Goal: Task Accomplishment & Management: Complete application form

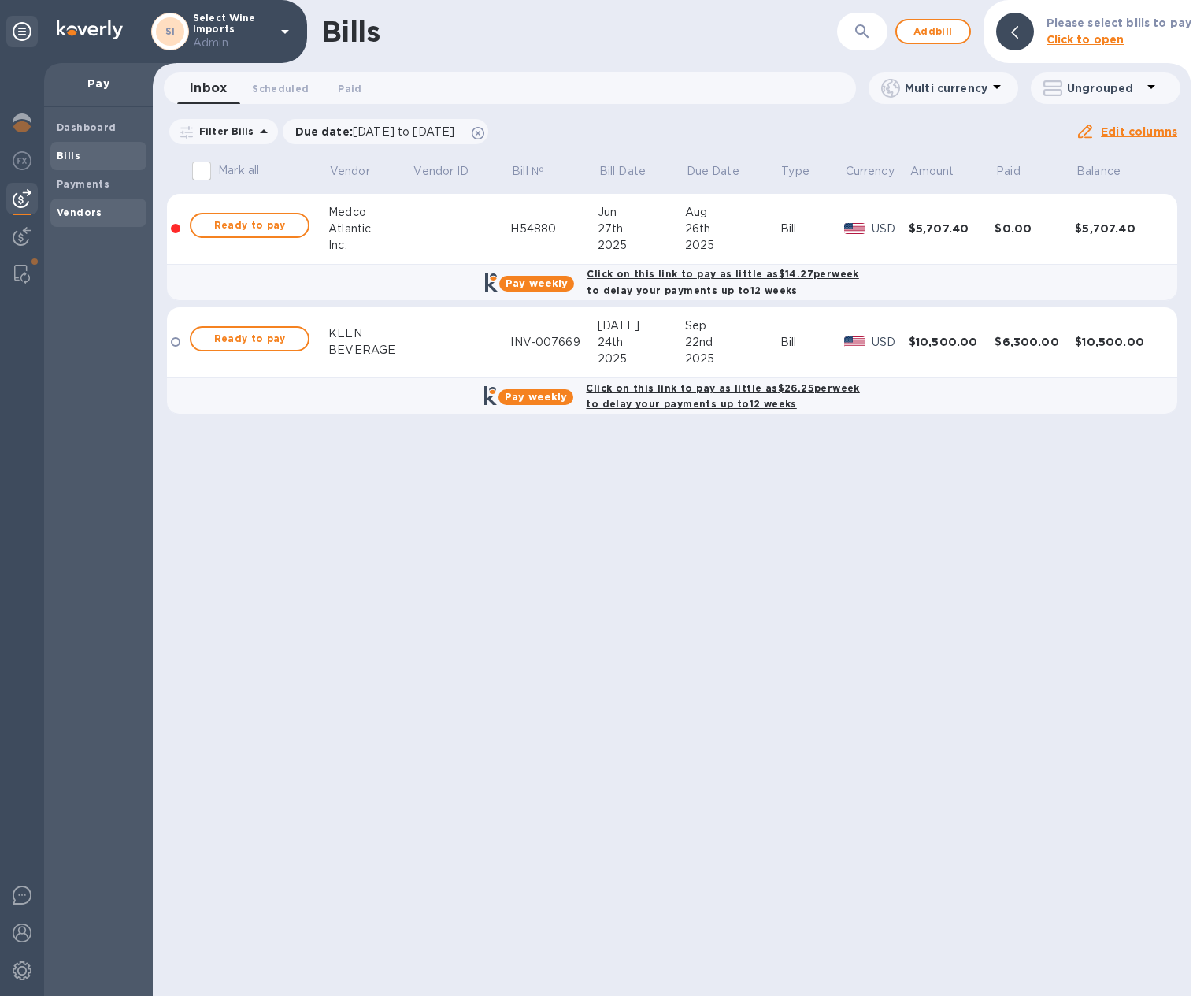
click at [81, 211] on b "Vendors" at bounding box center [80, 212] width 46 height 11
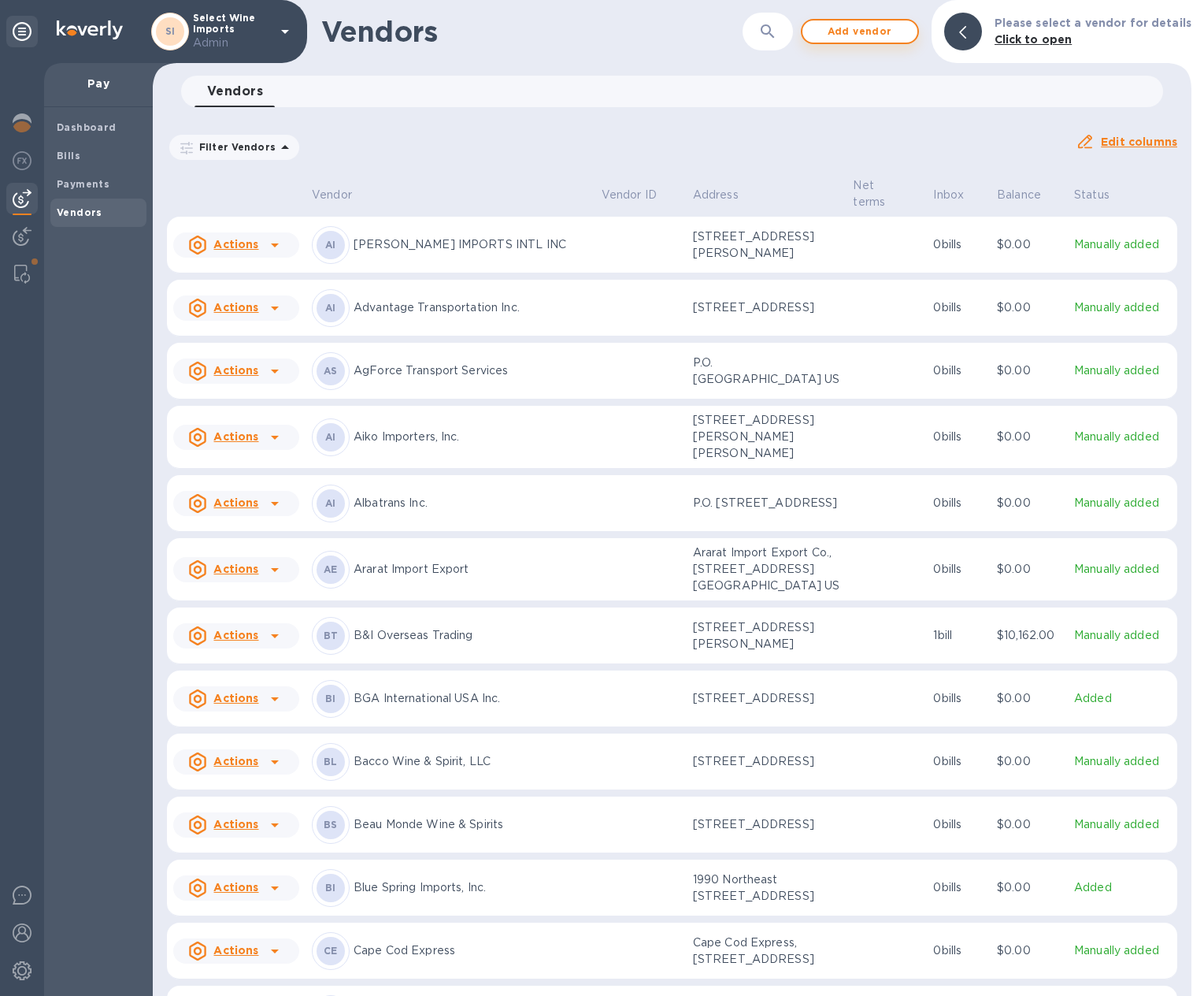
click at [868, 33] on span "Add vendor" at bounding box center [860, 31] width 89 height 19
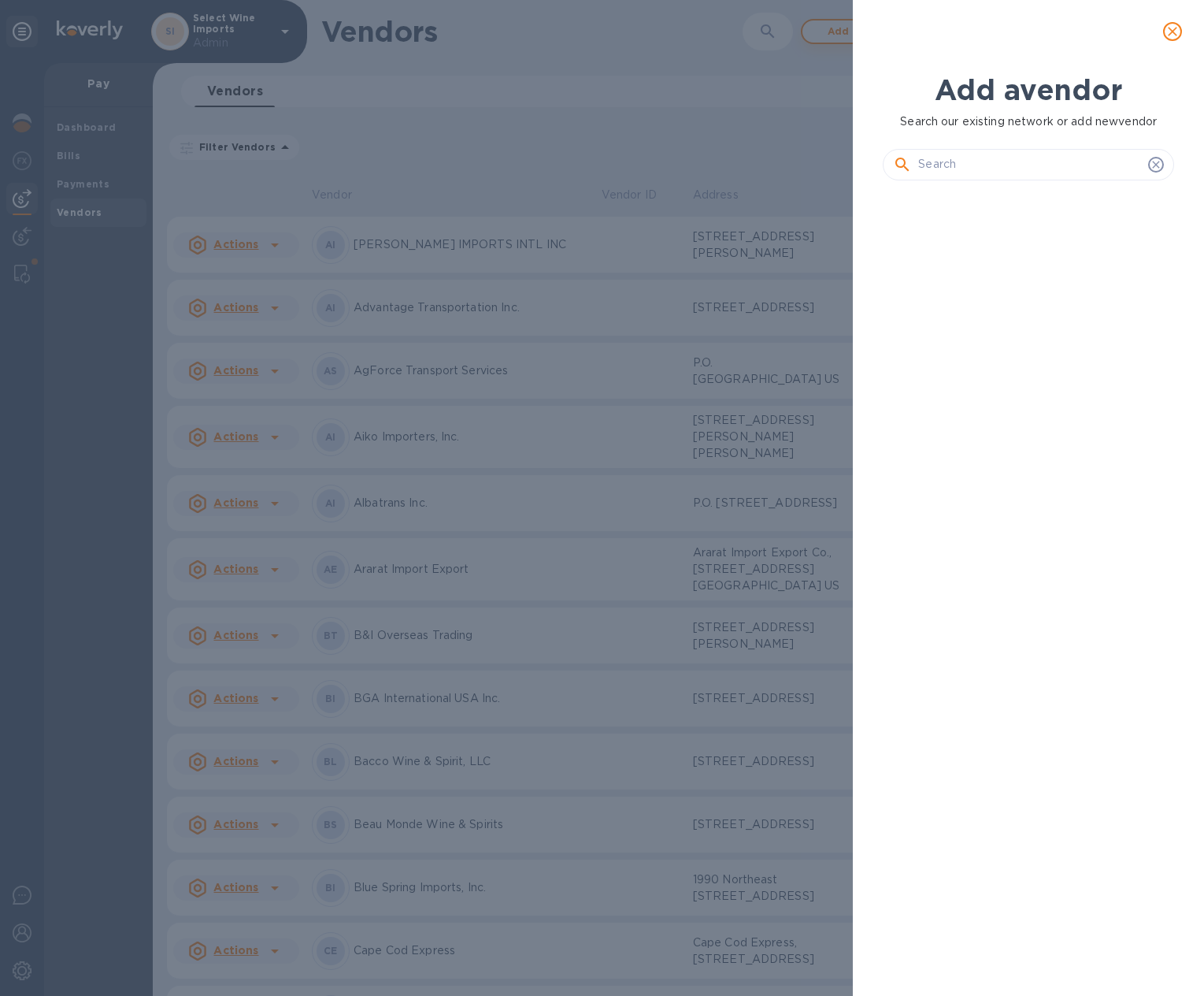
scroll to position [748, 297]
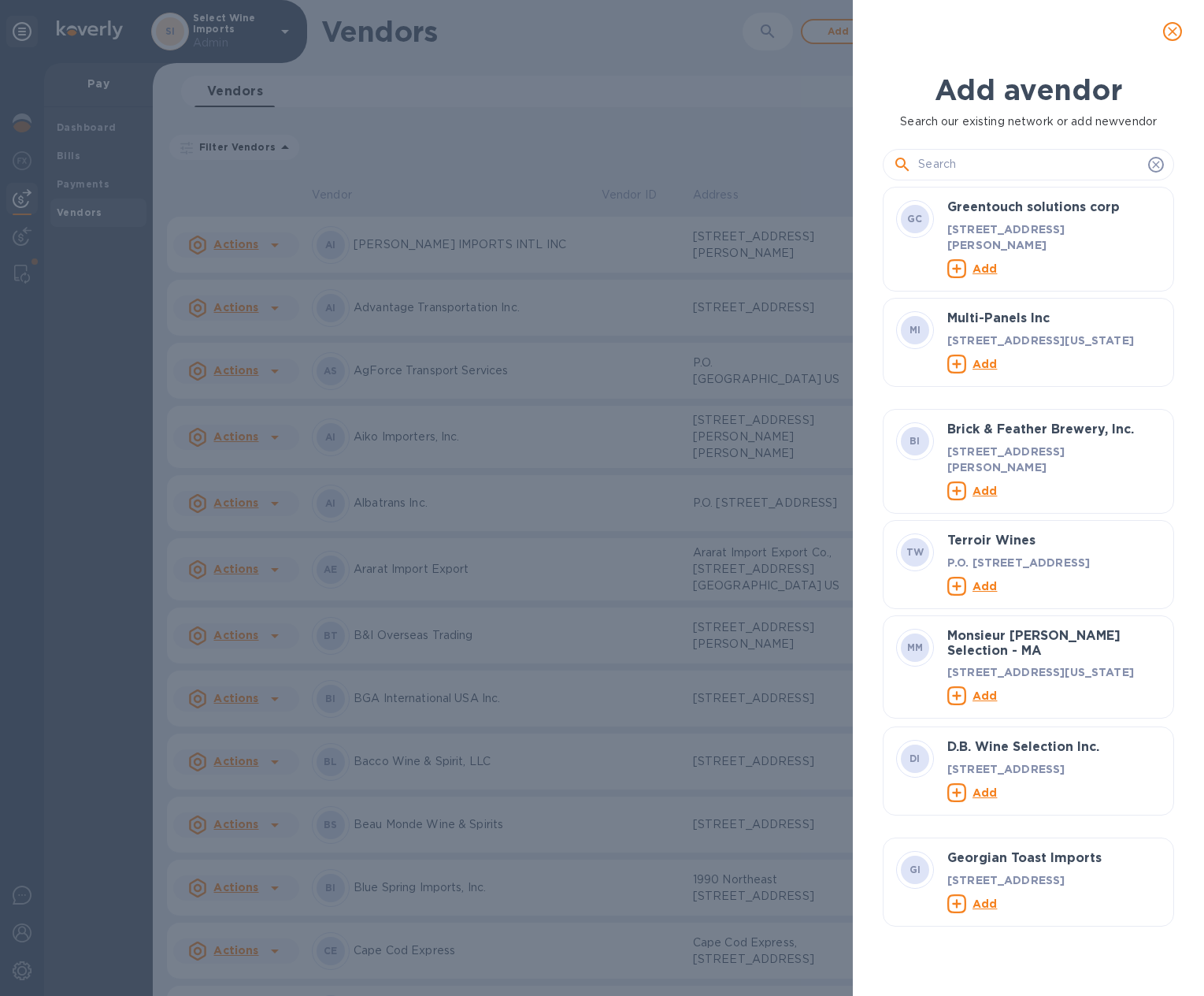
click at [965, 164] on input "text" at bounding box center [1030, 165] width 224 height 24
paste input "SARL SE DU DOMAINE TRAVELLE"
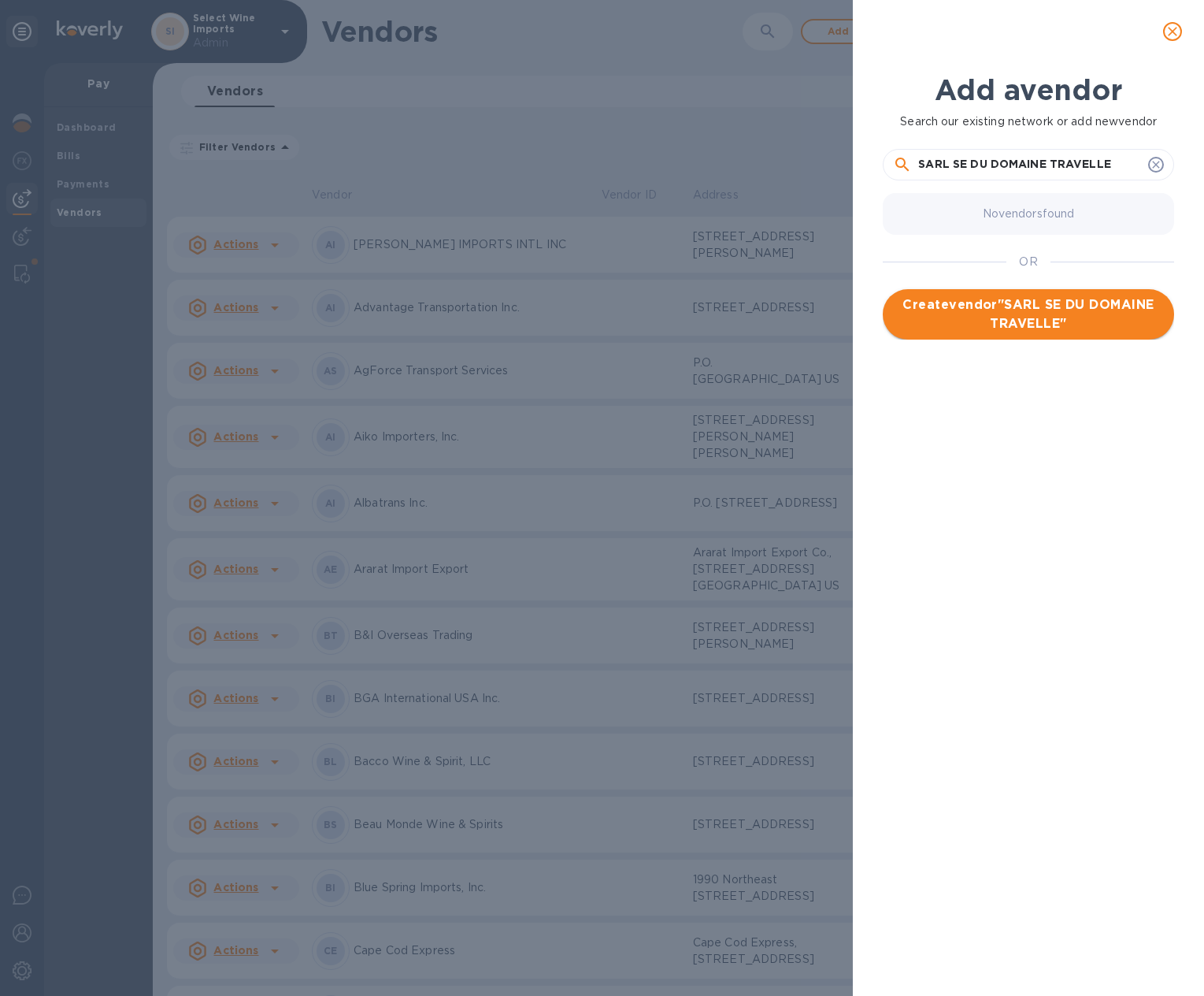
type input "SARL SE DU DOMAINE TRAVELLE"
click at [1003, 313] on span "Create vendor " SARL SE DU DOMAINE TRAVELLE "" at bounding box center [1029, 314] width 266 height 38
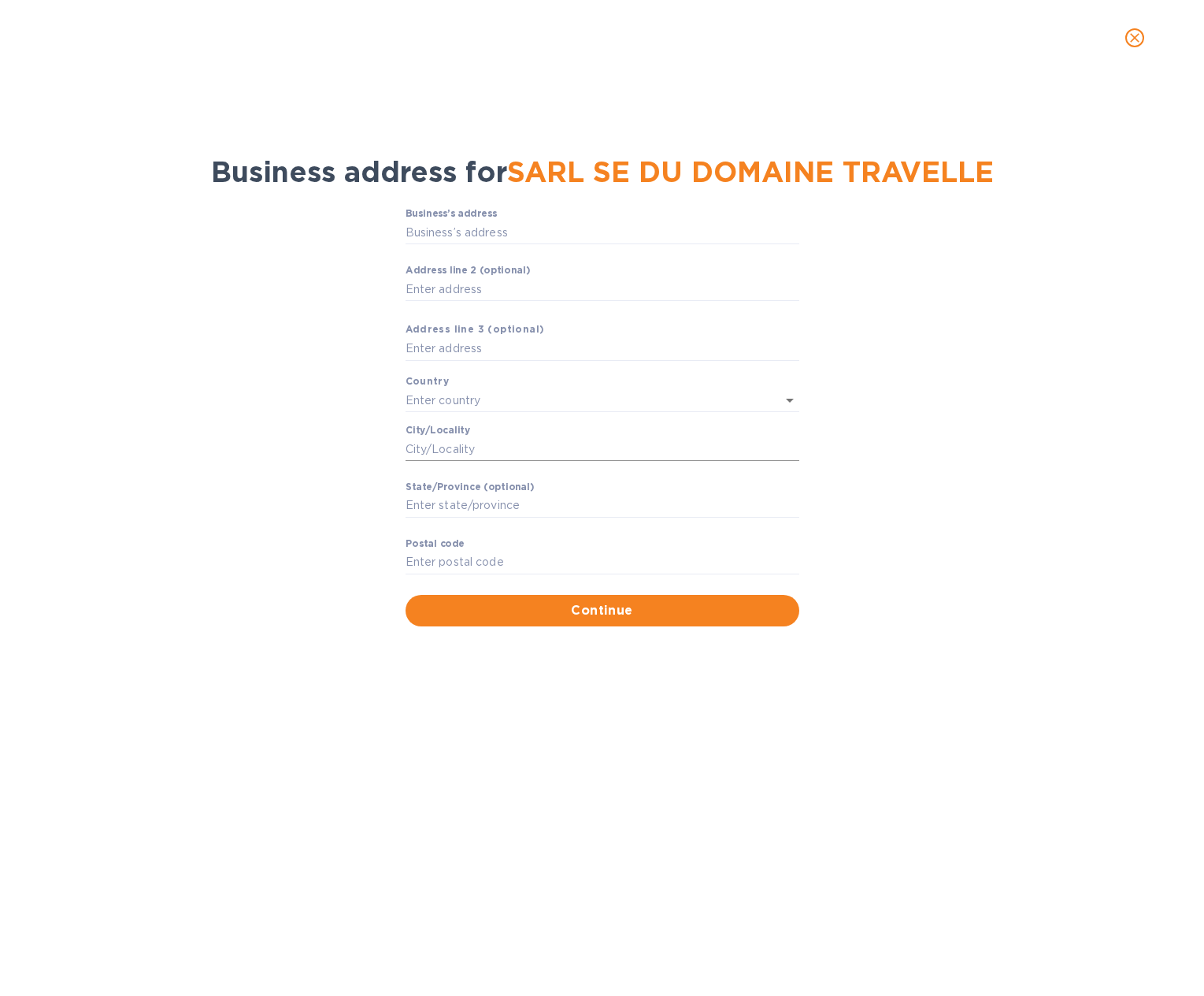
click at [413, 448] on input "Сity/Locаlity" at bounding box center [602, 448] width 394 height 24
paste input "Lieu-dit [PERSON_NAME]"
type input "Lieu-dit [PERSON_NAME]"
click at [431, 231] on input "Business’s аddress" at bounding box center [602, 232] width 394 height 24
paste input "13114 PUYLOUBIER"
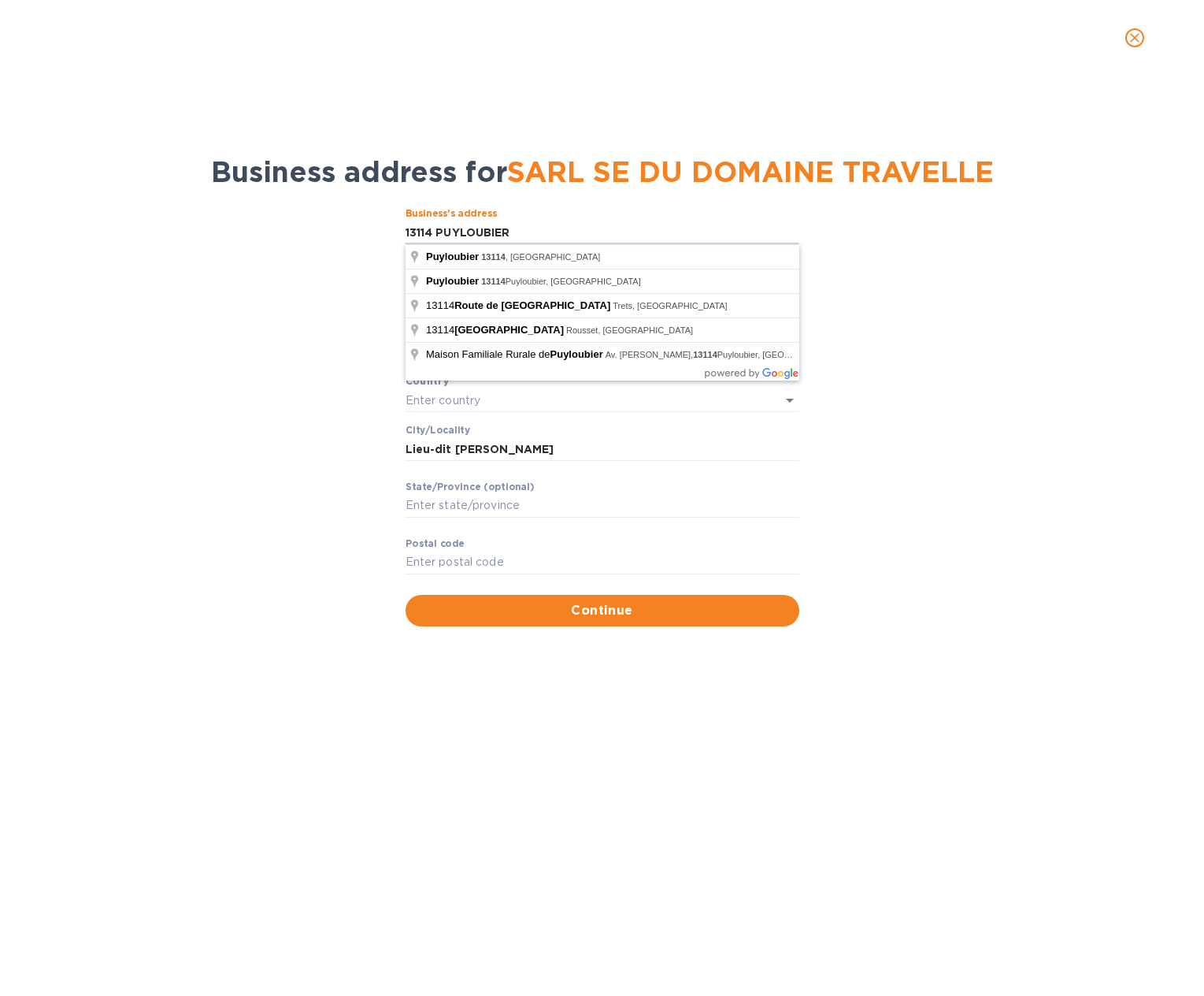
type input "13114 PUYLOUBIER"
click at [319, 301] on div "Business’s аddress 13114 PUYLOUBIER ​ Аddress line 2 (optional) ​ Аddress line …" at bounding box center [602, 417] width 1163 height 436
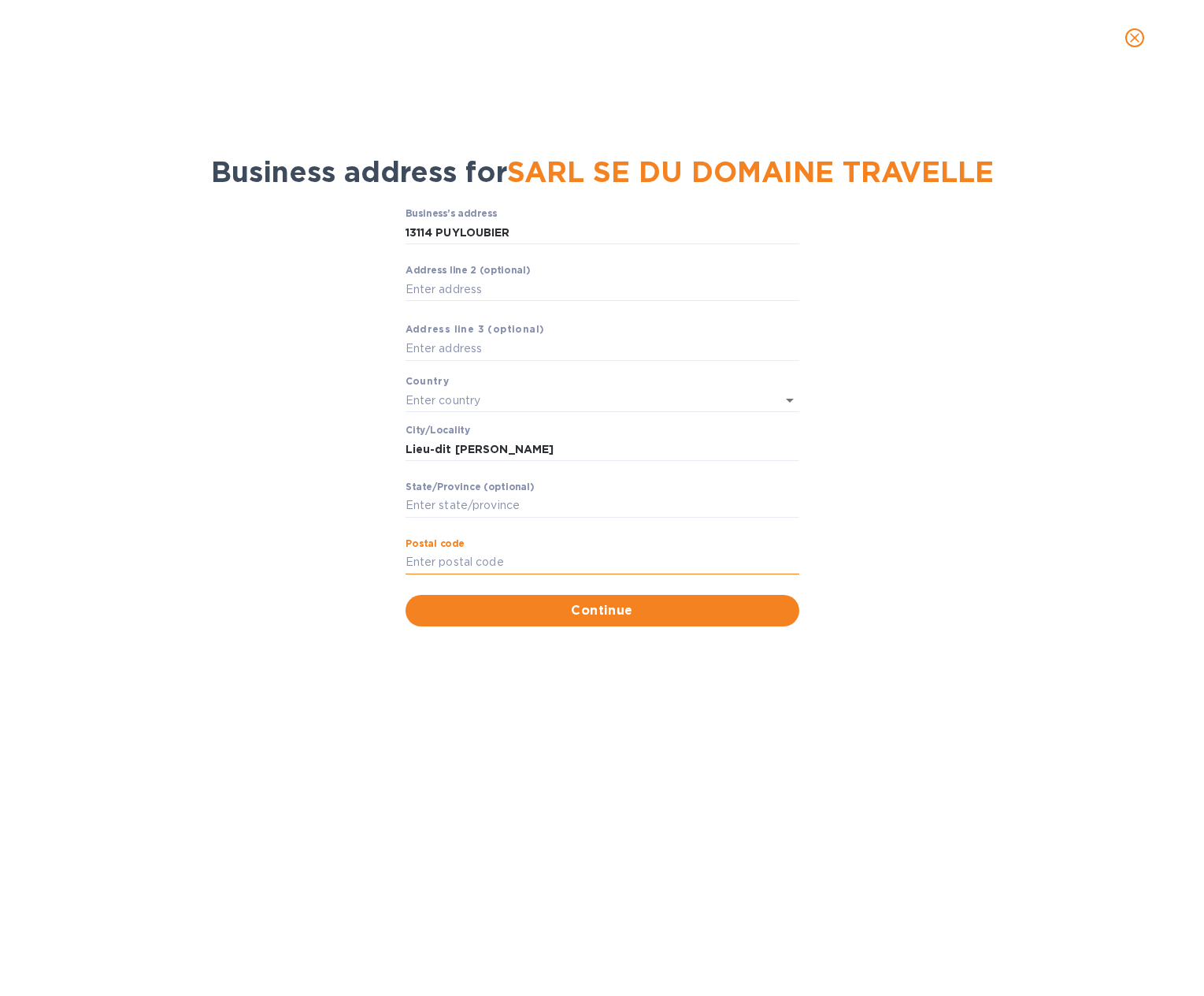
click at [434, 570] on input "Pоstal cоde" at bounding box center [602, 562] width 394 height 24
type input "13114"
click at [538, 614] on span "Continue" at bounding box center [602, 610] width 368 height 19
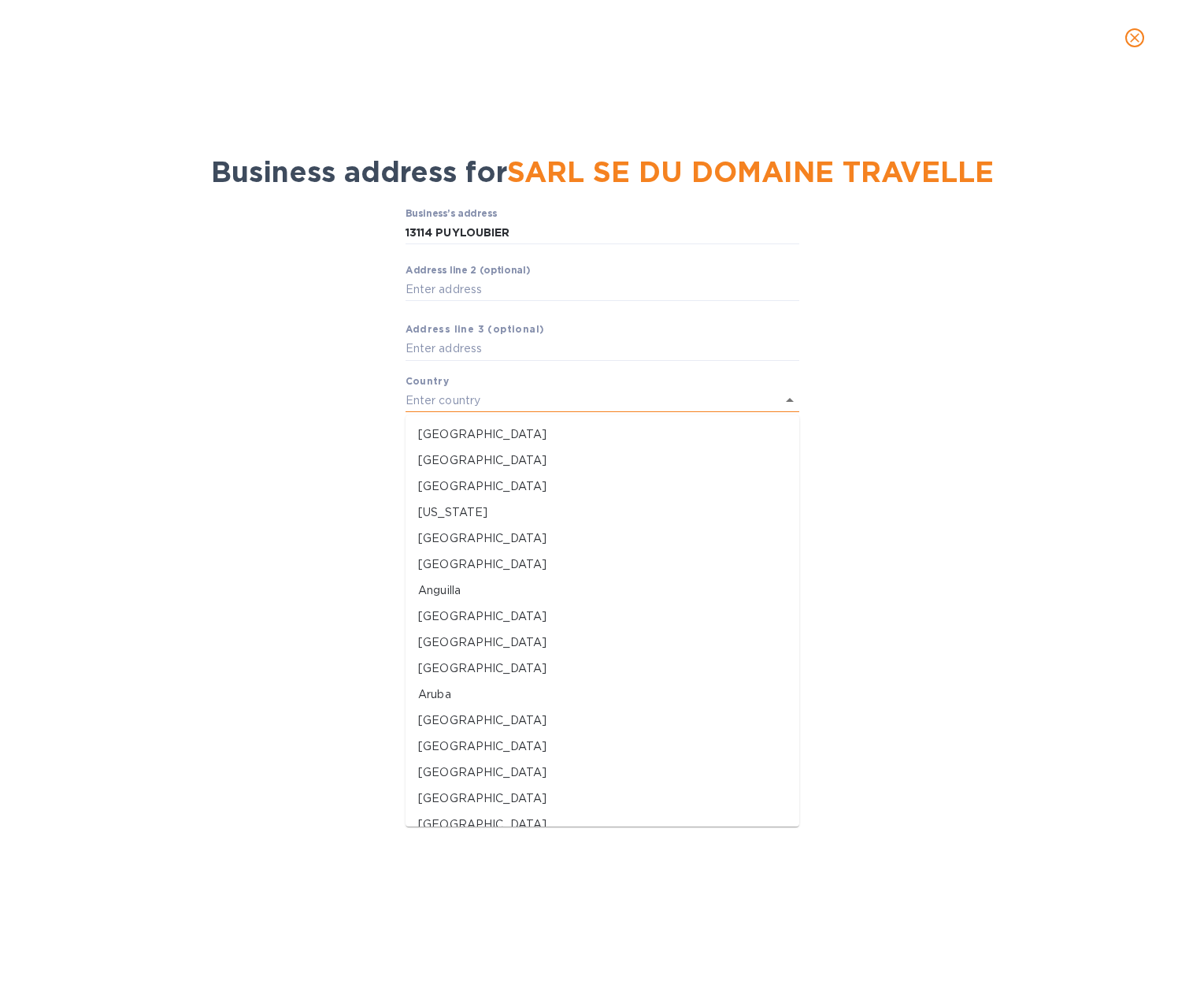
click at [458, 395] on input "text" at bounding box center [580, 401] width 349 height 23
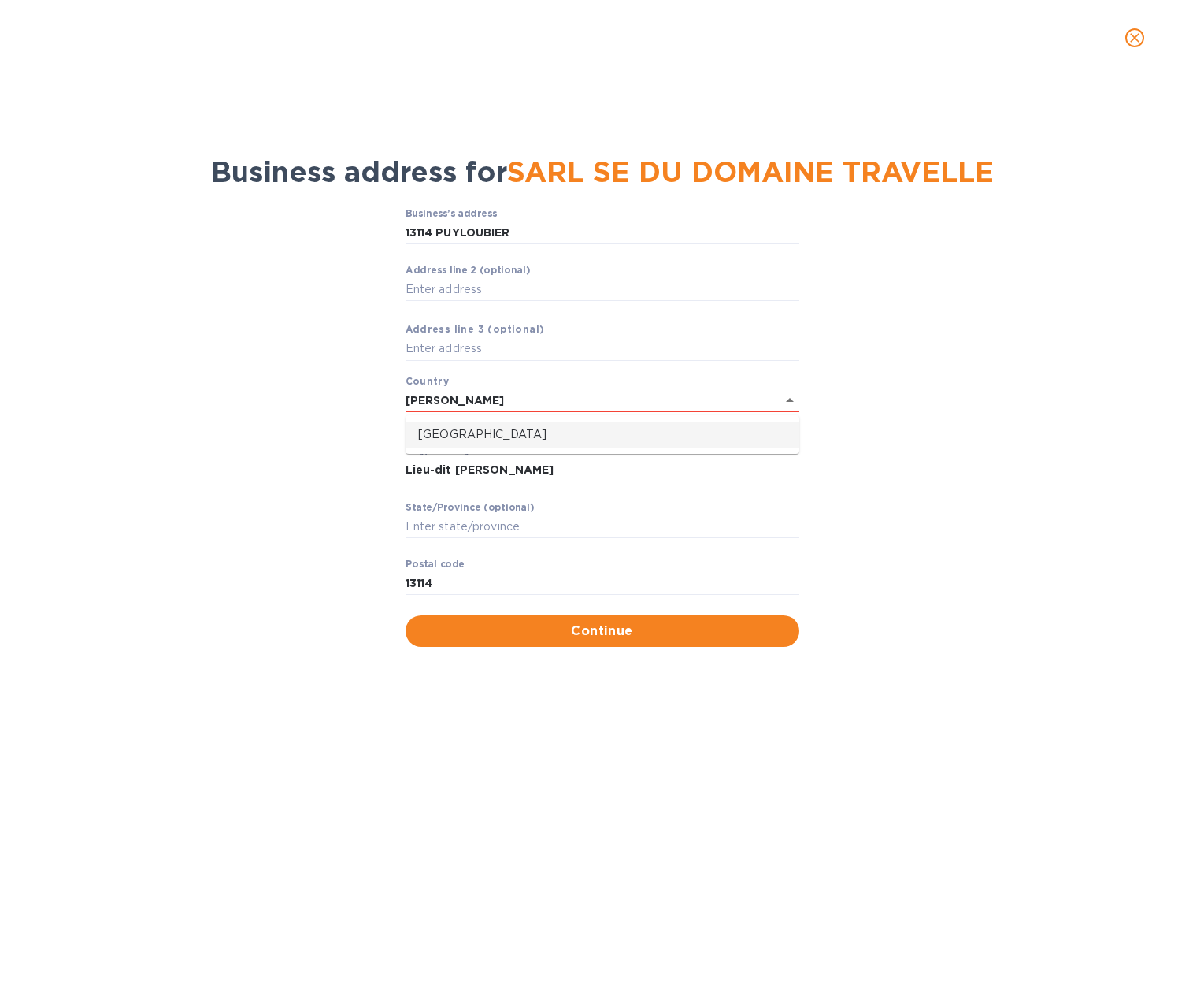
click at [465, 433] on p "[GEOGRAPHIC_DATA]" at bounding box center [602, 434] width 368 height 16
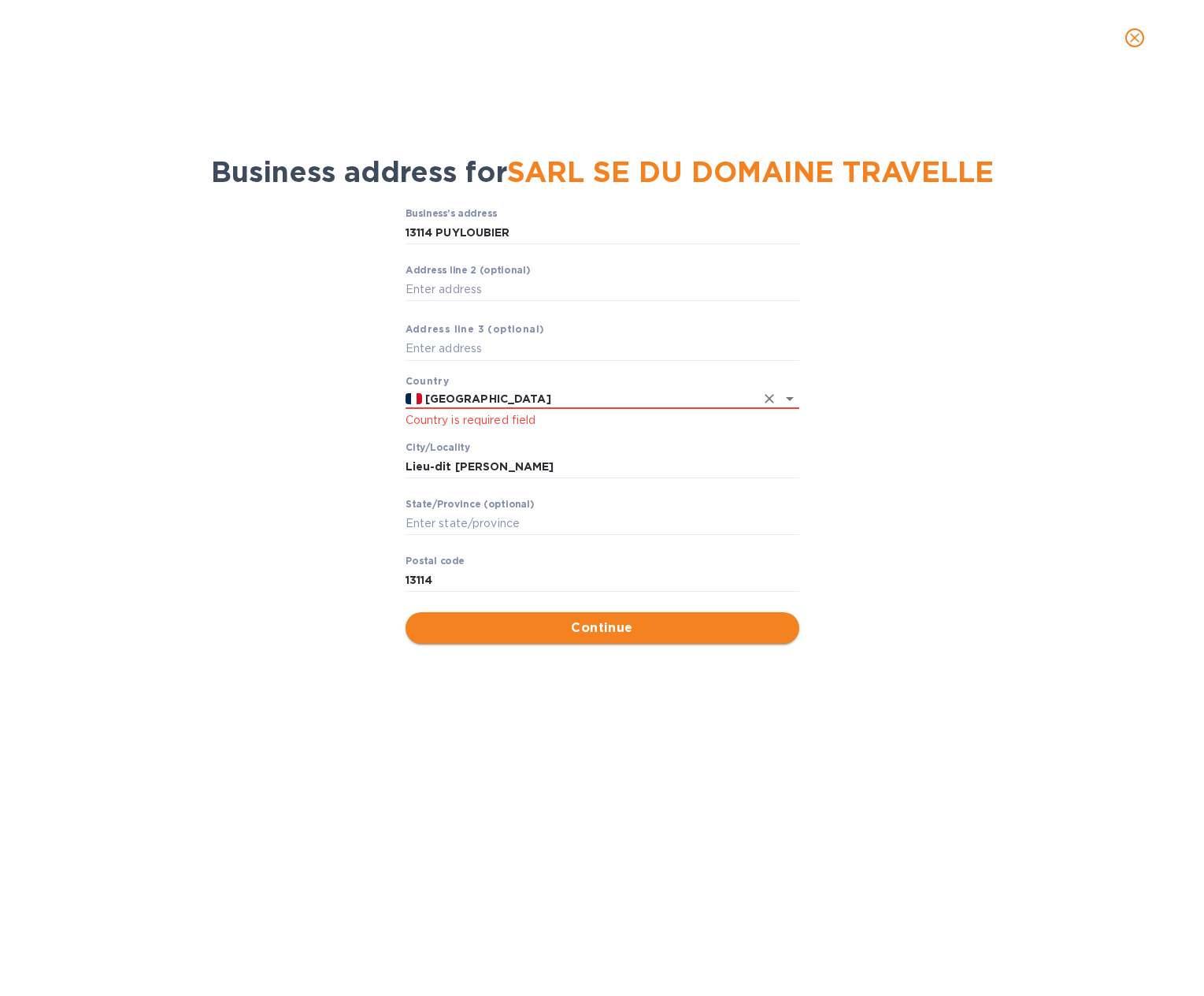
type input "[GEOGRAPHIC_DATA]"
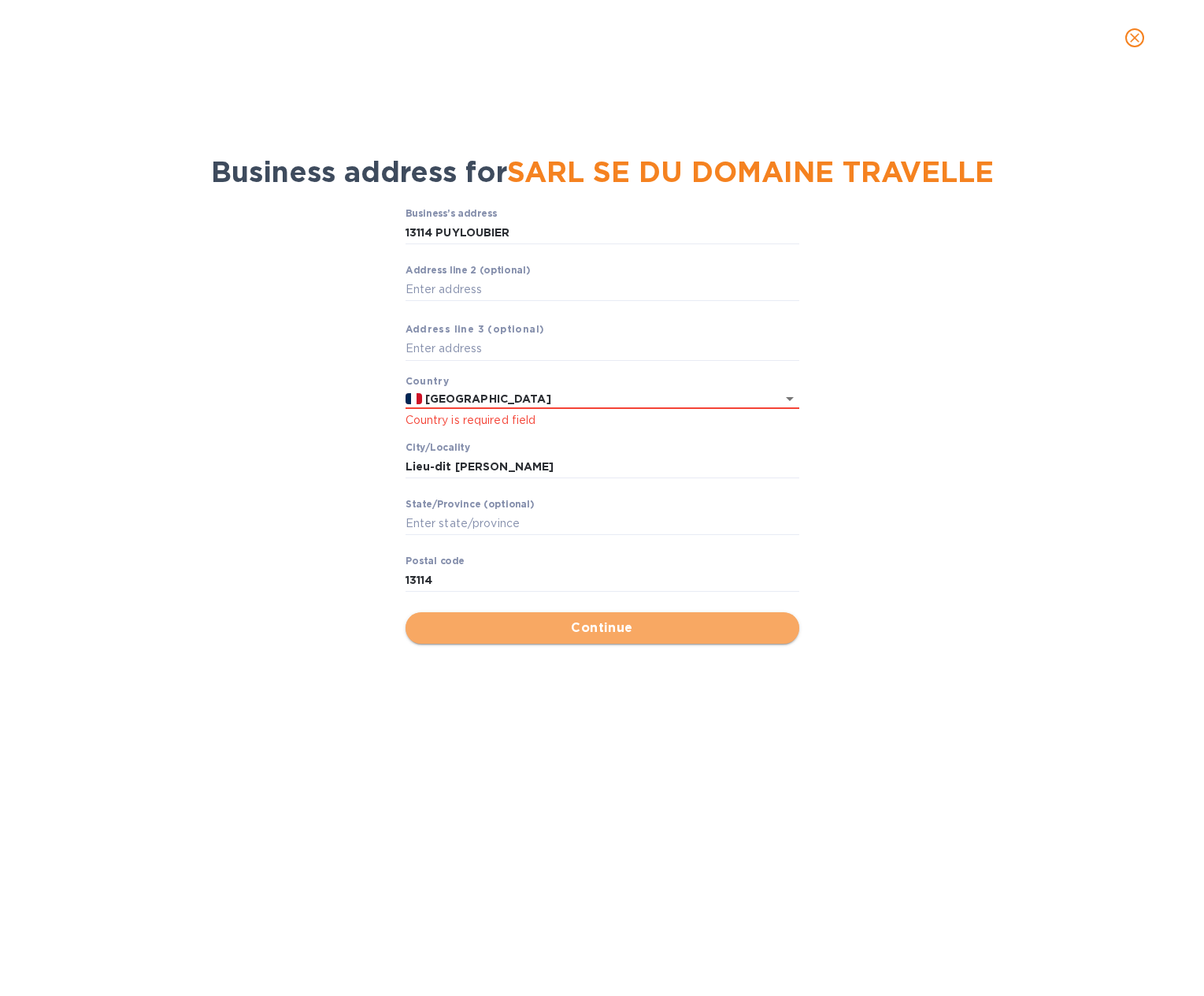
click at [519, 632] on span "Continue" at bounding box center [602, 628] width 368 height 19
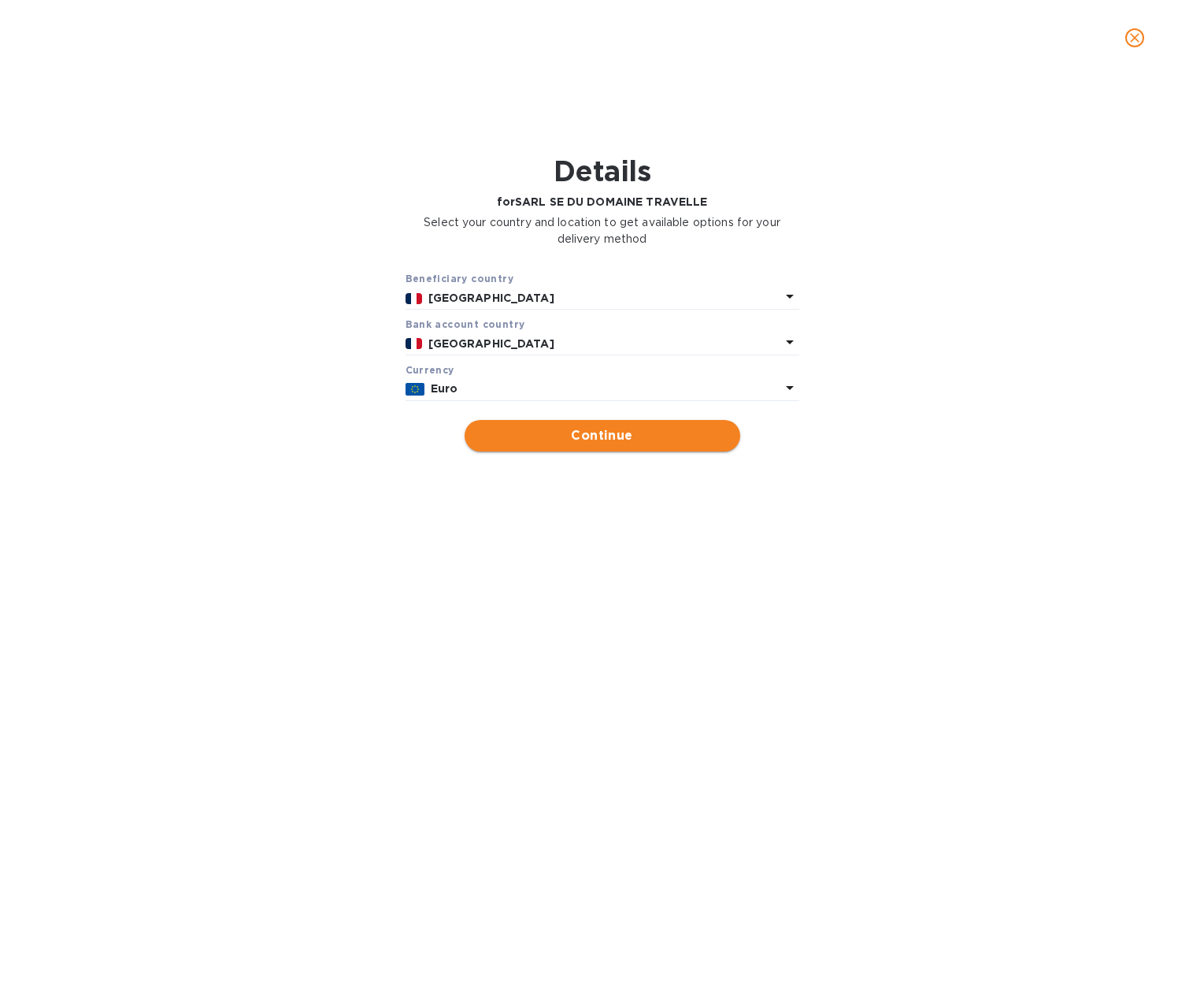
click at [577, 424] on button "Continue" at bounding box center [602, 435] width 276 height 31
type input "SARL SE DU DOMAINE TRAVELLE"
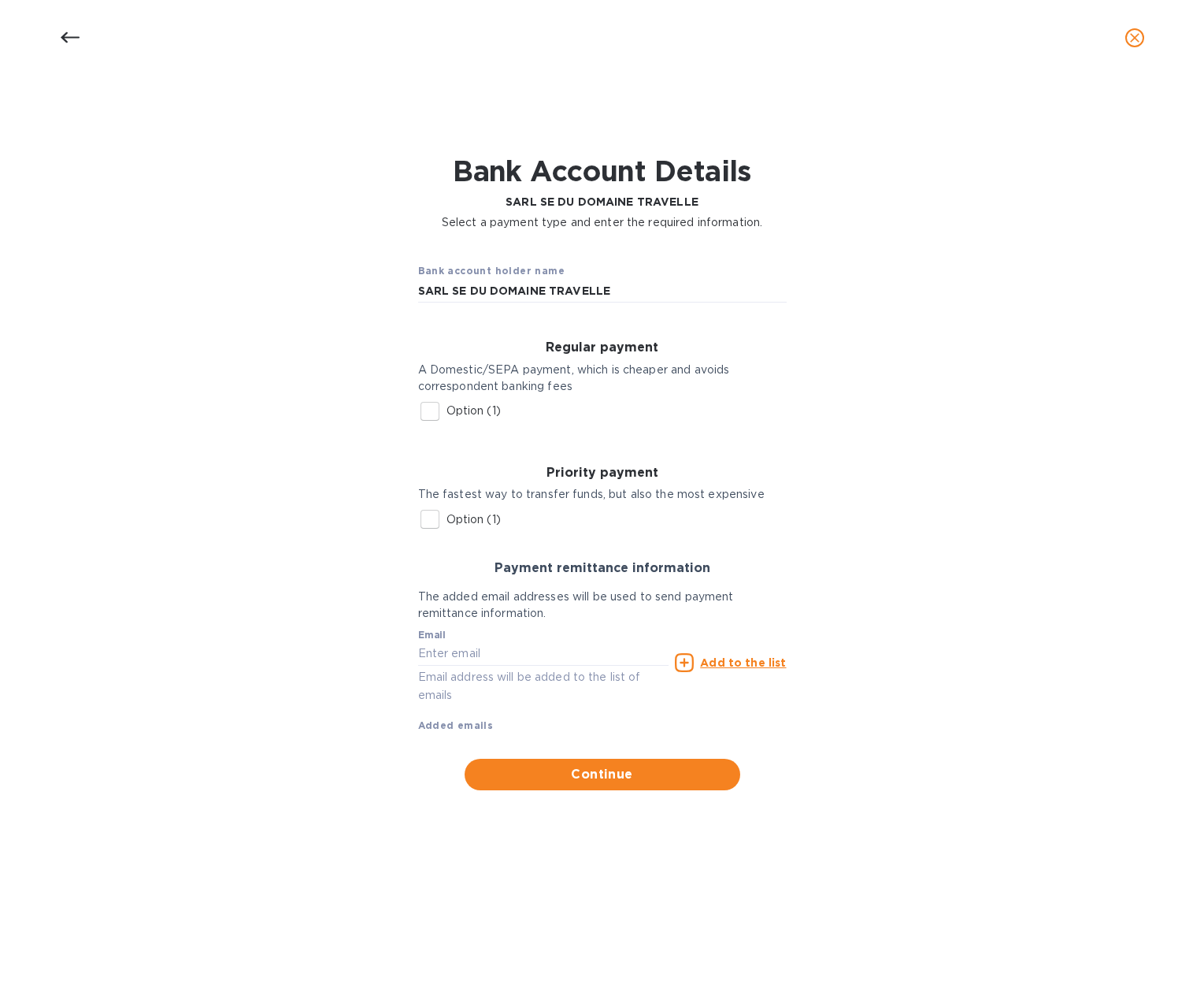
click at [426, 412] on input "Option (1)" at bounding box center [429, 411] width 33 height 33
checkbox input "true"
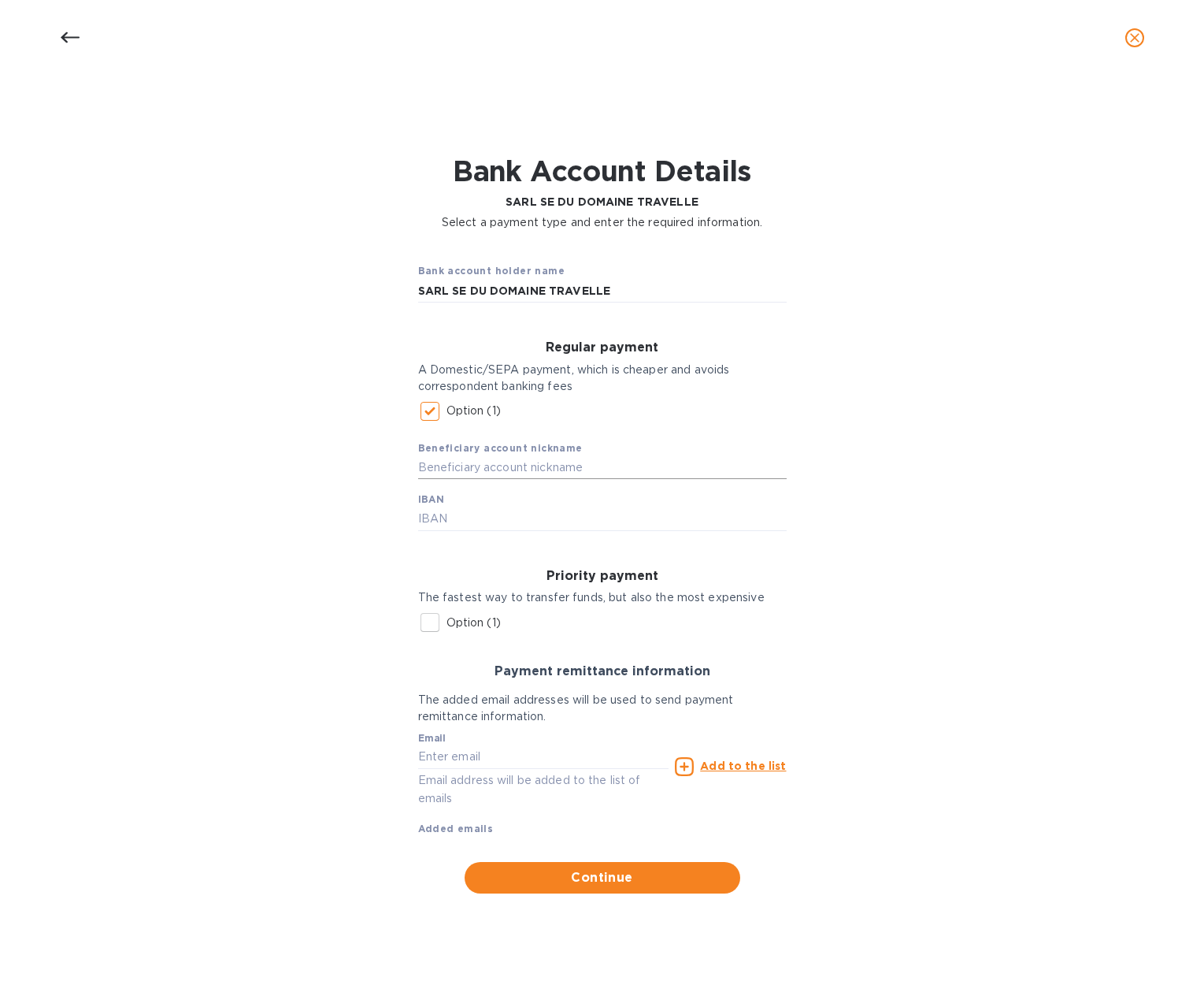
click at [441, 464] on input "text" at bounding box center [602, 467] width 368 height 24
paste input "SARL SE DU DOMAINE TRAVELLE"
type input "SARL SE DU DOMAINE TRAVELLE"
click at [331, 470] on div "Bank account holder name SARL SE DU DOMAINE TRAVELLE Regular payment A Domestic…" at bounding box center [602, 571] width 1163 height 663
click at [441, 520] on input "text" at bounding box center [602, 519] width 368 height 24
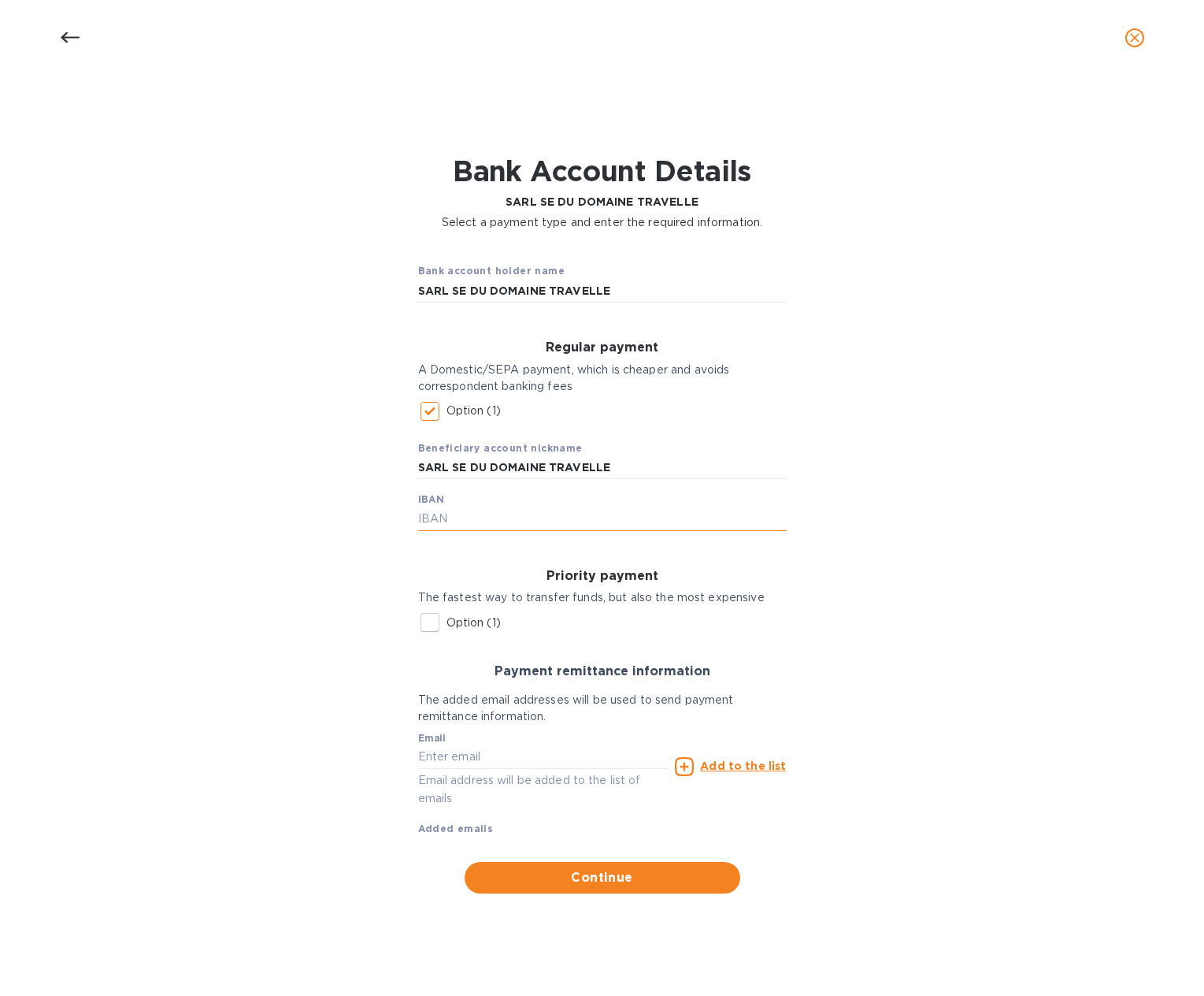
paste input "[FINANCIAL_ID]"
click at [452, 522] on input "[FINANCIAL_ID]" at bounding box center [602, 519] width 368 height 24
click at [480, 523] on input "[DATE][FINANCIAL_ID]" at bounding box center [602, 519] width 368 height 24
click at [506, 519] on input "[FINANCIAL_ID]" at bounding box center [602, 519] width 368 height 24
click at [537, 520] on input "[FINANCIAL_ID]" at bounding box center [602, 519] width 368 height 24
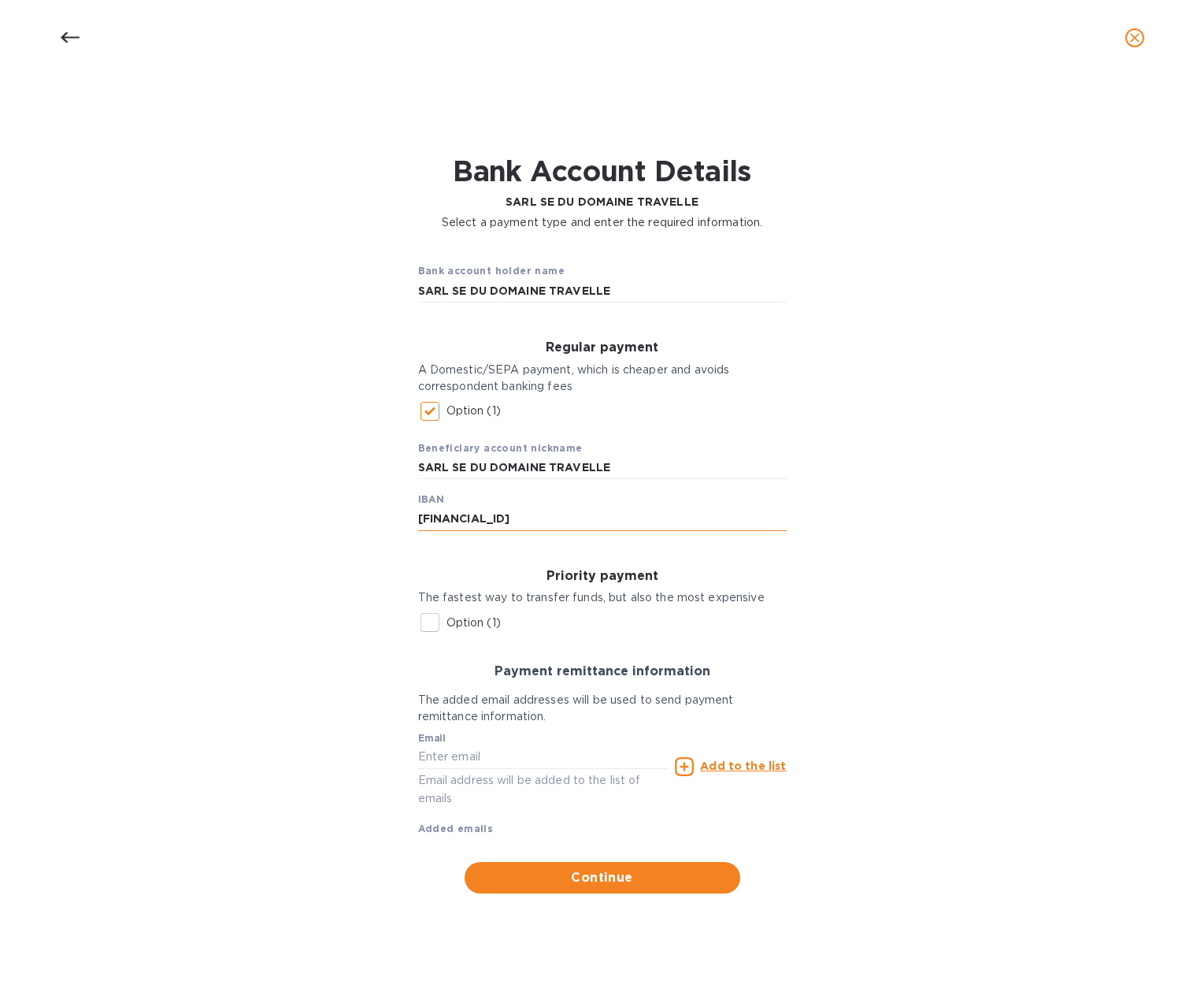
click at [566, 519] on input "[FINANCIAL_ID]" at bounding box center [602, 519] width 368 height 24
click at [597, 519] on input "[FINANCIAL_ID]" at bounding box center [602, 519] width 368 height 24
type input "[FINANCIAL_ID]"
click at [986, 575] on div "Bank account holder name SARL SE DU DOMAINE TRAVELLE Regular payment A Domestic…" at bounding box center [602, 571] width 1163 height 663
click at [442, 761] on input "text" at bounding box center [543, 757] width 251 height 24
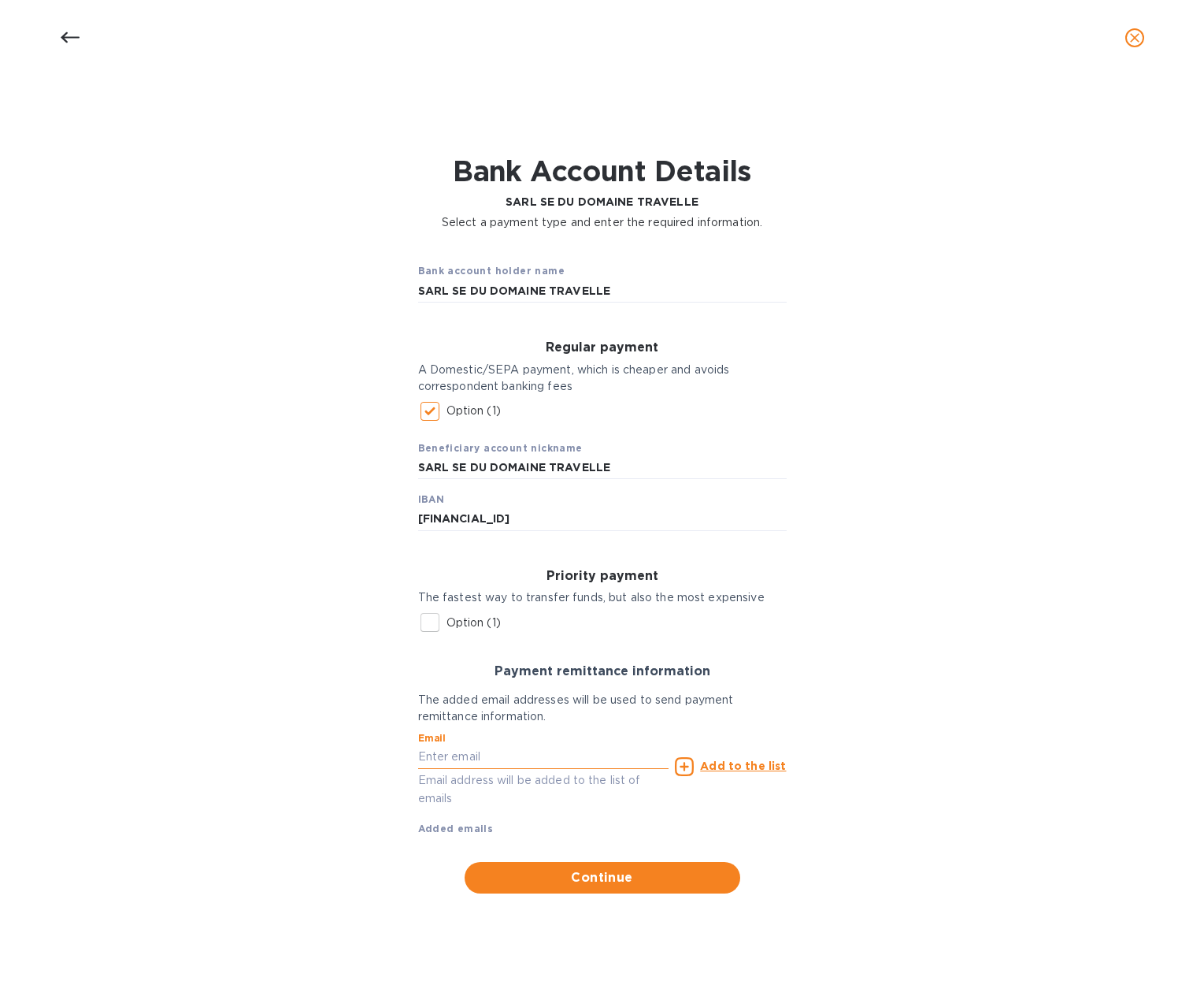
paste input "[PERSON_NAME][DOMAIN_NAME][EMAIL_ADDRESS][DOMAIN_NAME]"
type input "[PERSON_NAME][DOMAIN_NAME][EMAIL_ADDRESS][DOMAIN_NAME]"
click at [734, 768] on u "Add to the list" at bounding box center [743, 766] width 86 height 12
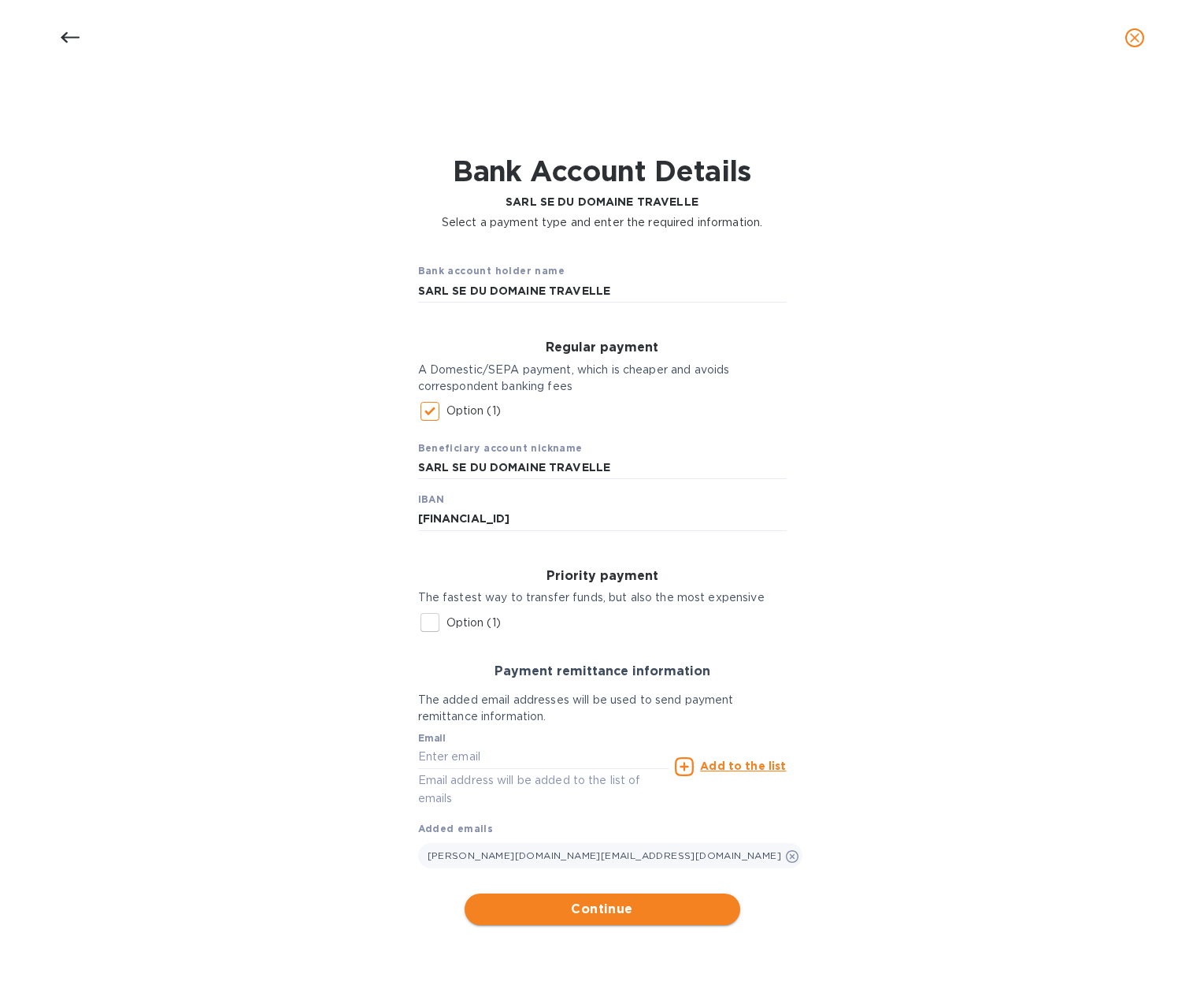
click at [582, 908] on span "Continue" at bounding box center [602, 909] width 250 height 19
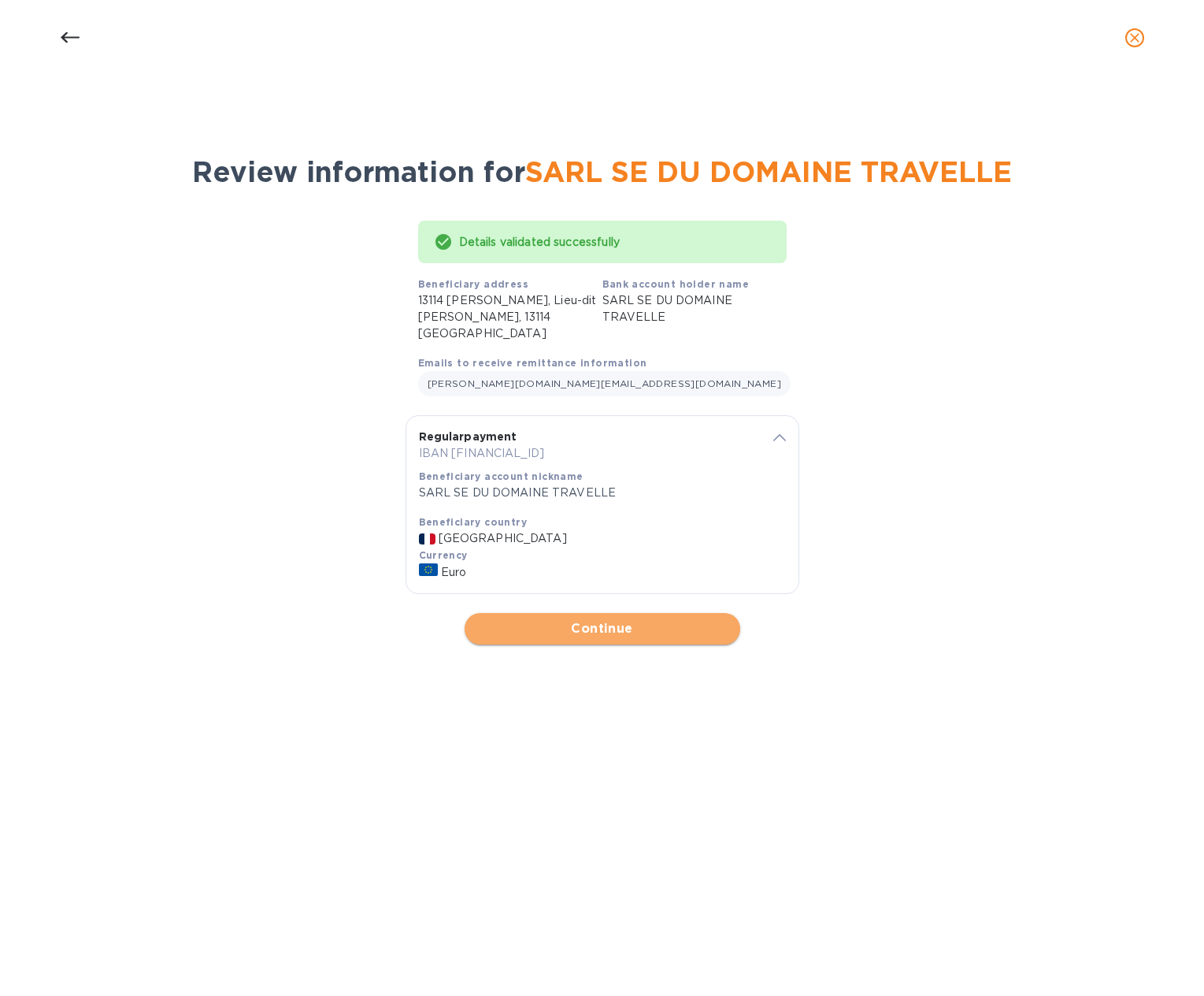
click at [605, 619] on span "Continue" at bounding box center [602, 628] width 250 height 19
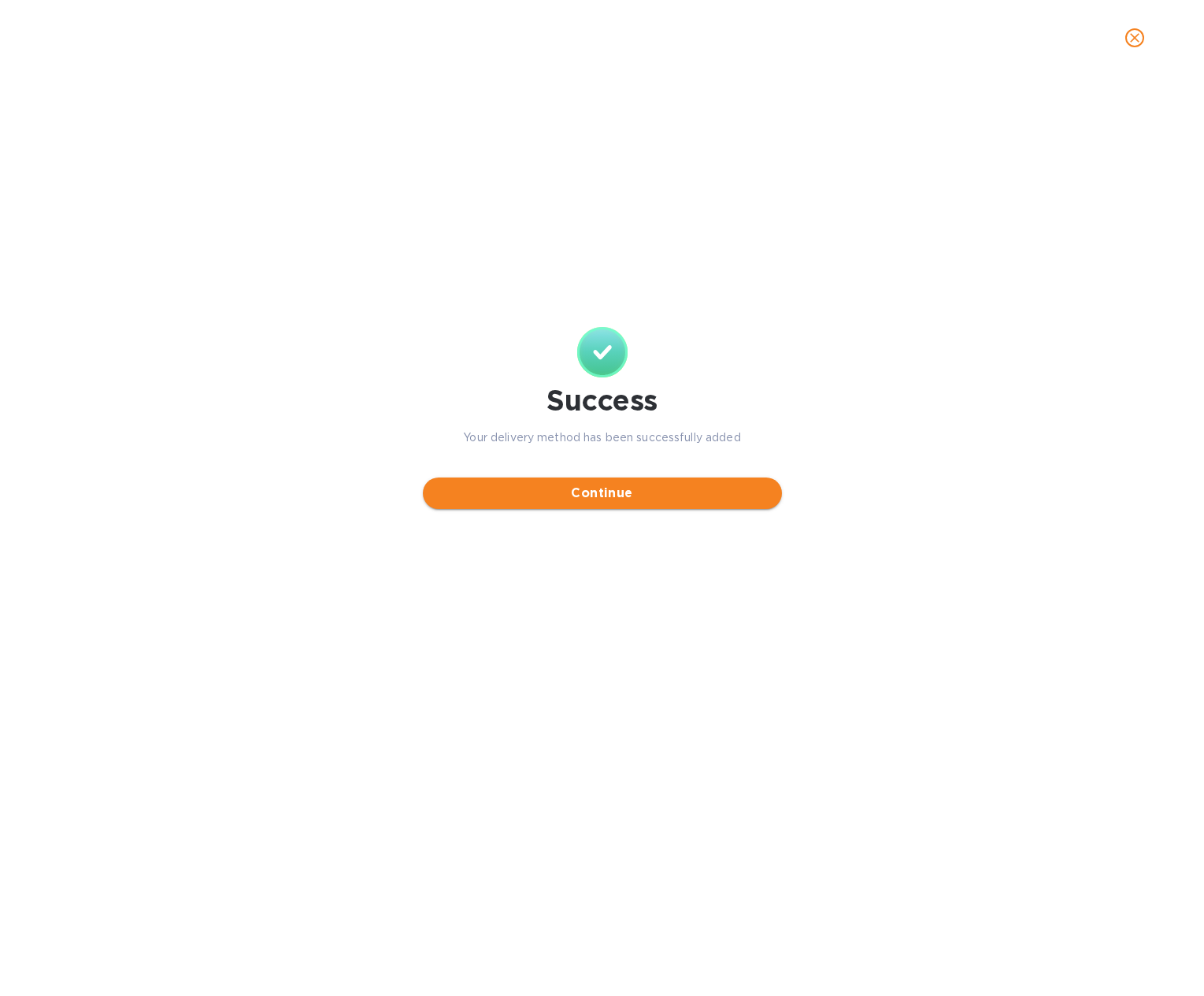
click at [601, 501] on span "Continue" at bounding box center [602, 493] width 334 height 19
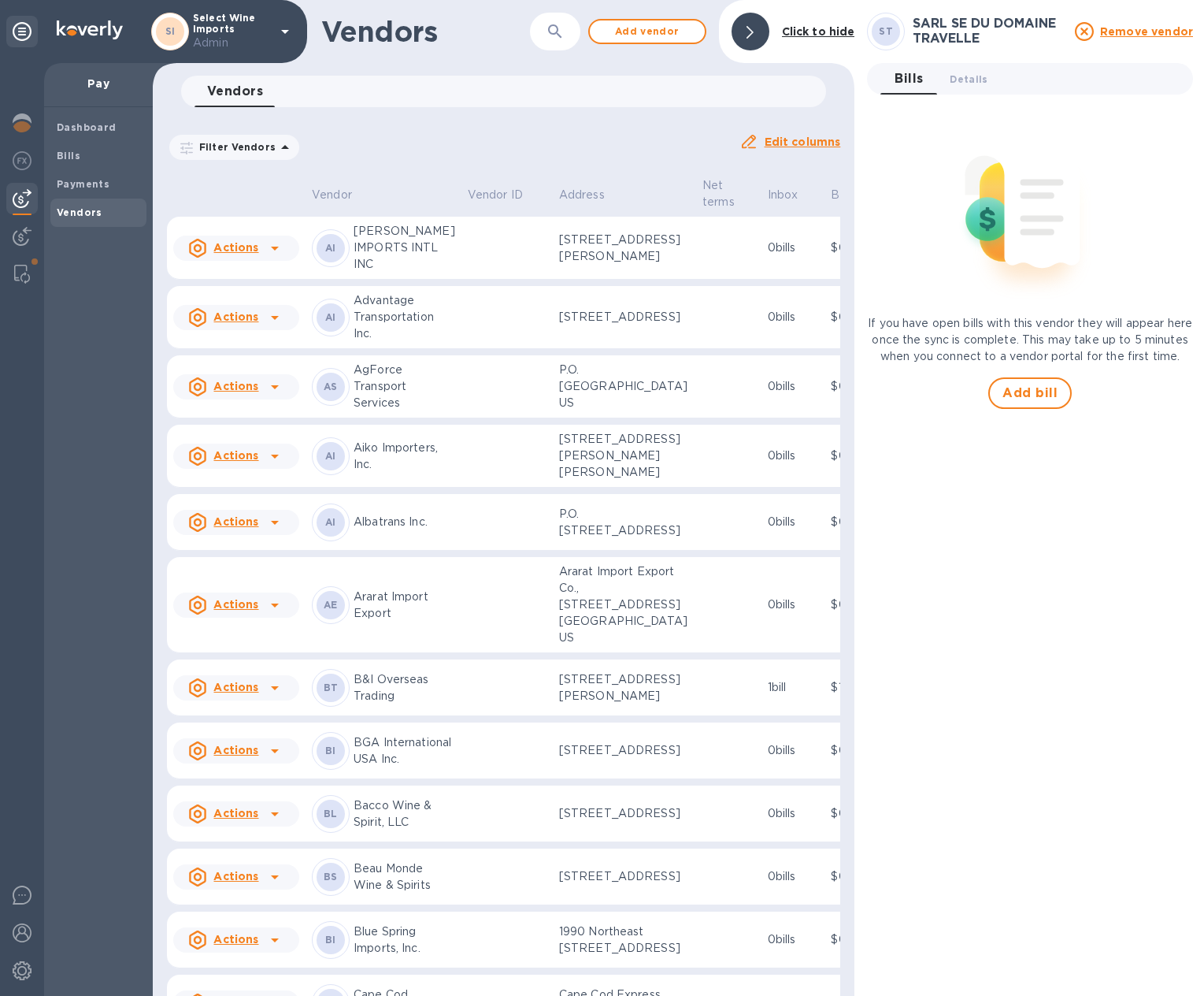
click at [749, 38] on icon at bounding box center [750, 31] width 7 height 12
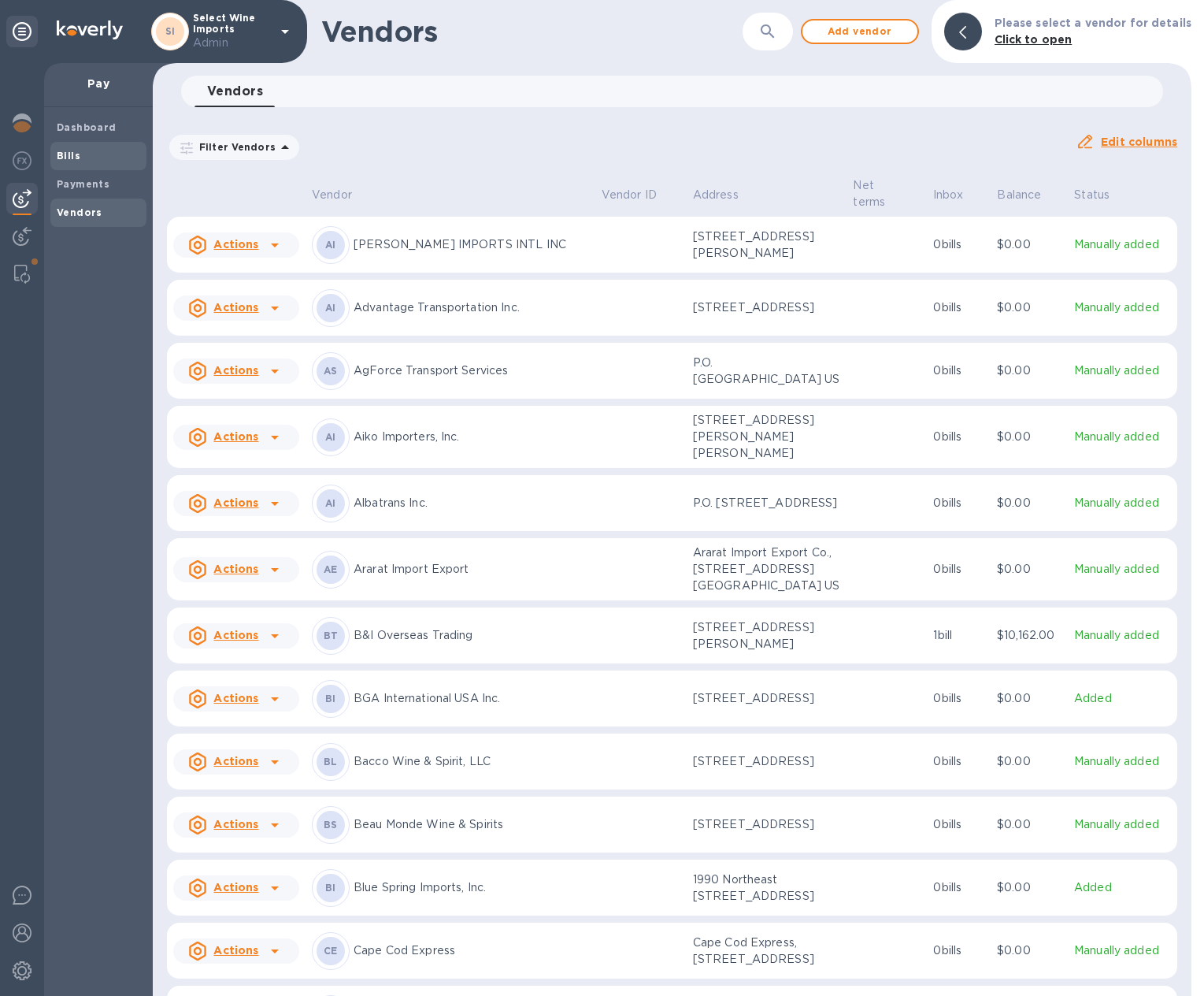
click at [65, 158] on b "Bills" at bounding box center [69, 155] width 24 height 11
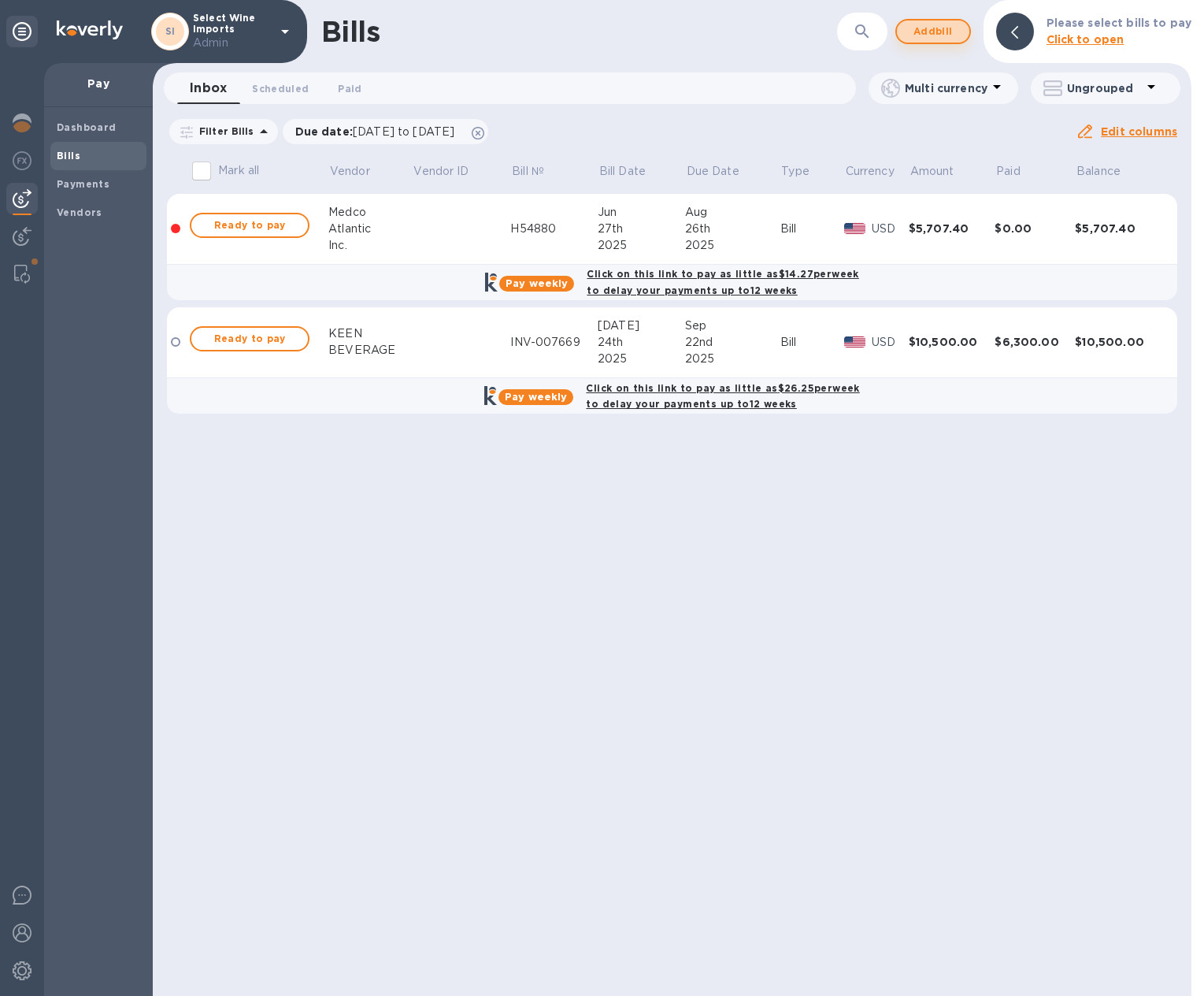
click at [947, 34] on span "Add bill" at bounding box center [934, 31] width 48 height 19
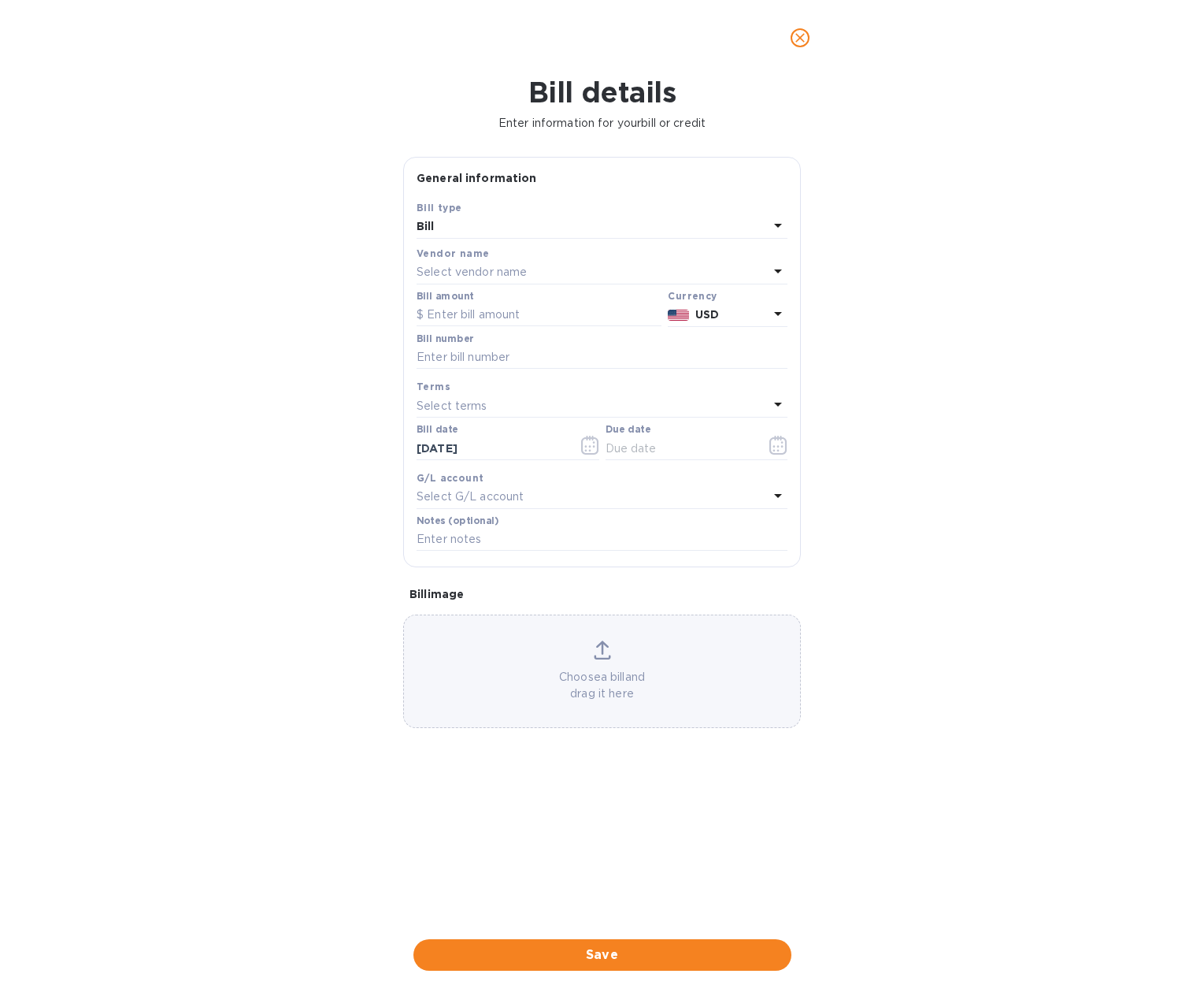
click at [503, 272] on p "Select vendor name" at bounding box center [472, 271] width 110 height 16
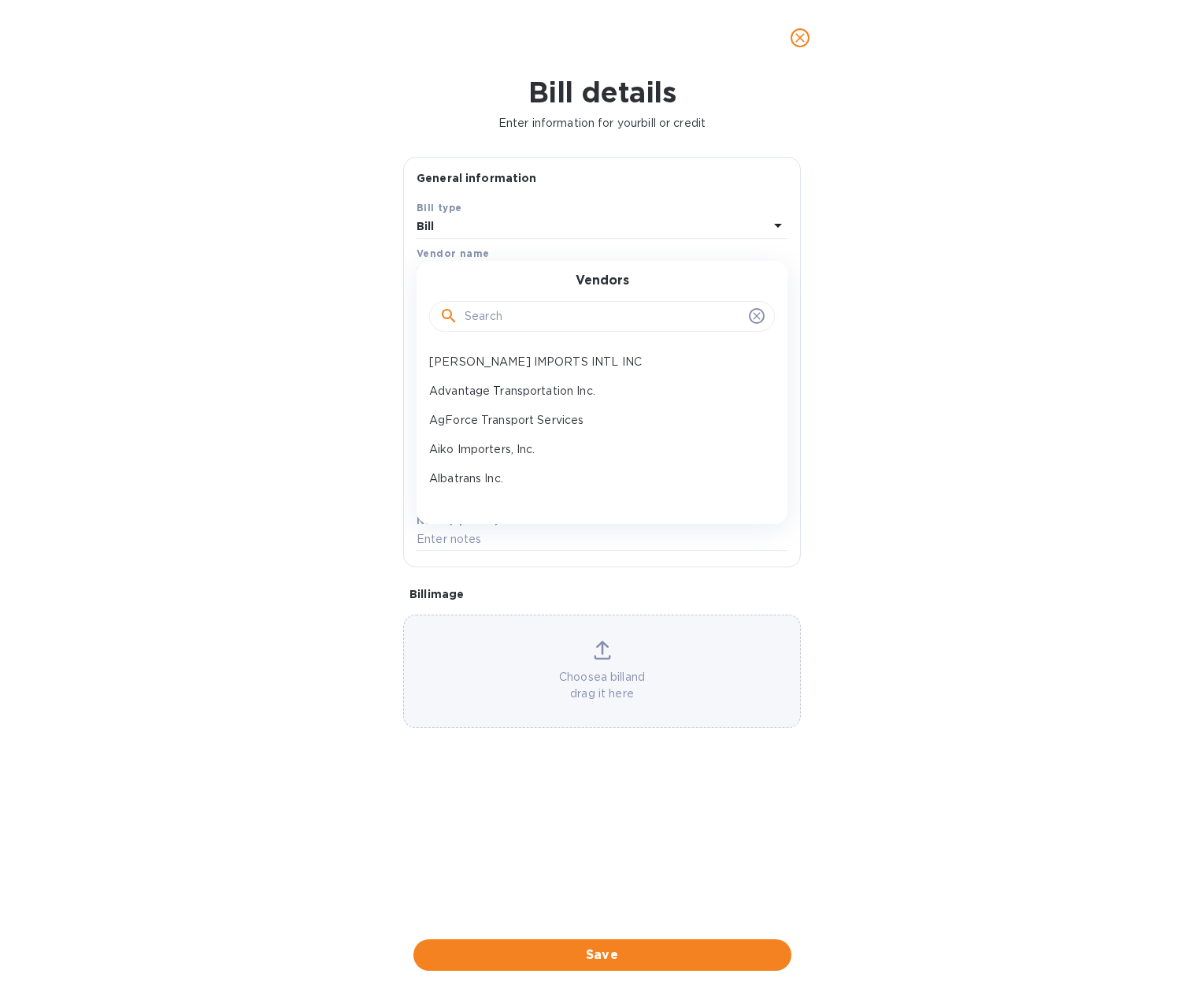
click at [486, 314] on input "text" at bounding box center [603, 316] width 278 height 24
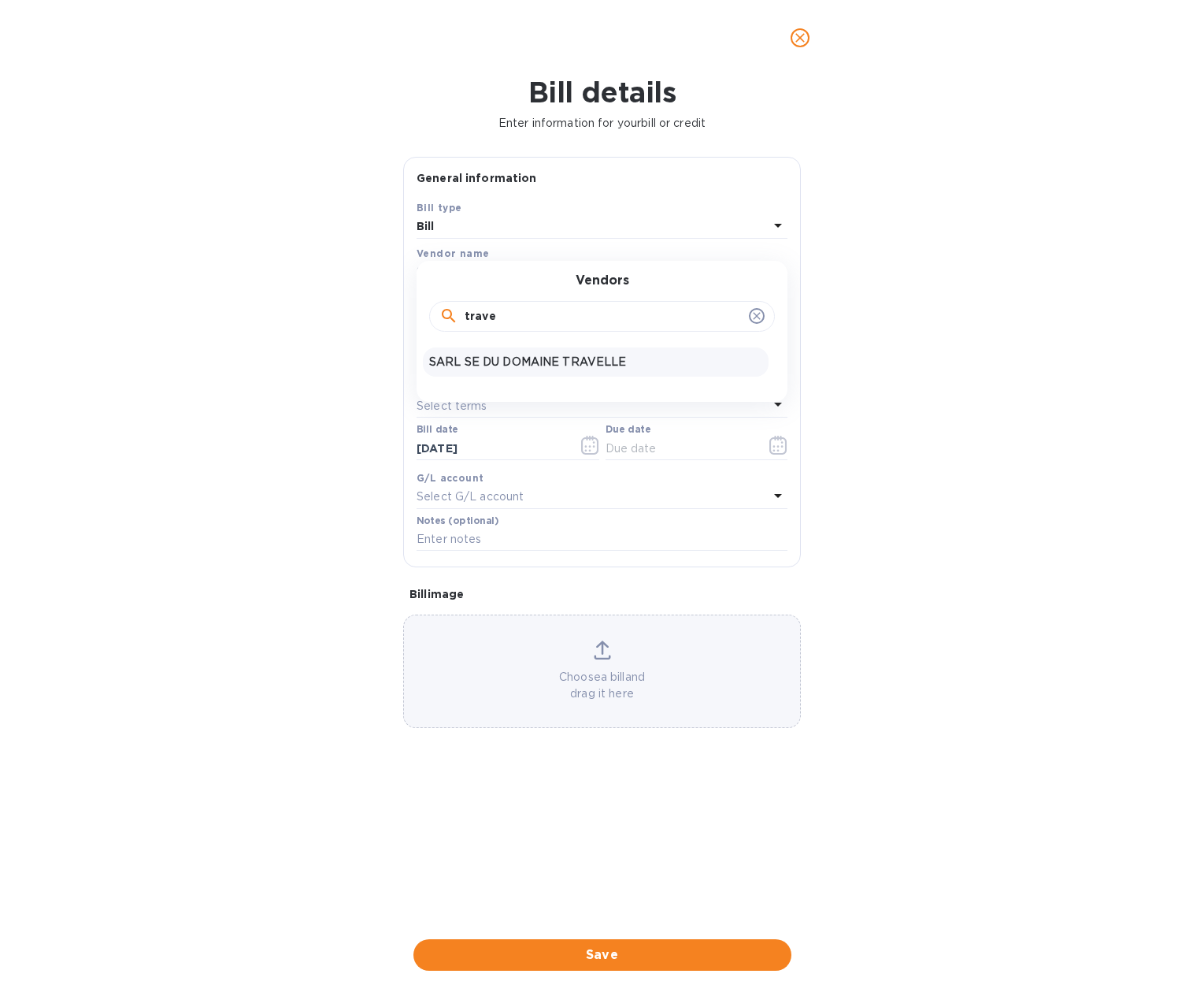
type input "trave"
click at [477, 357] on p "SARL SE DU DOMAINE TRAVELLE" at bounding box center [596, 362] width 333 height 16
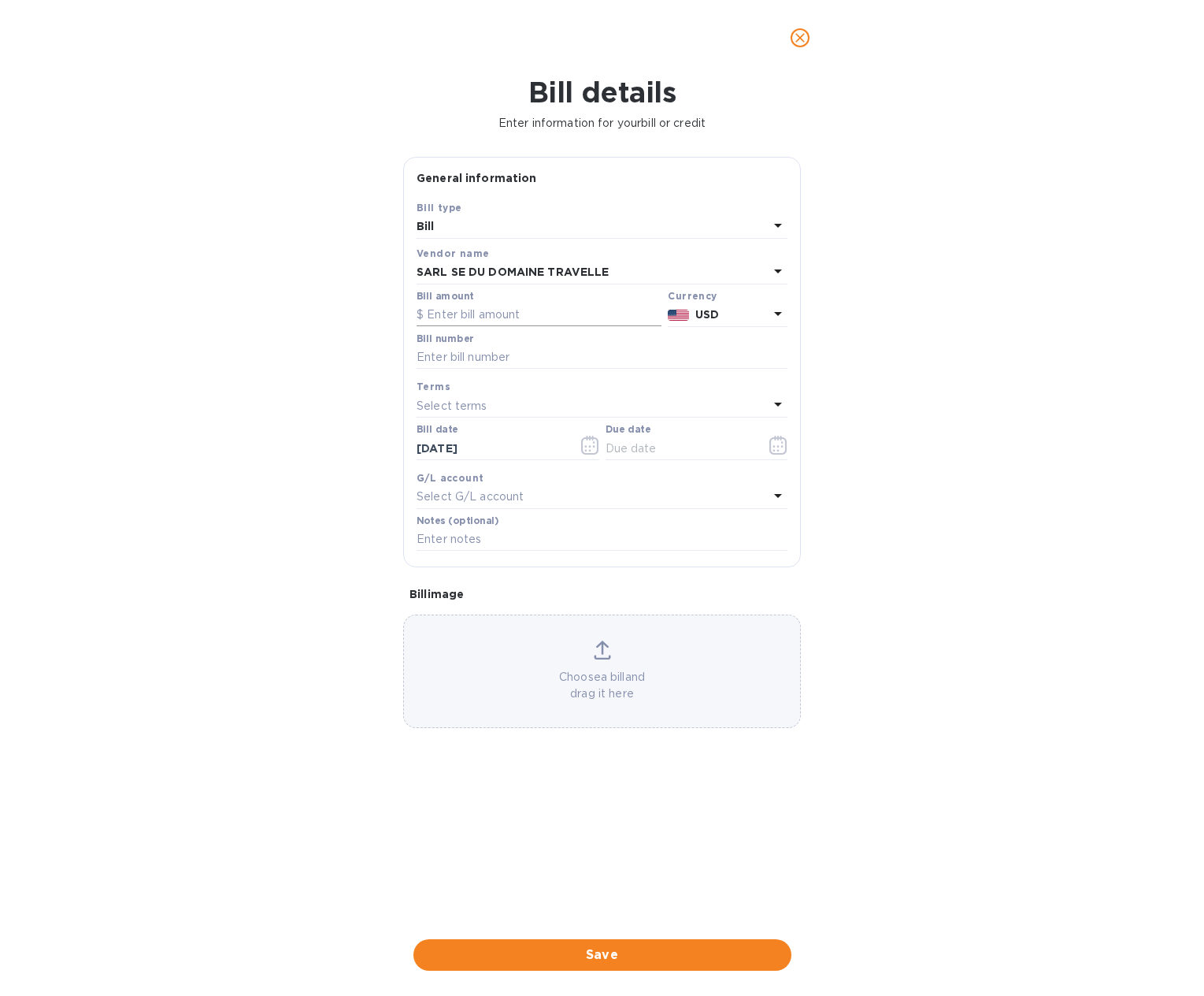
click at [450, 311] on input "text" at bounding box center [539, 315] width 245 height 24
click at [730, 309] on p "USD" at bounding box center [732, 314] width 73 height 16
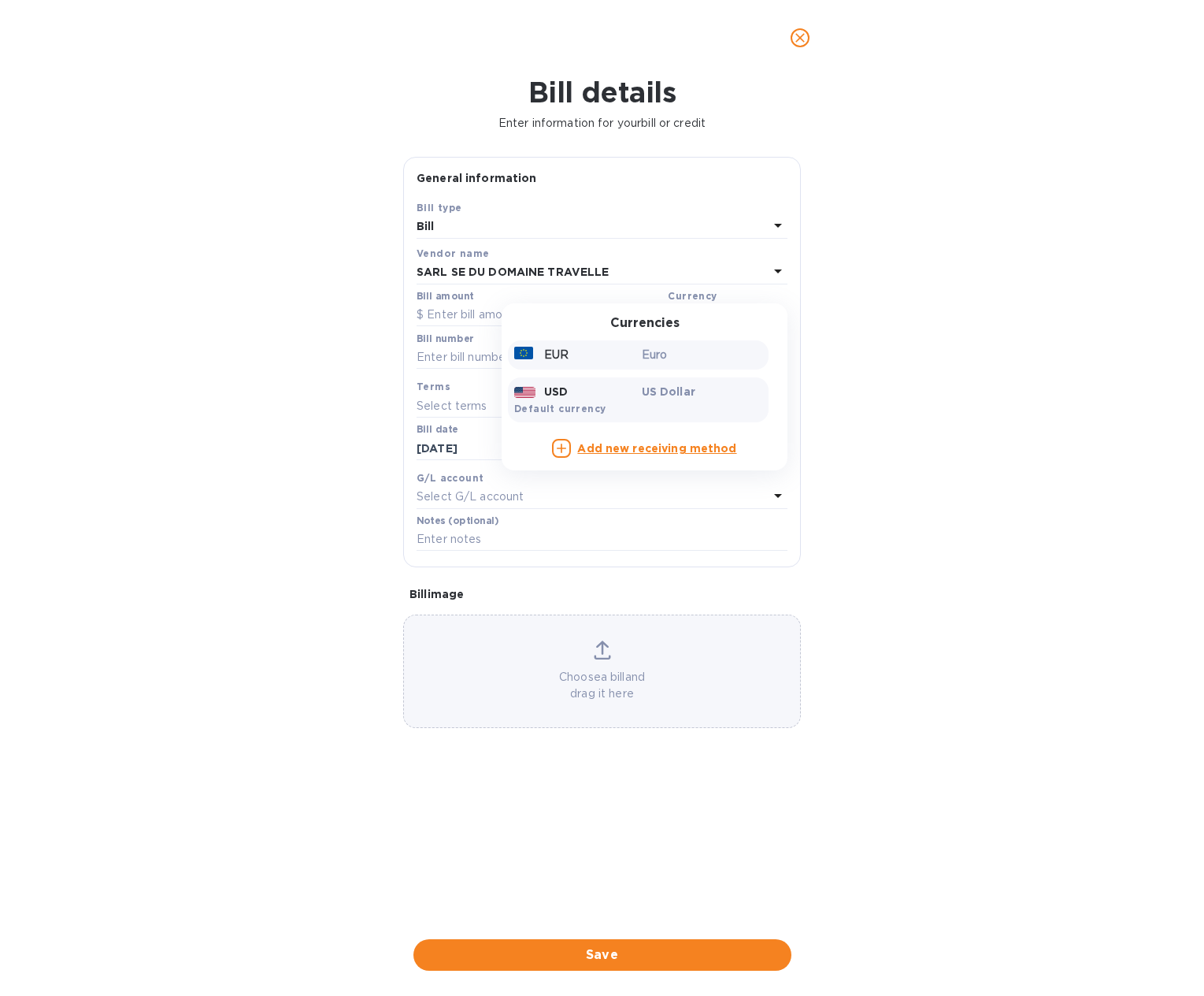
click at [583, 347] on div "EUR" at bounding box center [575, 355] width 128 height 23
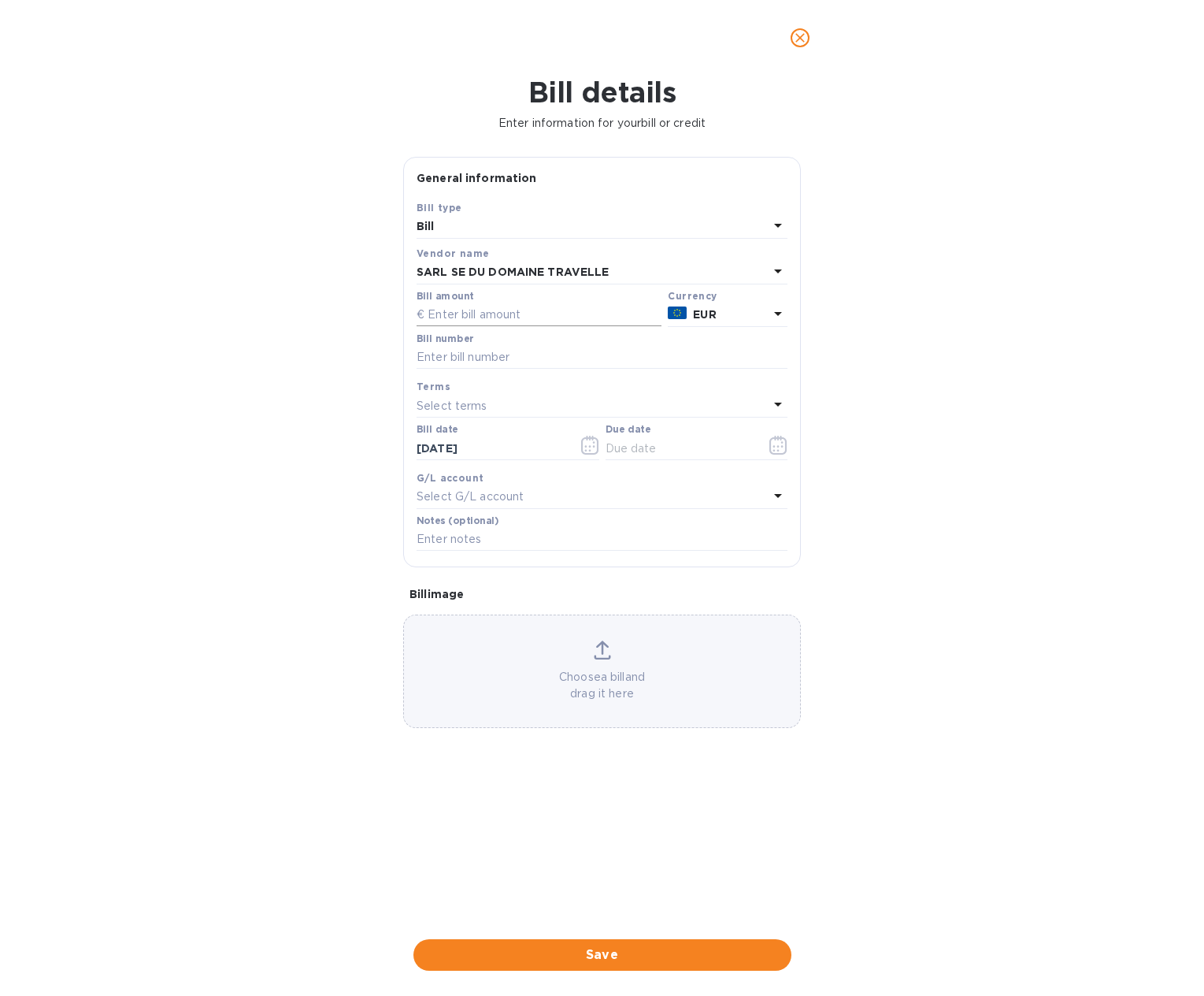
click at [442, 308] on input "text" at bounding box center [539, 315] width 245 height 24
type input "16,992"
click at [431, 359] on input "text" at bounding box center [602, 357] width 371 height 24
paste input "25000013"
type input "25000013"
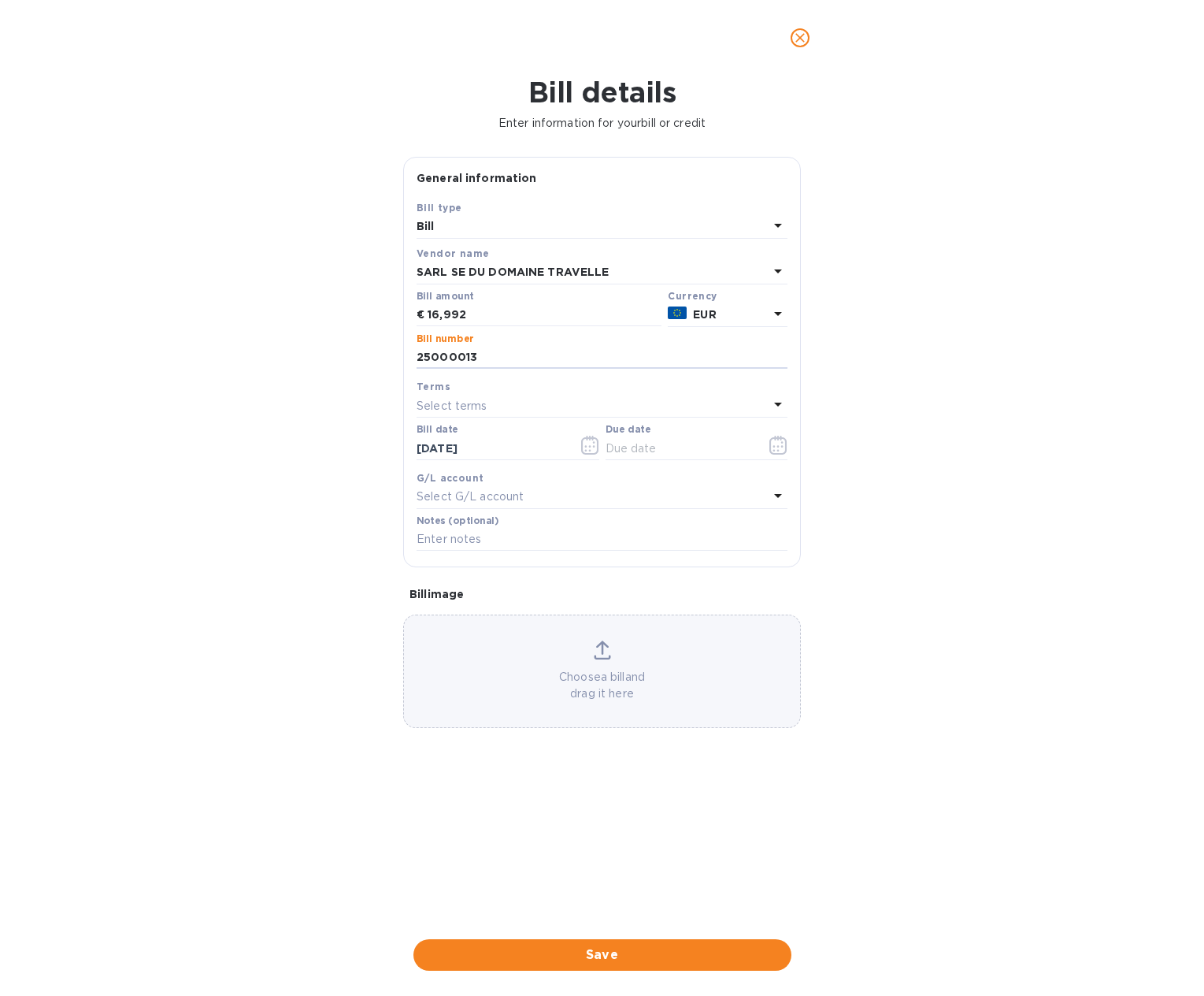
click at [450, 408] on p "Select terms" at bounding box center [452, 406] width 70 height 16
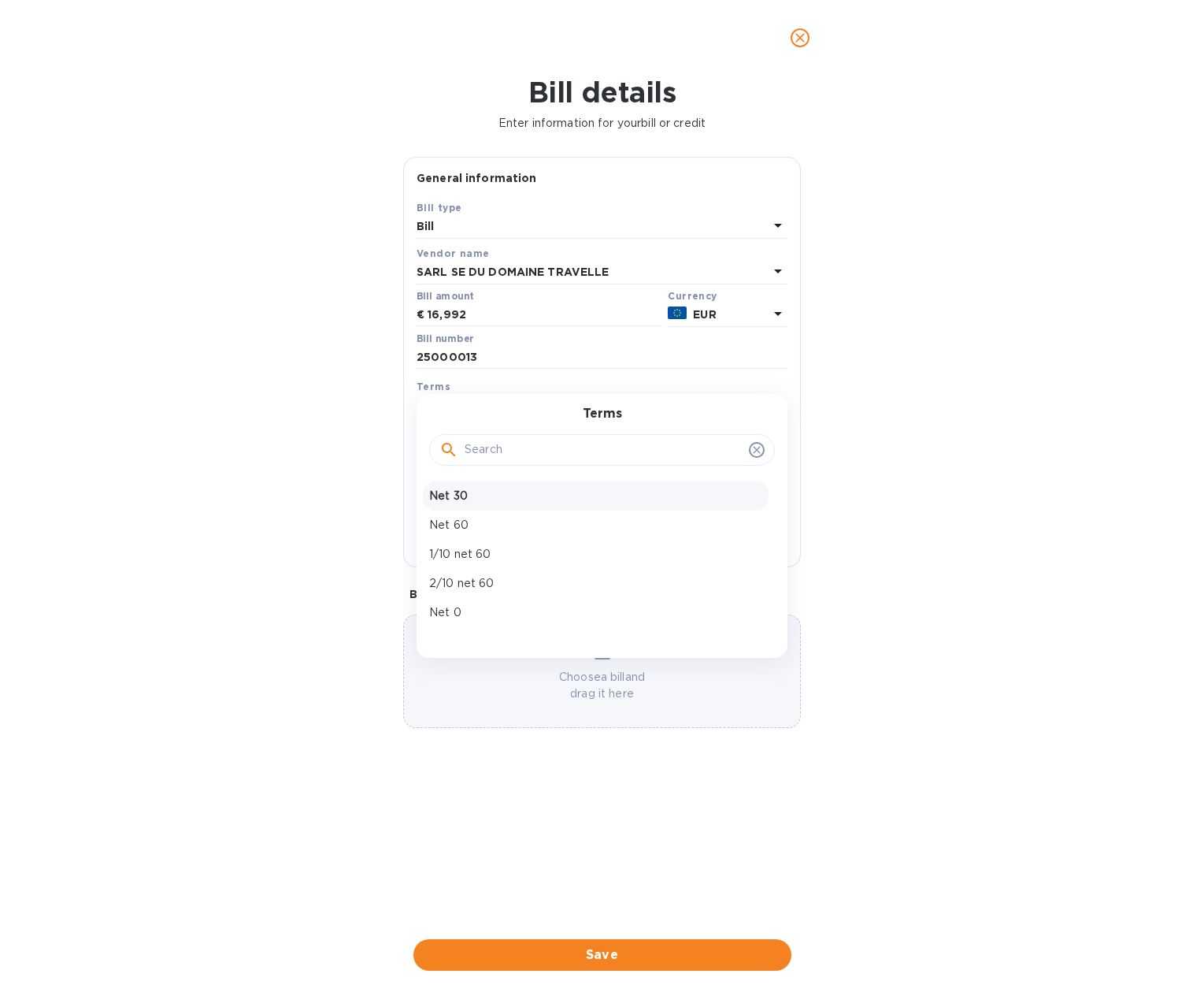
click at [464, 492] on p "Net 30" at bounding box center [596, 495] width 333 height 16
type input "[DATE]"
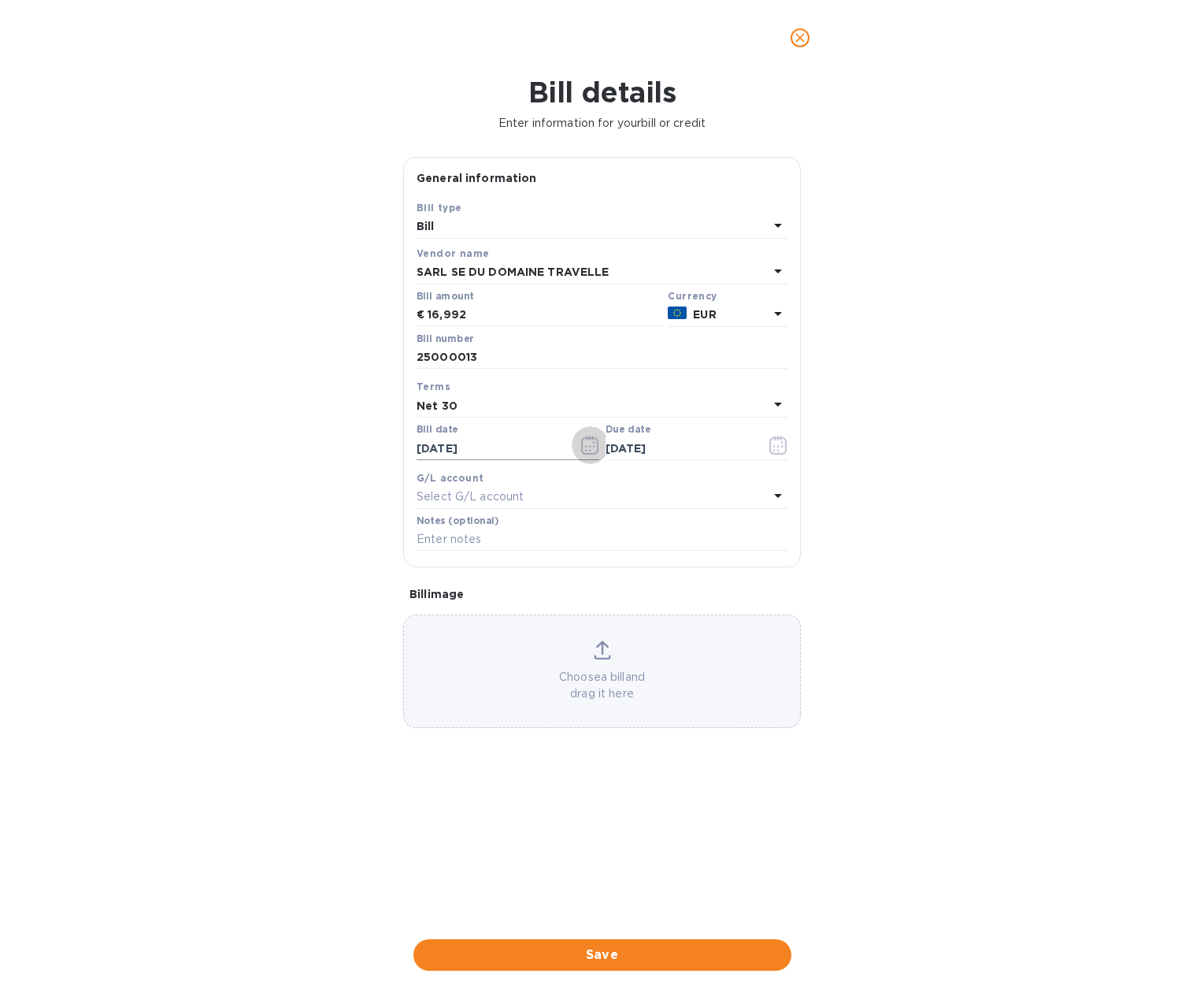
click at [589, 447] on icon "button" at bounding box center [589, 447] width 2 height 2
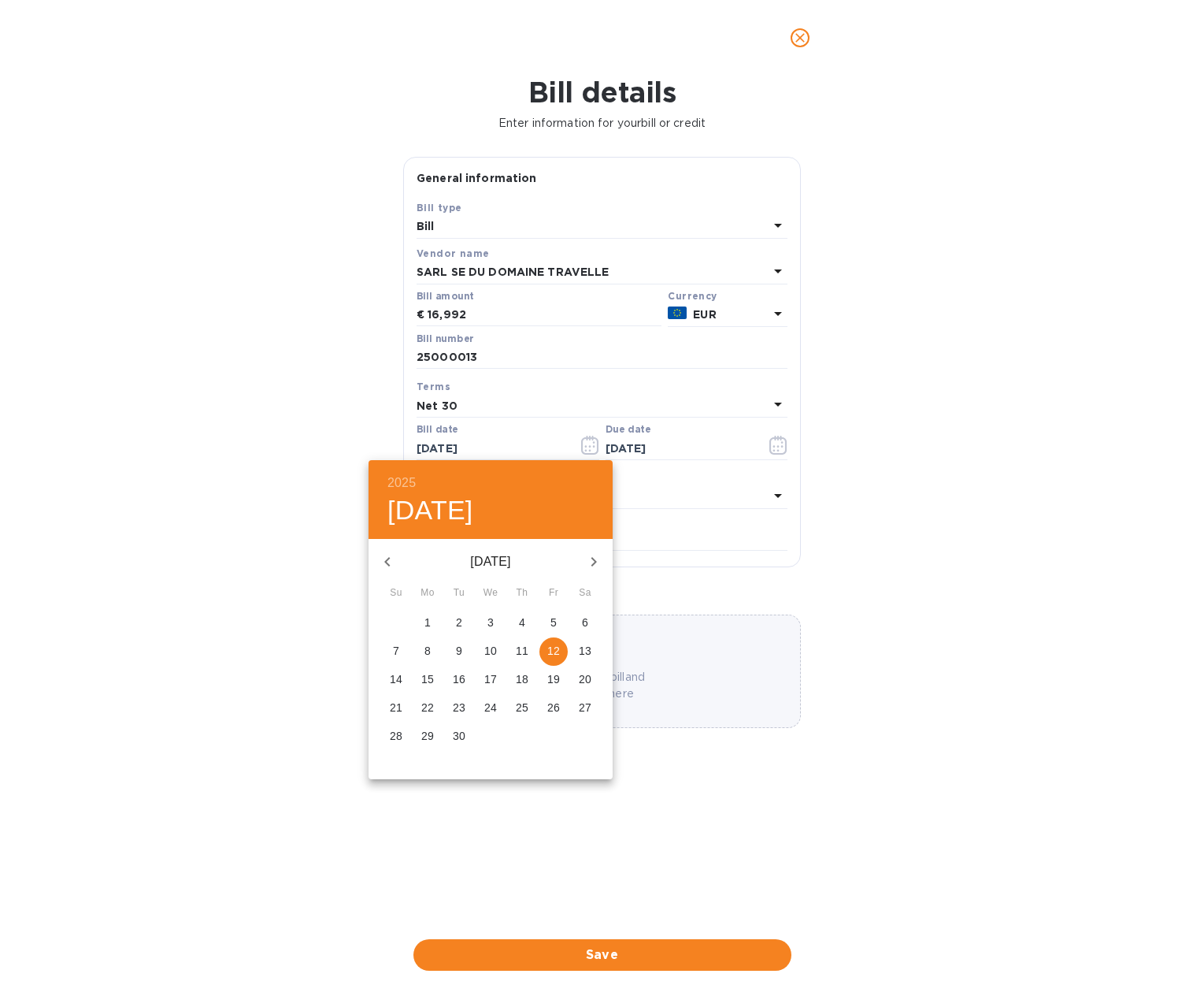
click at [389, 569] on icon "button" at bounding box center [387, 562] width 19 height 19
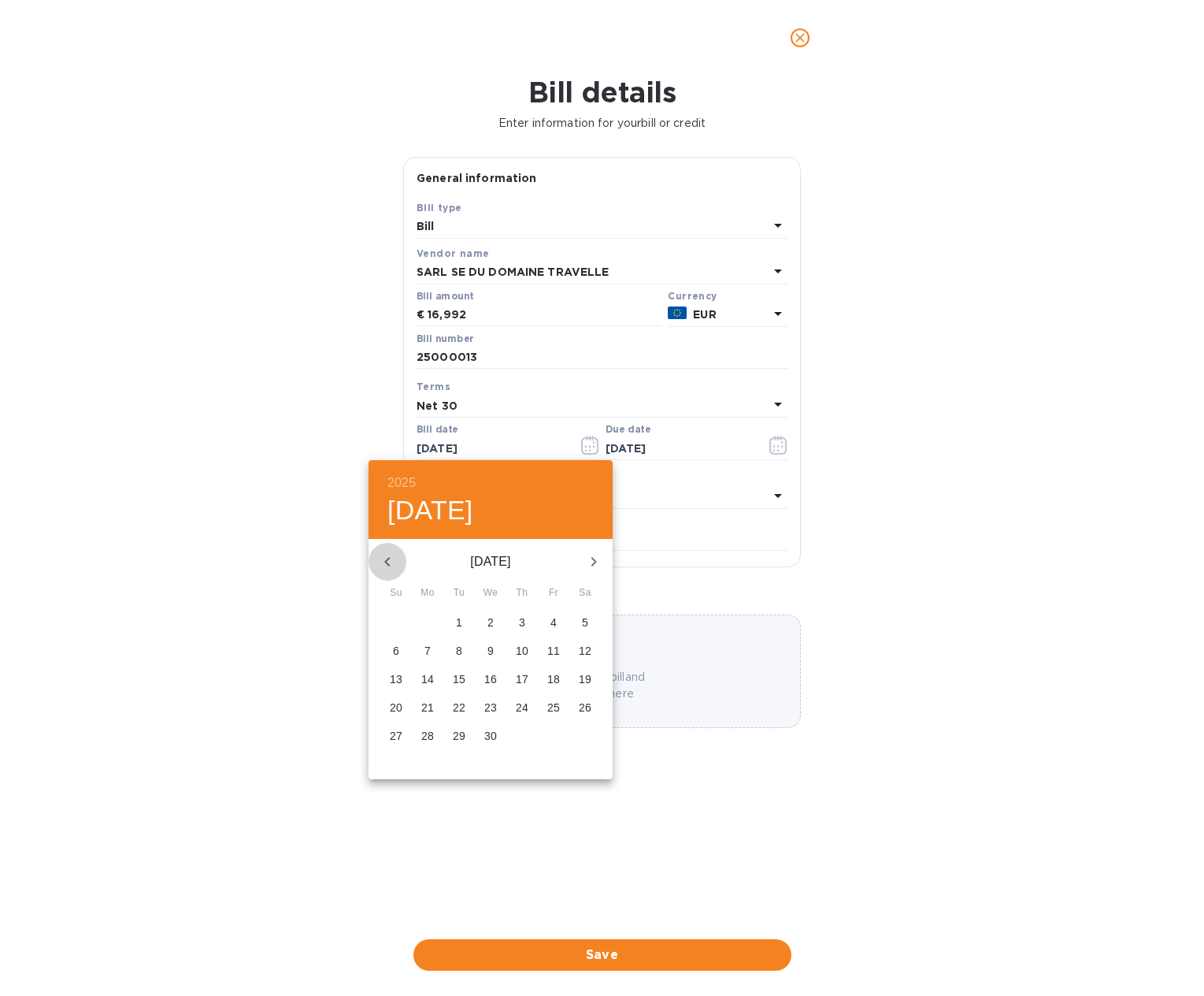
click at [389, 569] on icon "button" at bounding box center [387, 562] width 19 height 19
click at [599, 557] on icon "button" at bounding box center [594, 562] width 19 height 19
click at [423, 738] on p "24" at bounding box center [427, 736] width 12 height 16
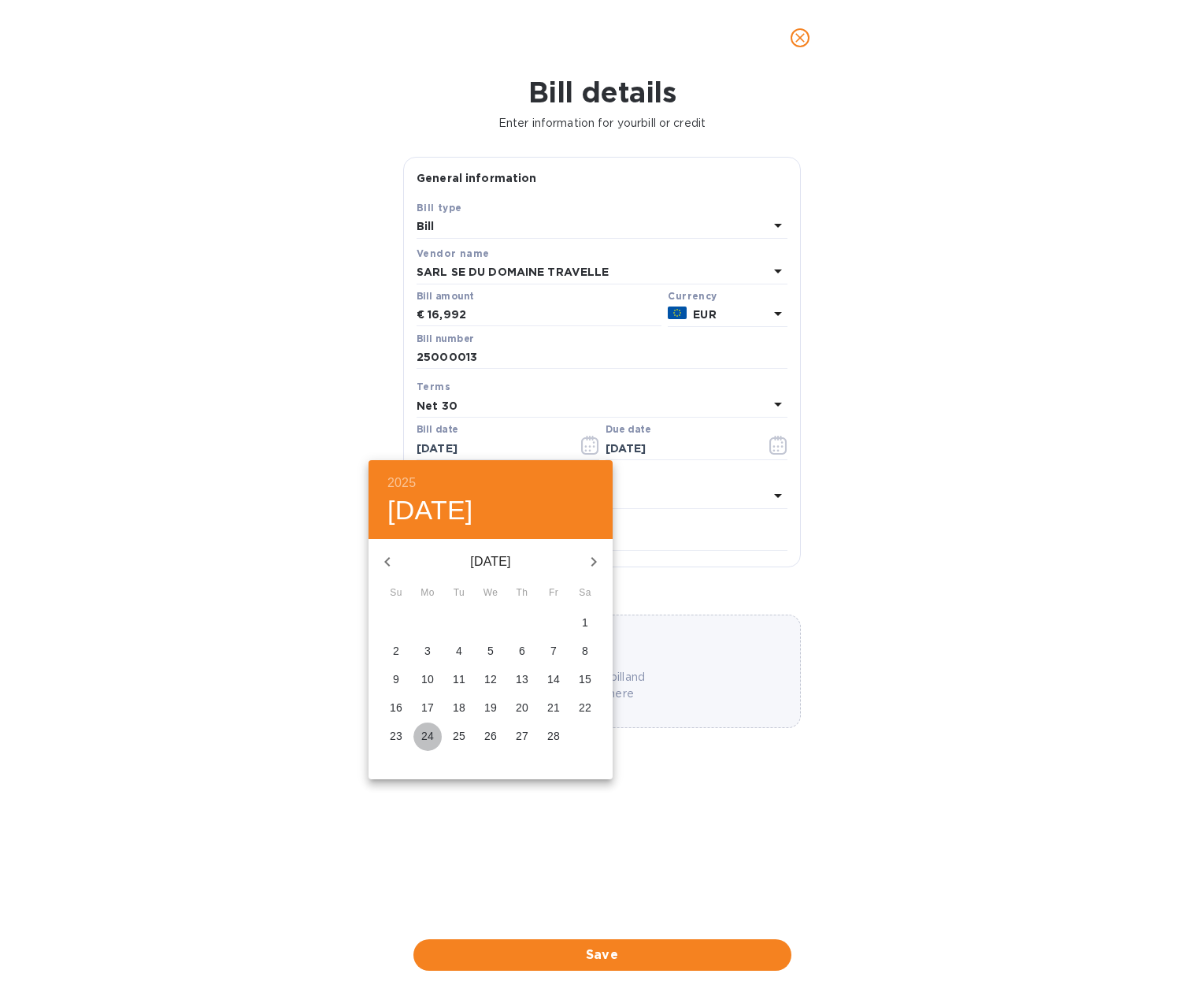
type input "[DATE]"
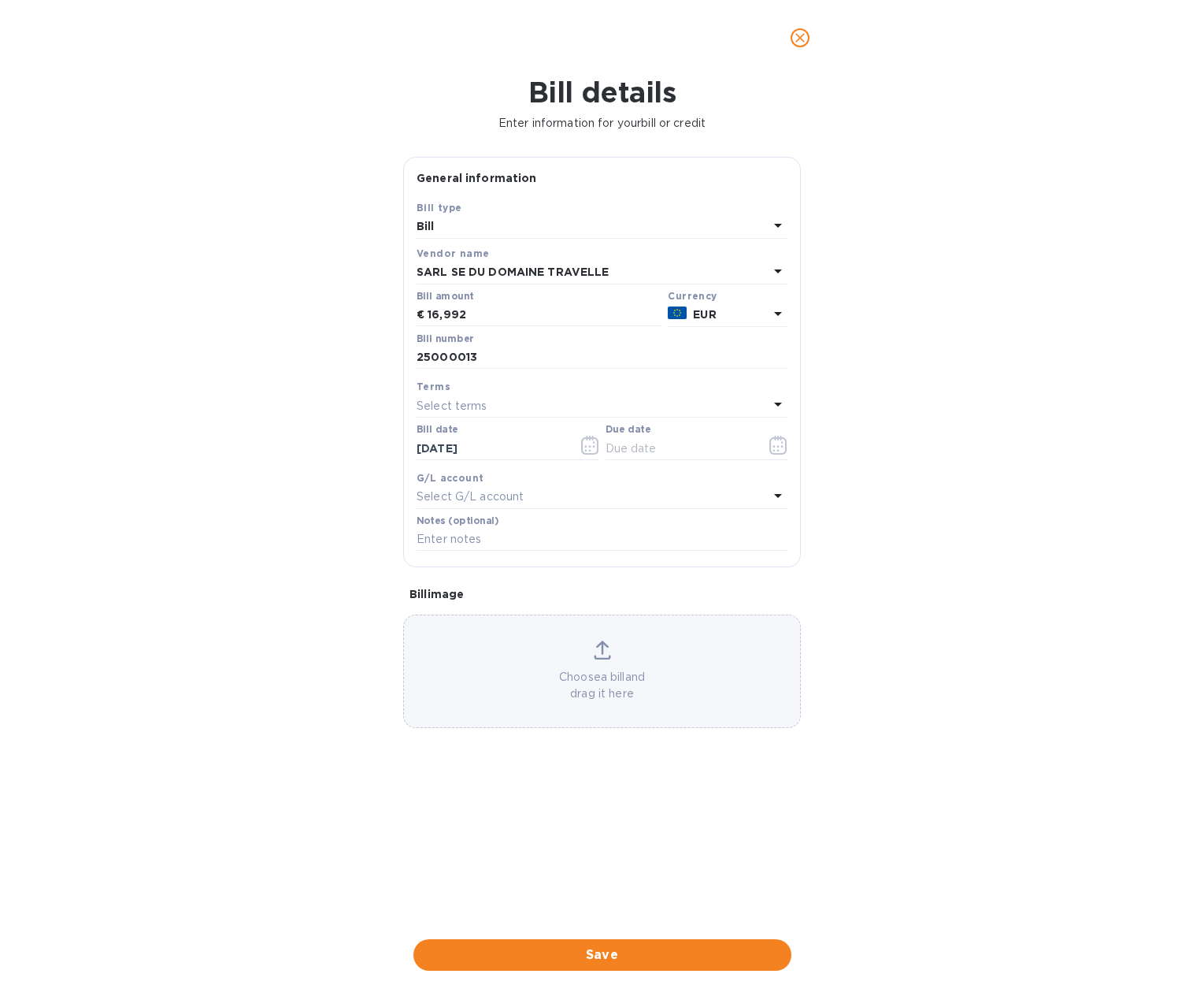
click at [656, 413] on div "Select terms" at bounding box center [593, 406] width 352 height 22
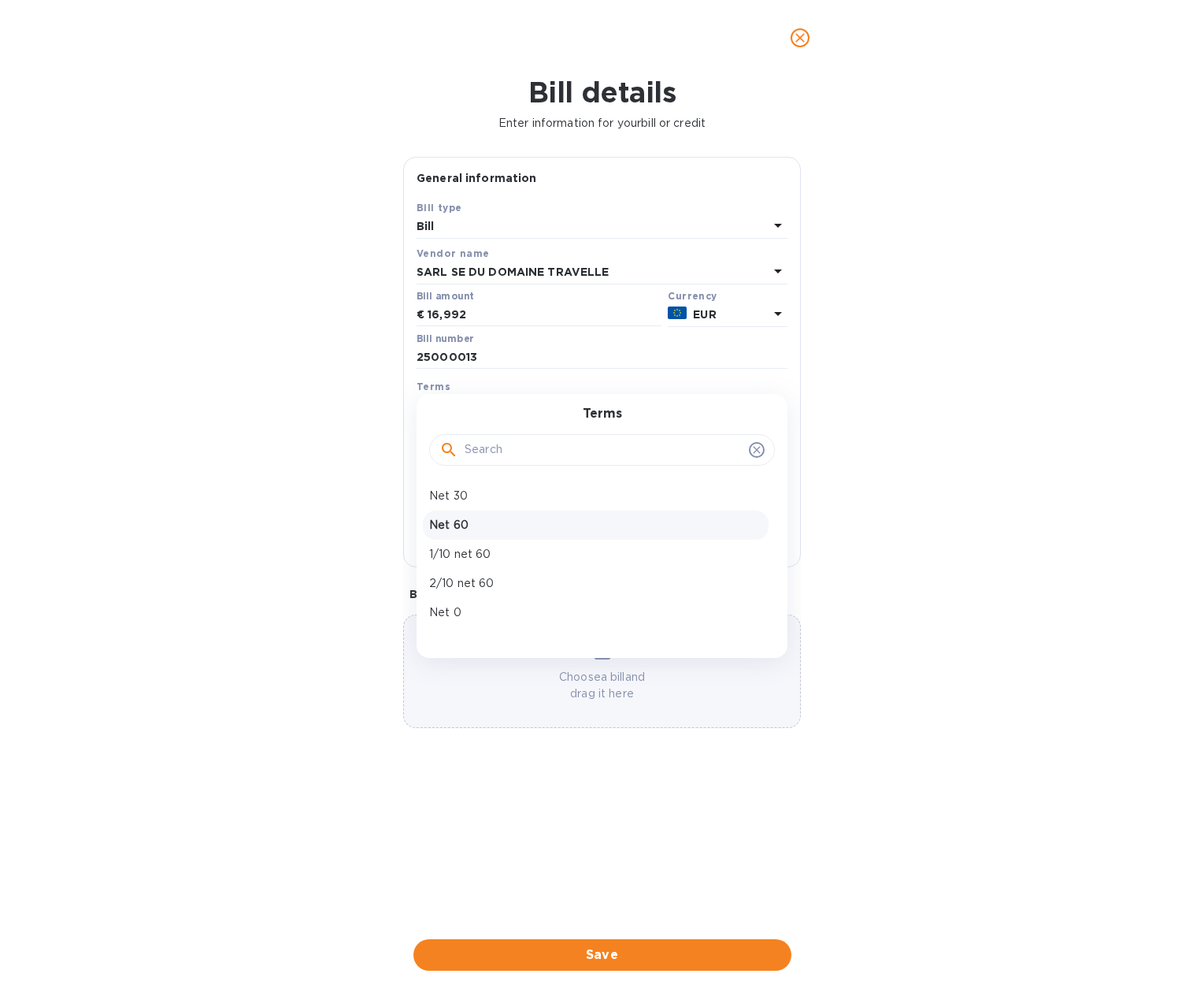
click at [504, 528] on p "Net 60" at bounding box center [596, 525] width 333 height 16
type input "[DATE]"
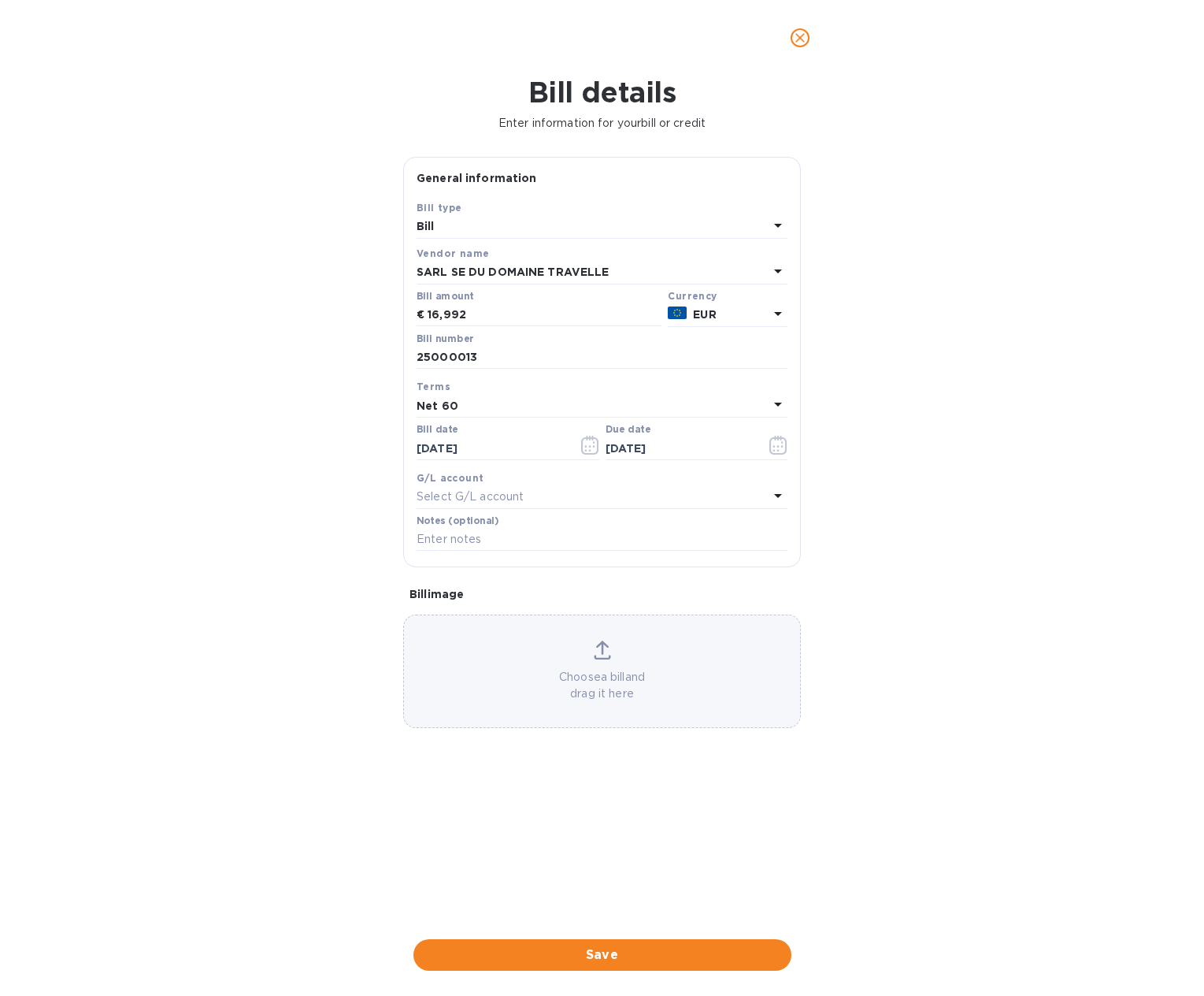
click at [304, 478] on div "Bill details Enter information for your bill or credit General information Save…" at bounding box center [602, 535] width 1204 height 921
click at [594, 957] on span "Save" at bounding box center [602, 955] width 353 height 19
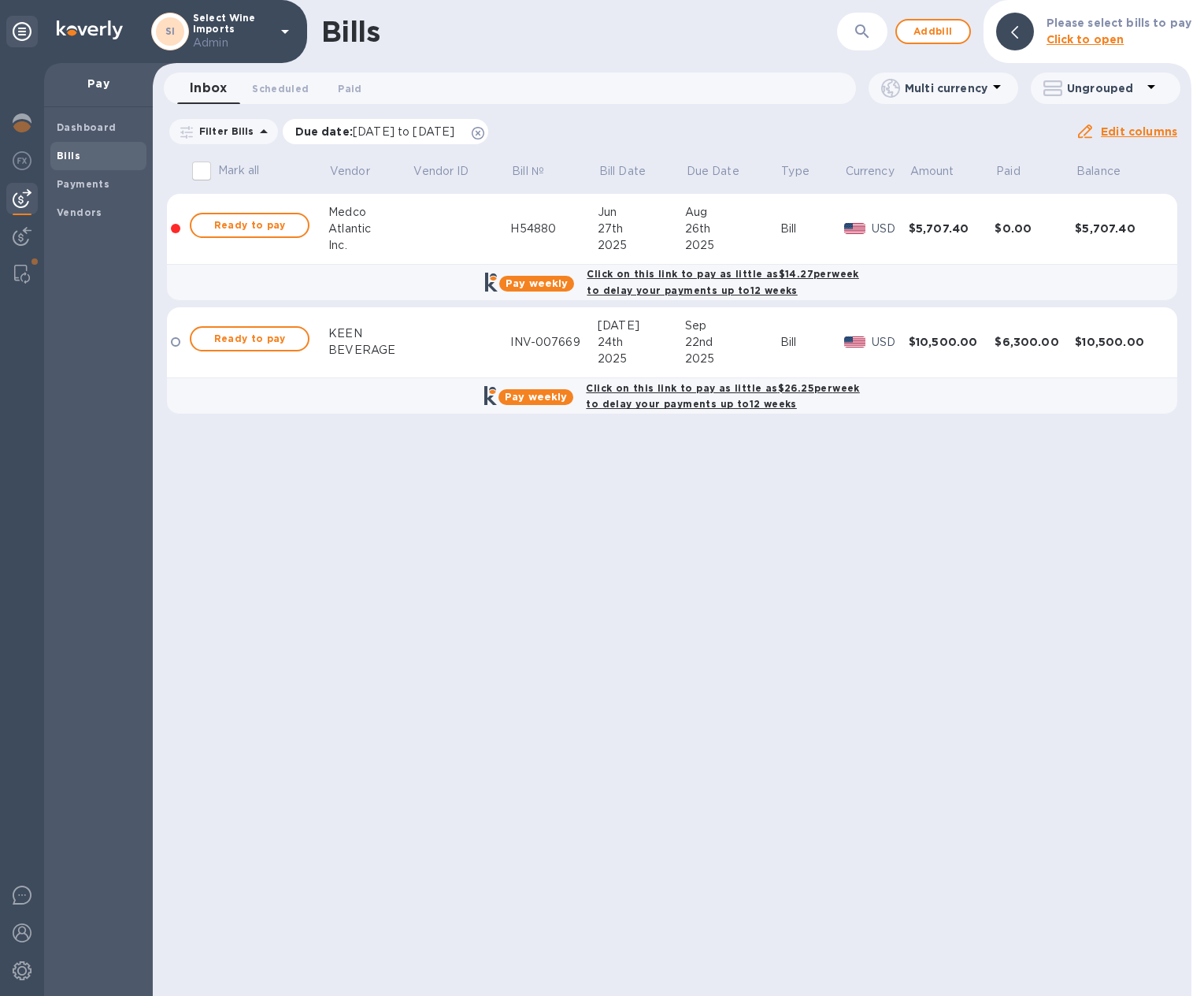
click at [484, 136] on icon at bounding box center [478, 132] width 12 height 12
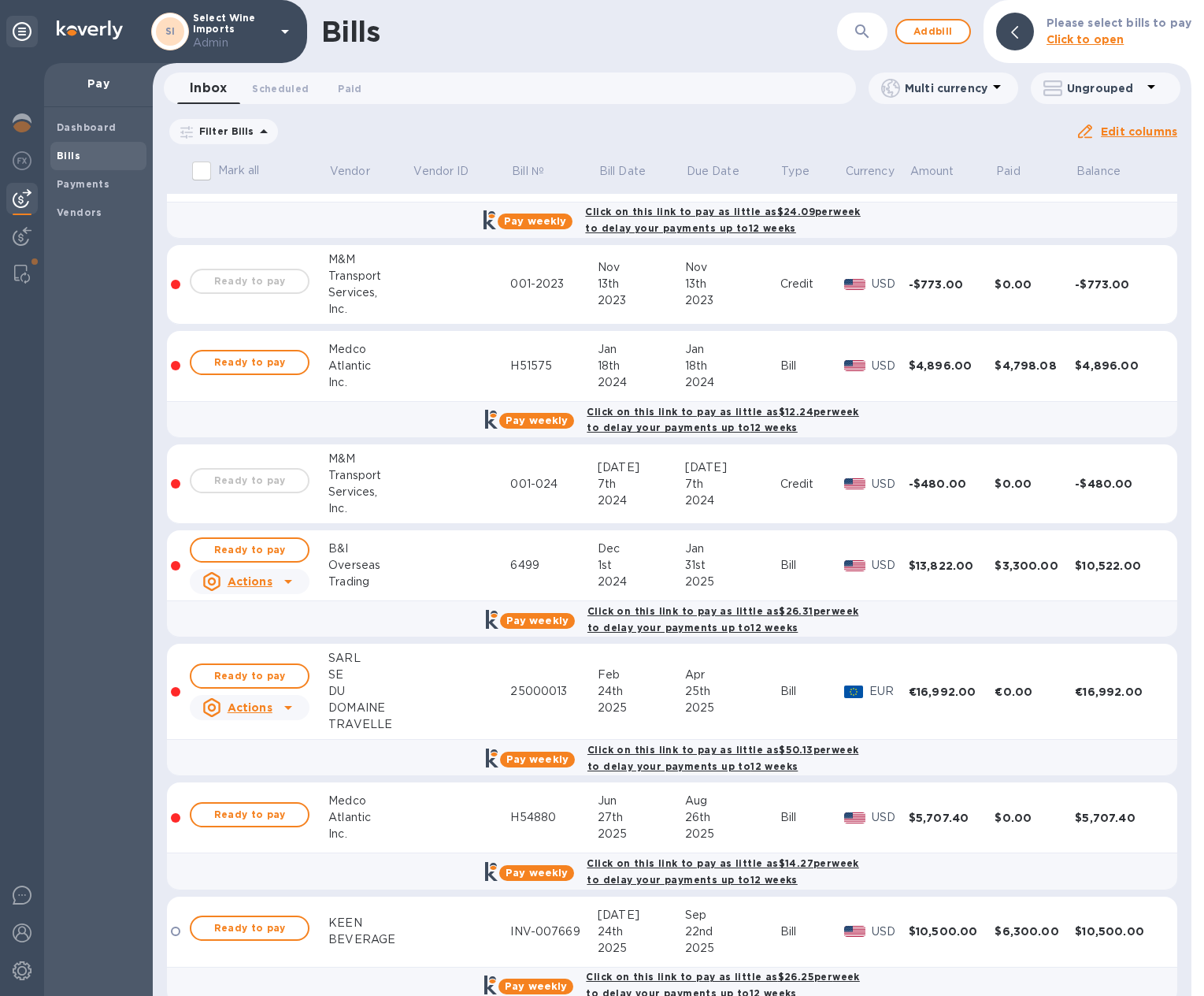
scroll to position [786, 0]
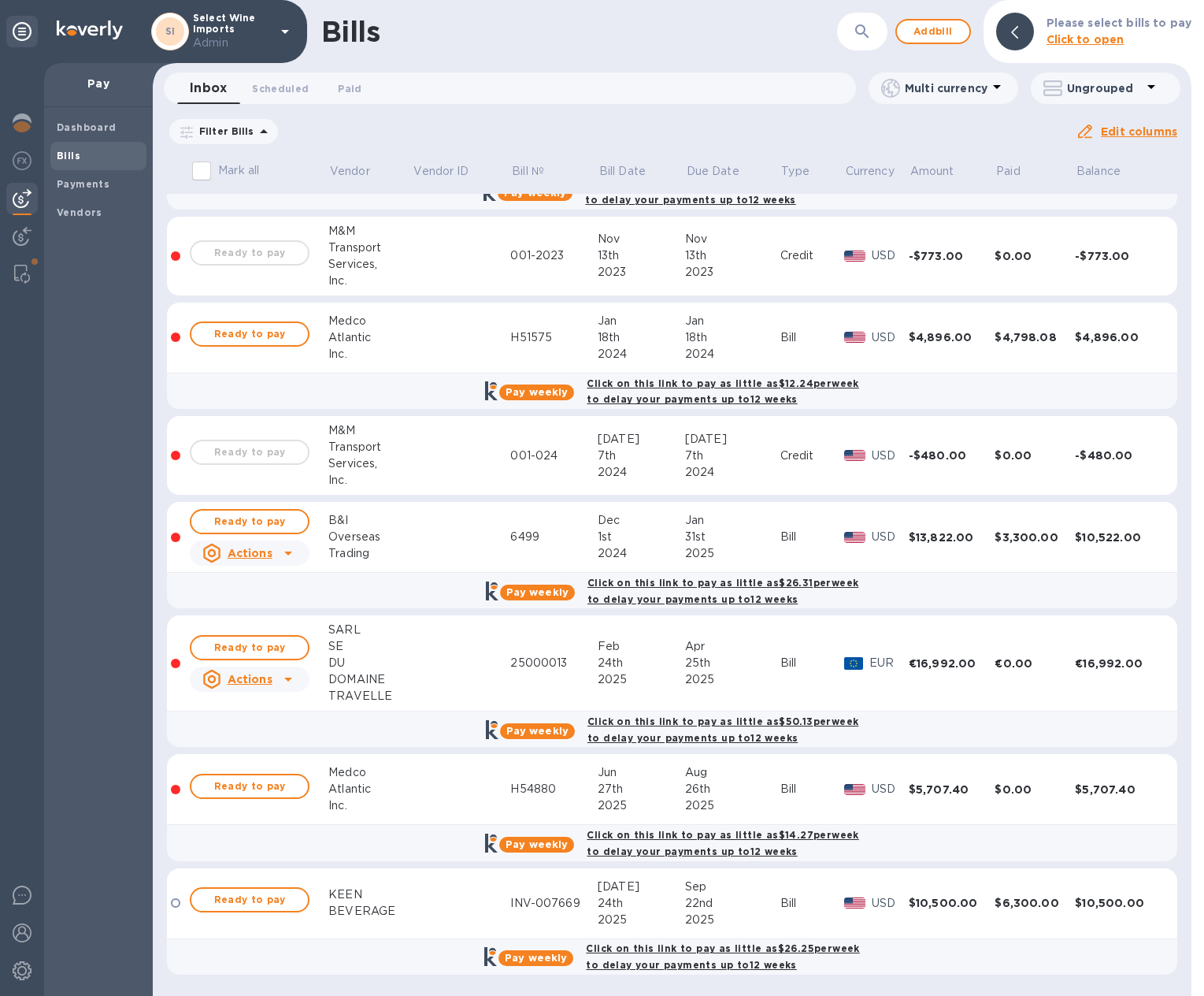
click at [453, 661] on td at bounding box center [462, 663] width 98 height 96
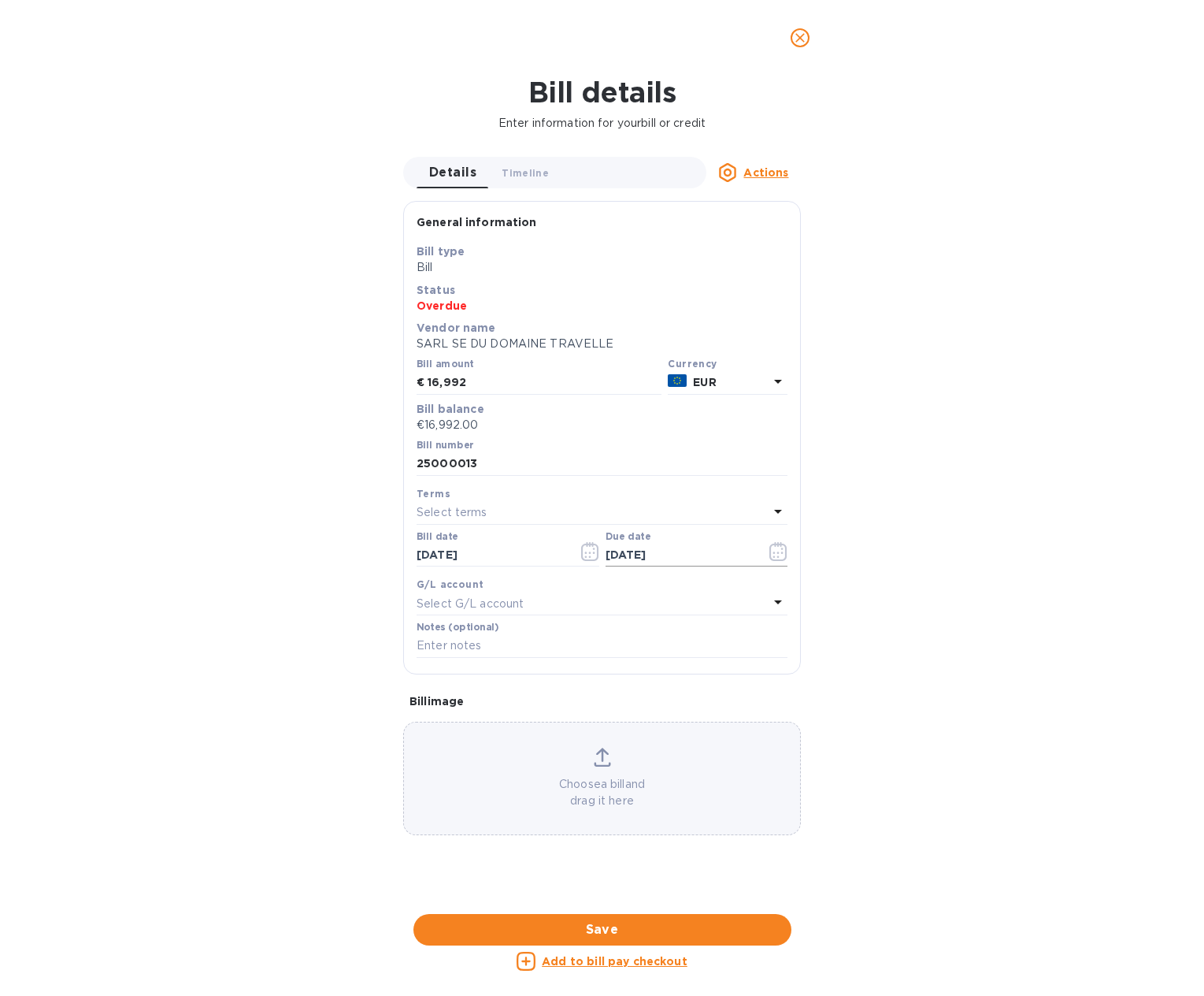
click at [776, 554] on icon "button" at bounding box center [779, 551] width 18 height 19
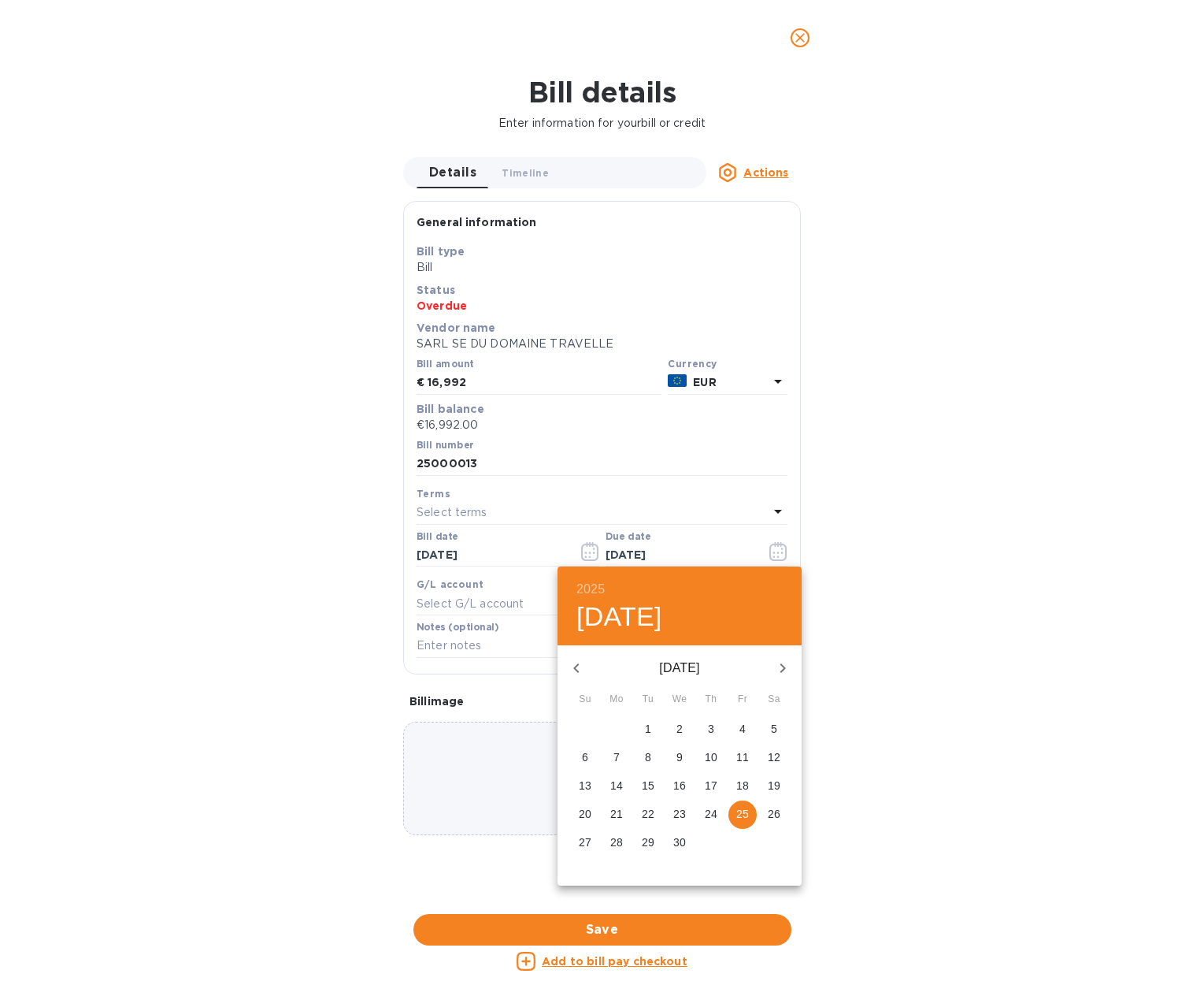
click at [786, 667] on icon "button" at bounding box center [783, 668] width 19 height 19
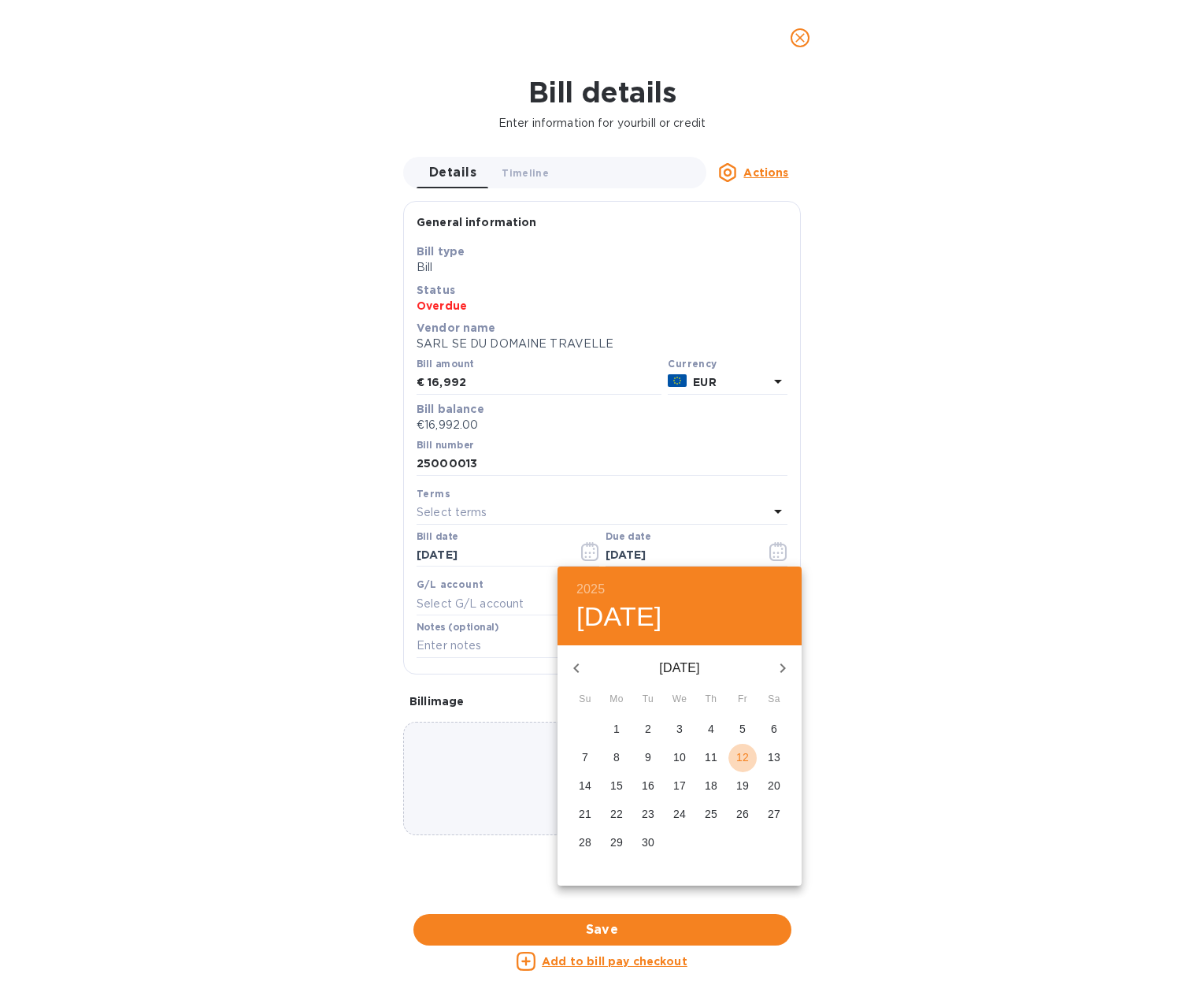
click at [742, 749] on p "12" at bounding box center [742, 757] width 12 height 16
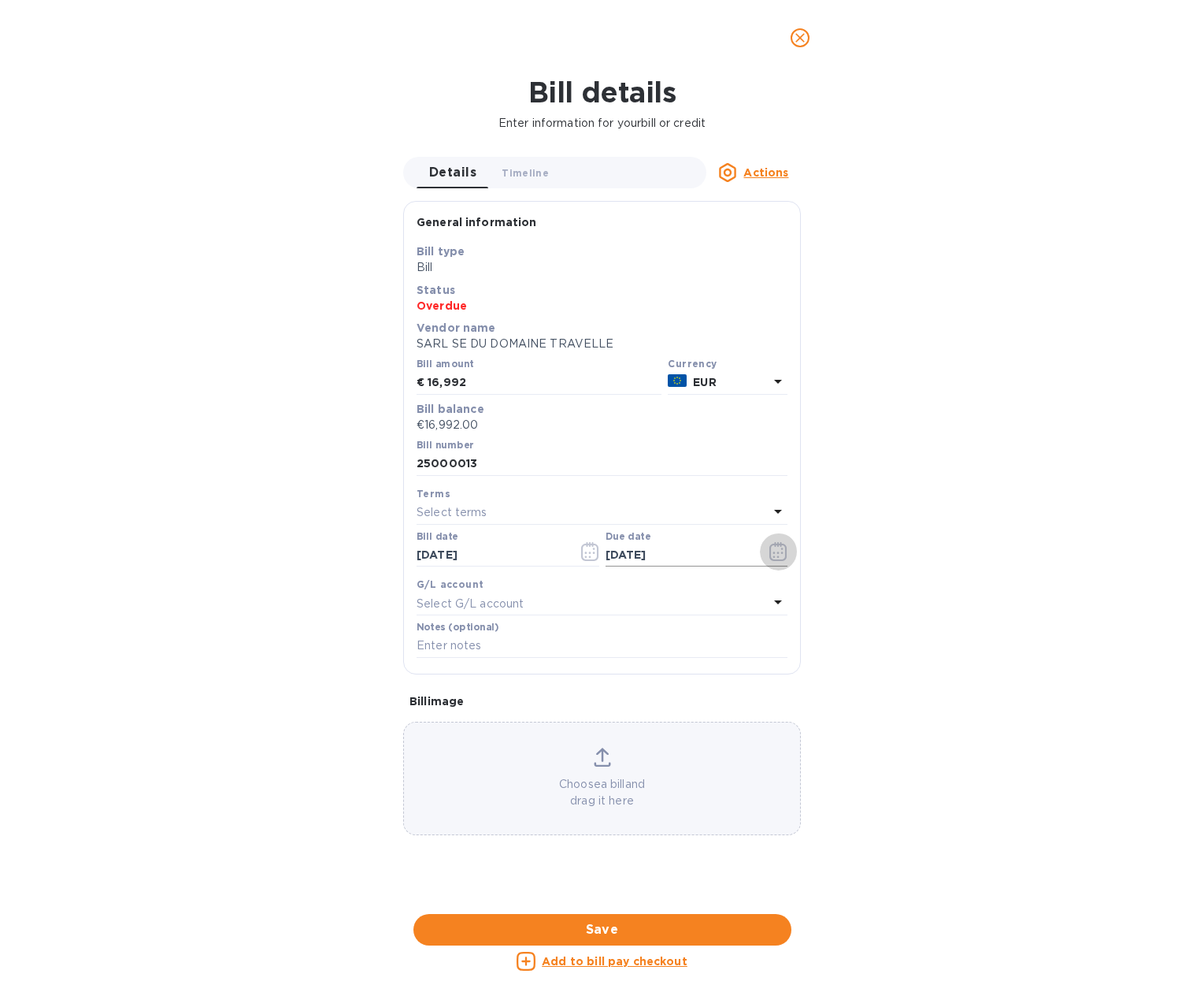
click at [780, 558] on icon "button" at bounding box center [779, 551] width 18 height 19
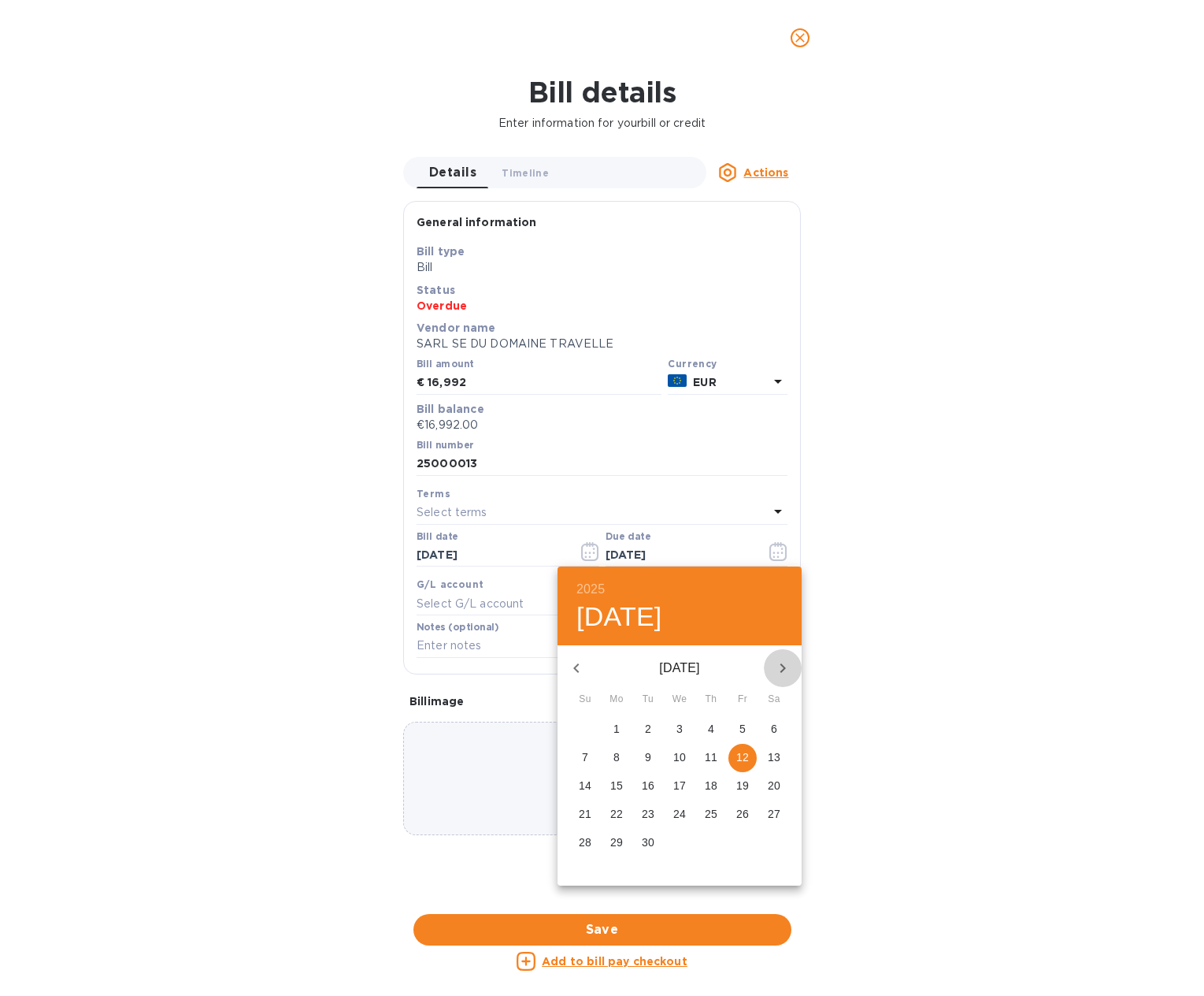
click at [783, 664] on icon "button" at bounding box center [783, 668] width 19 height 19
click at [578, 667] on icon "button" at bounding box center [577, 668] width 19 height 19
click at [641, 847] on span "30" at bounding box center [648, 842] width 29 height 16
type input "[DATE]"
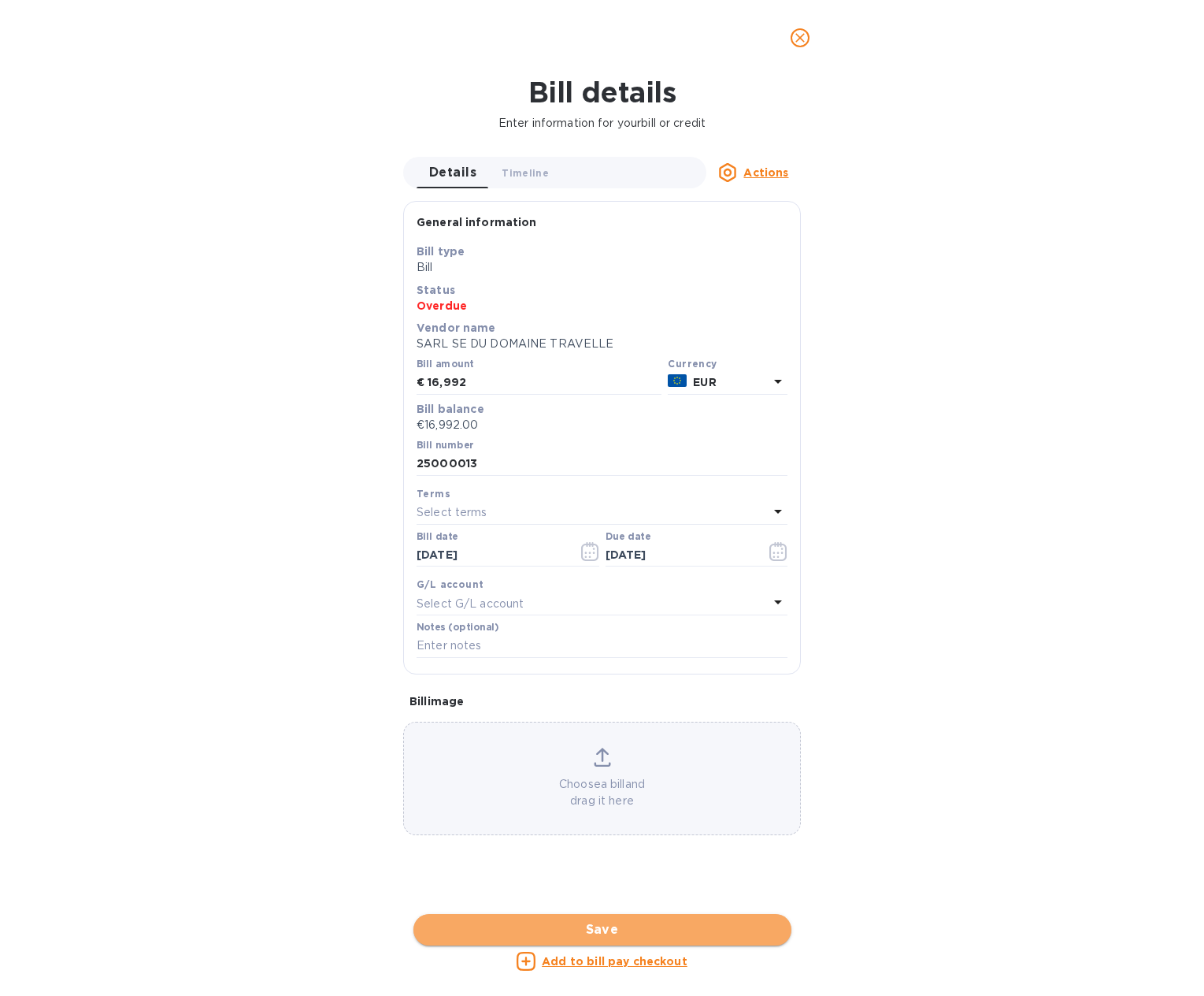
click at [592, 944] on button "Save" at bounding box center [602, 929] width 378 height 31
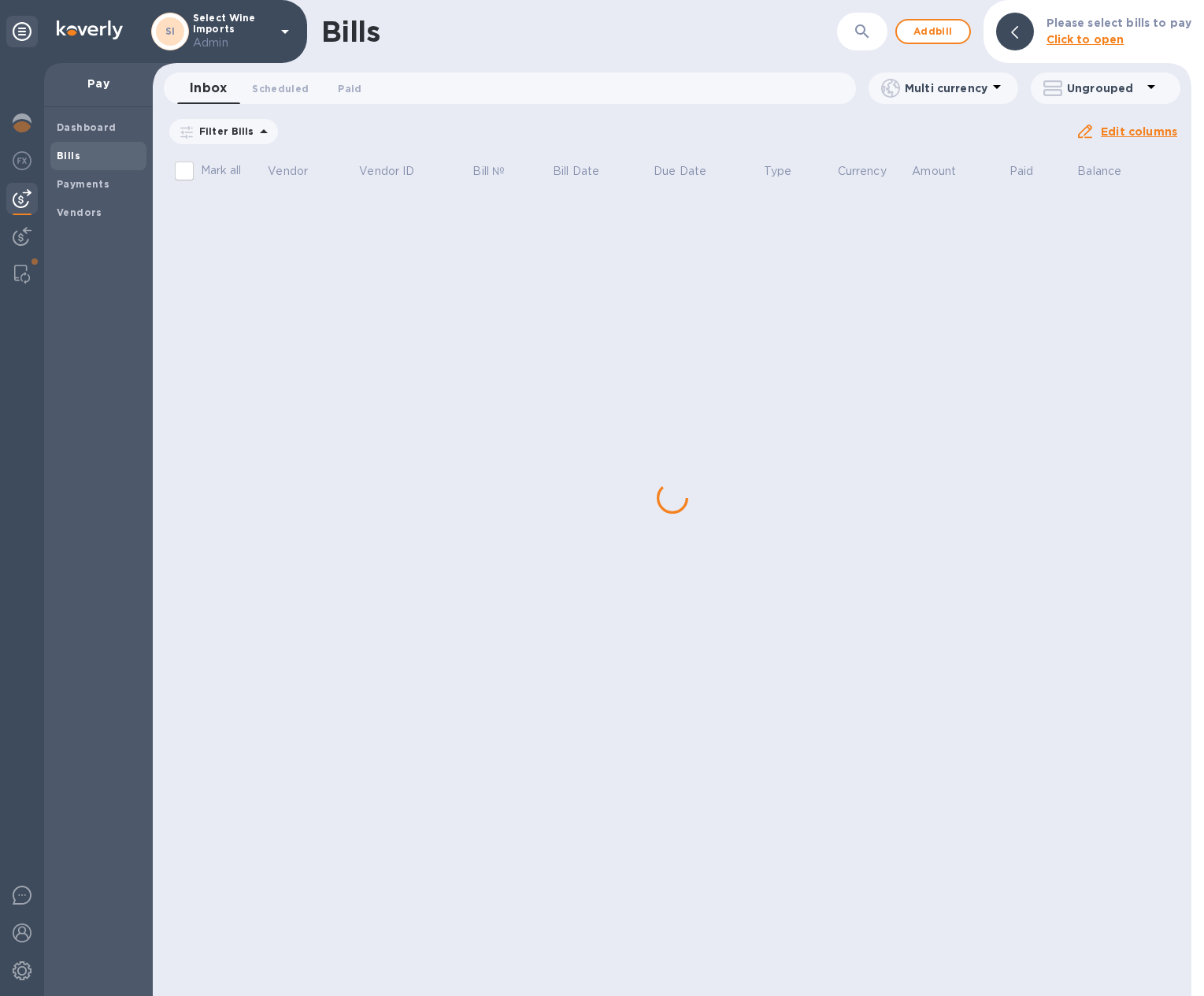
scroll to position [0, 0]
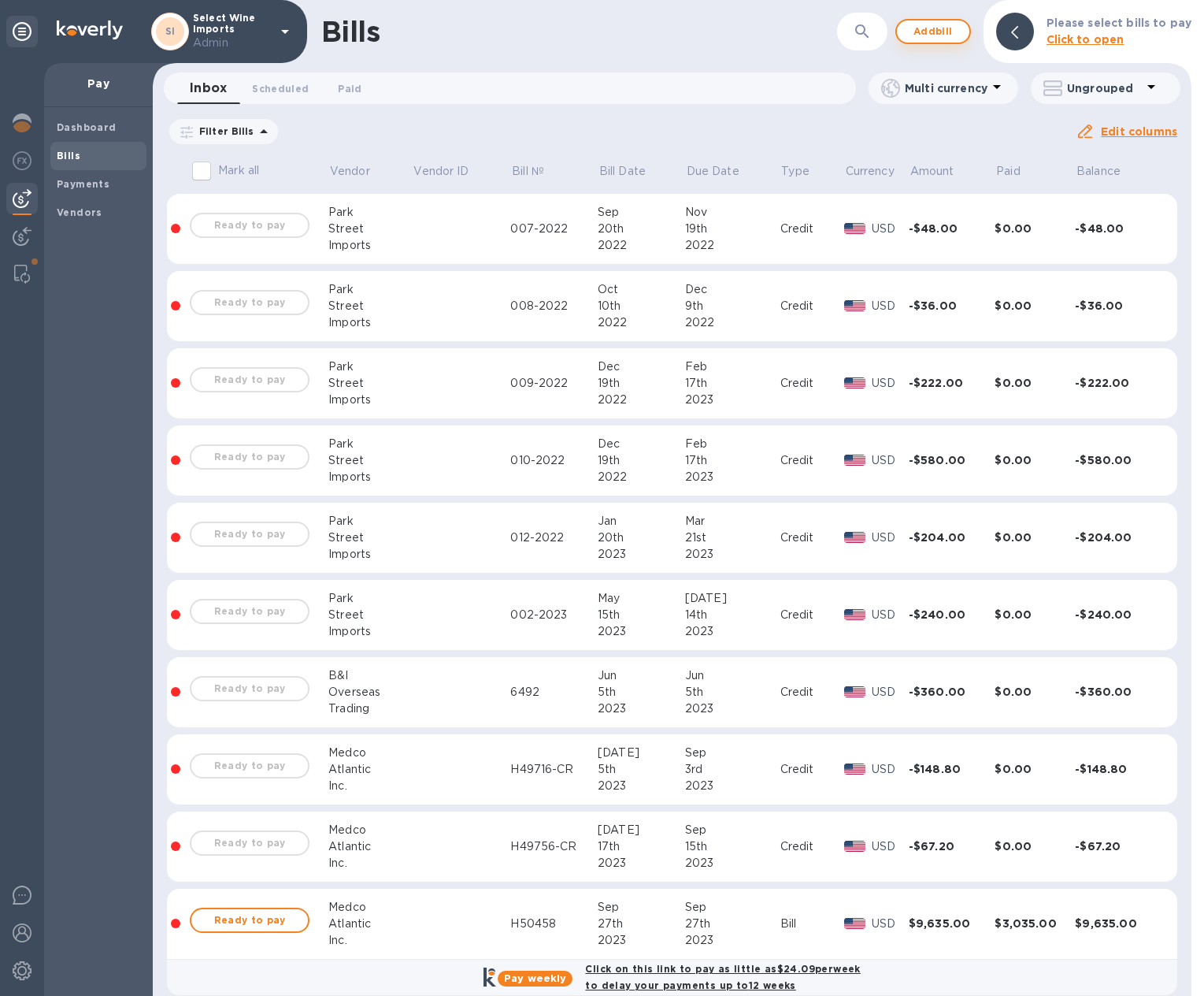
click at [921, 33] on span "Add bill" at bounding box center [934, 31] width 48 height 19
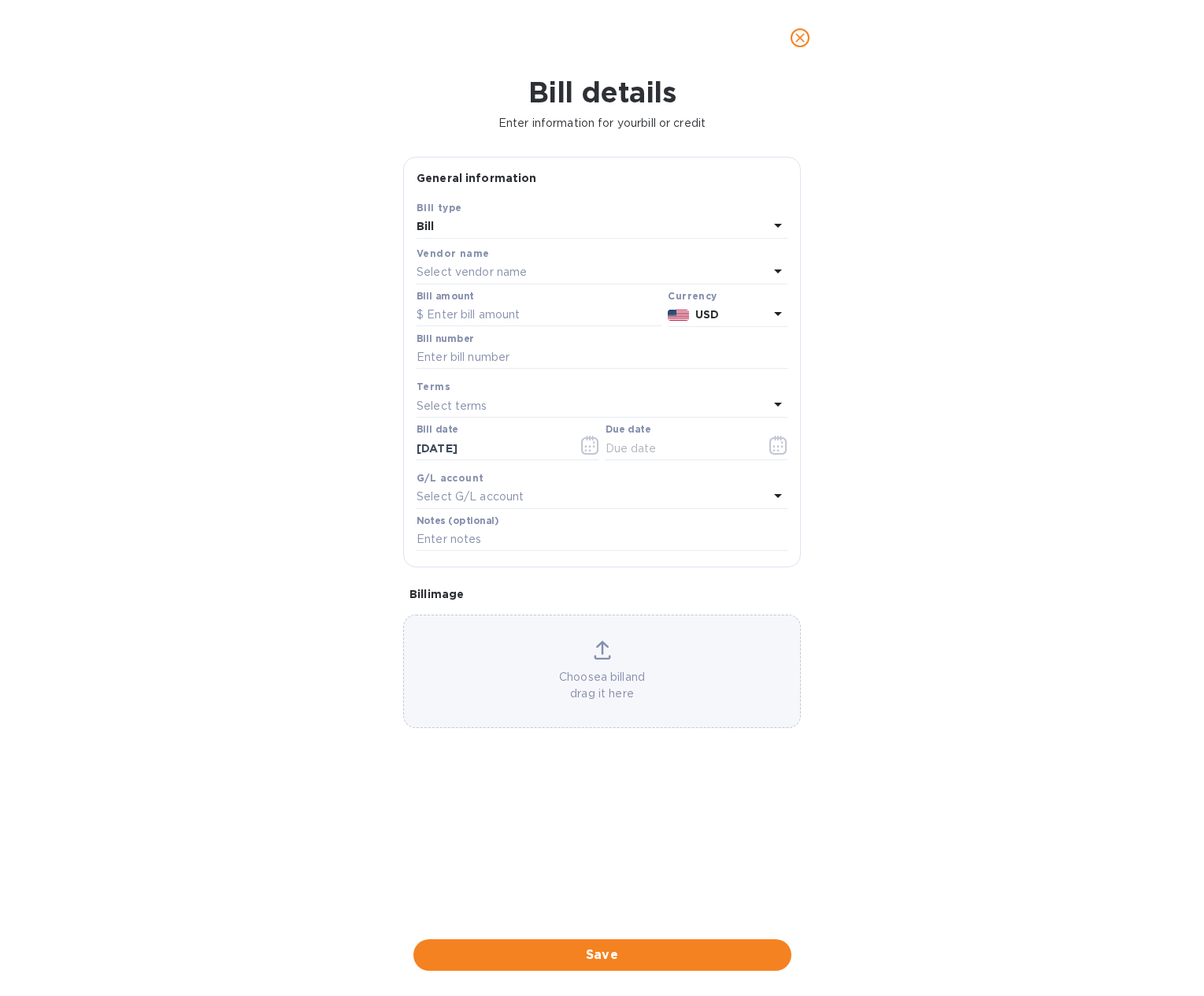
click at [445, 268] on p "Select vendor name" at bounding box center [472, 271] width 110 height 16
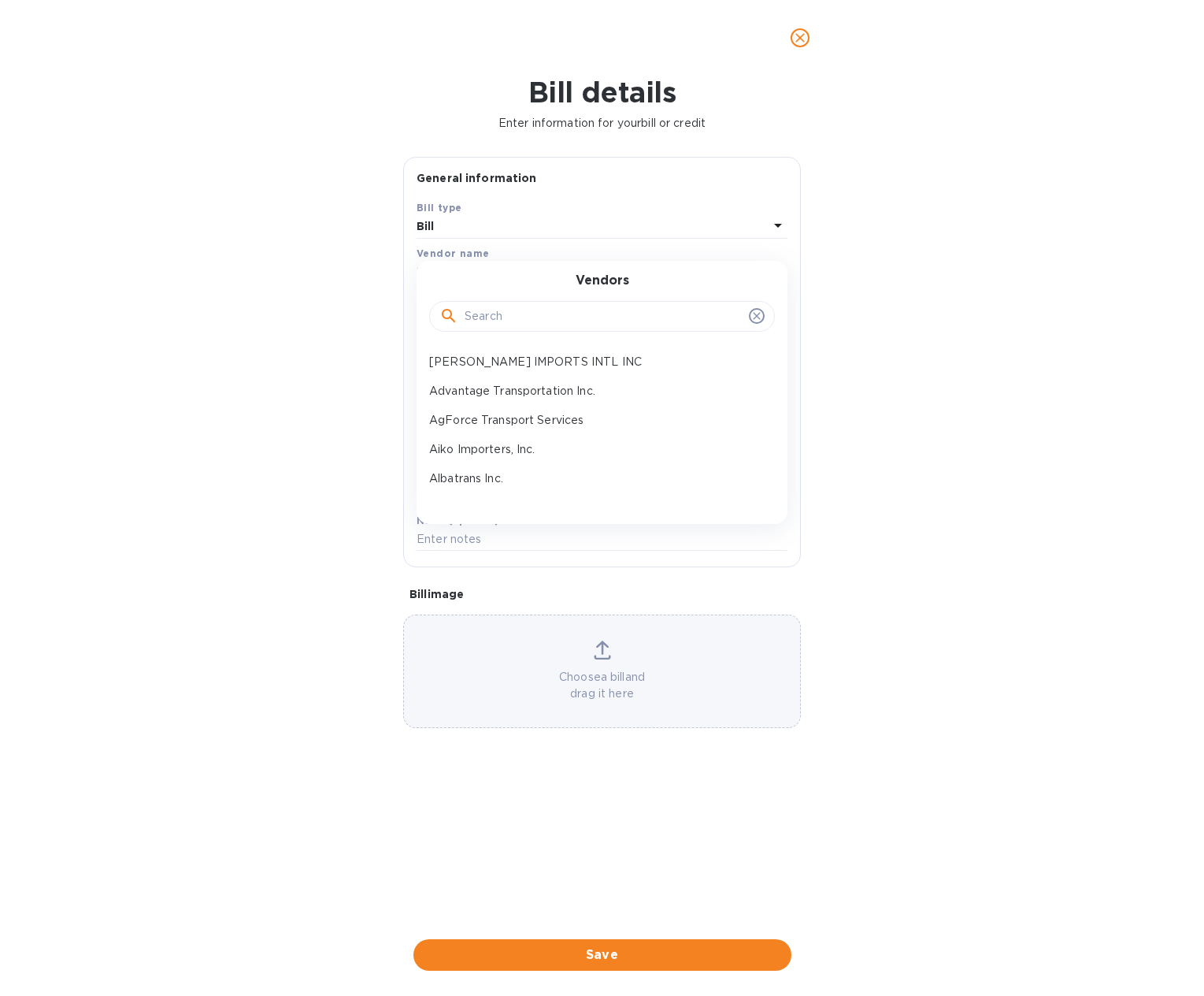
click at [467, 301] on div at bounding box center [602, 316] width 345 height 31
click at [473, 318] on input "text" at bounding box center [603, 316] width 278 height 24
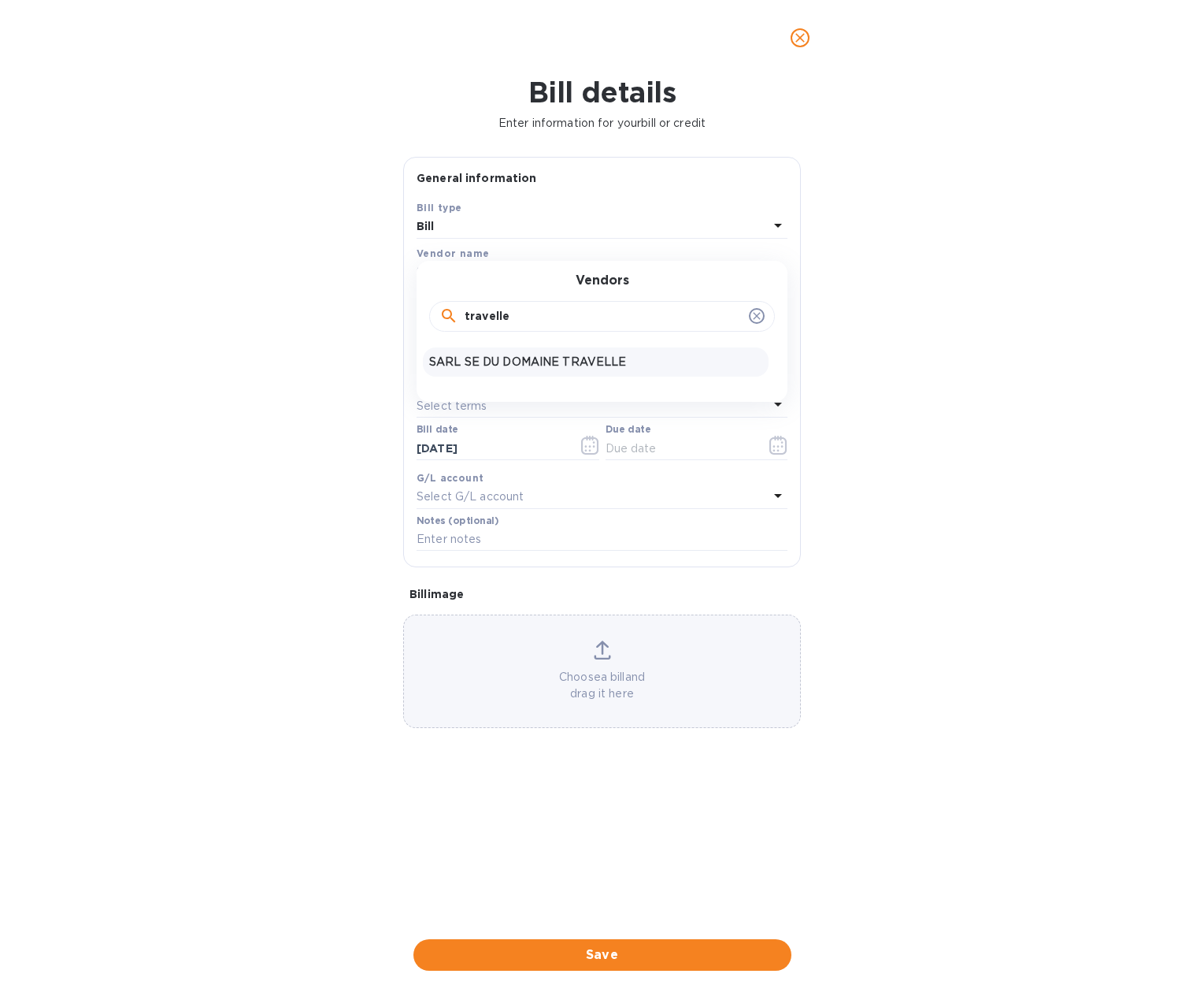
type input "travelle"
click at [468, 357] on p "SARL SE DU DOMAINE TRAVELLE" at bounding box center [596, 362] width 333 height 16
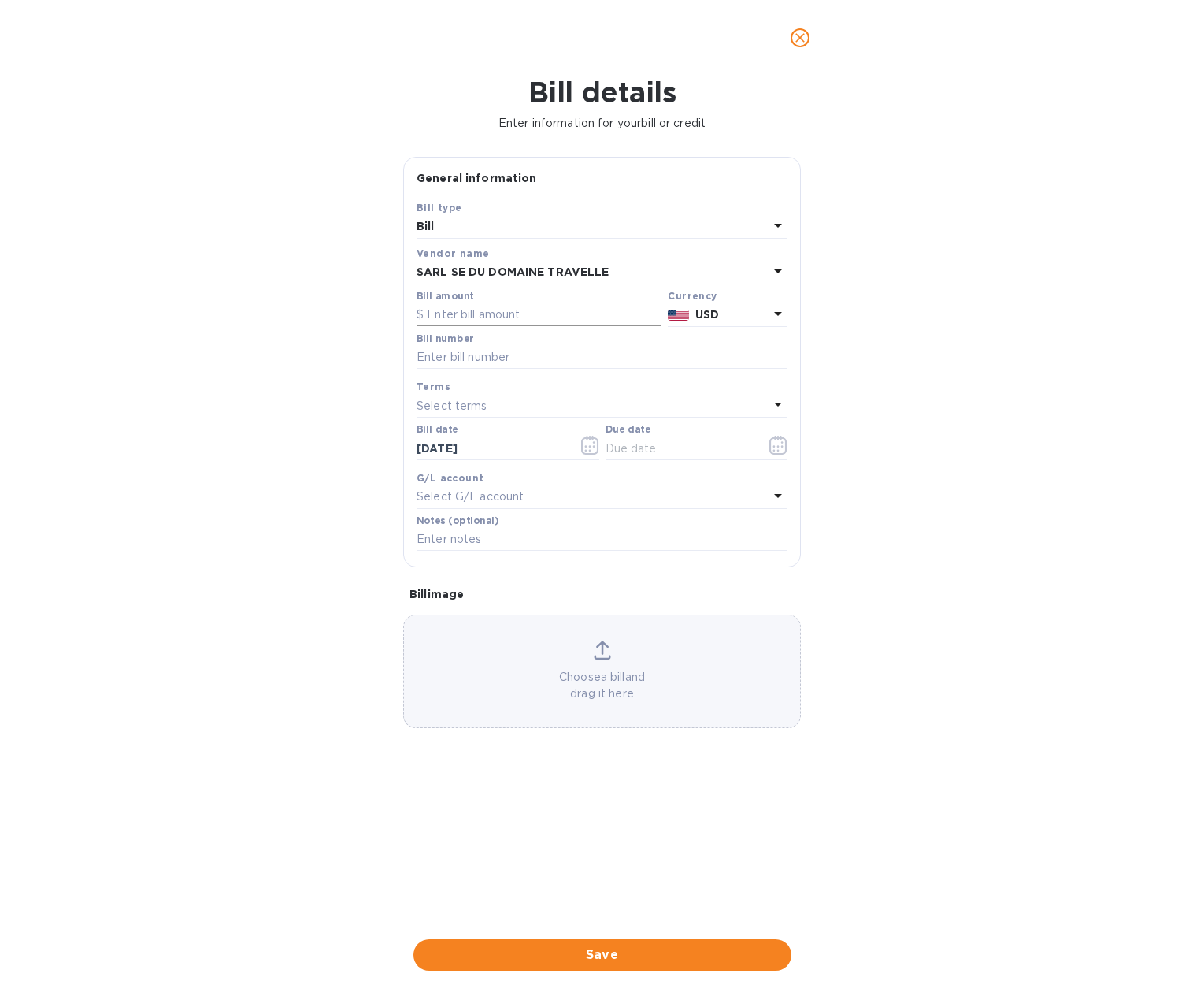
click at [452, 304] on input "text" at bounding box center [539, 315] width 245 height 24
click at [775, 309] on icon at bounding box center [779, 313] width 19 height 19
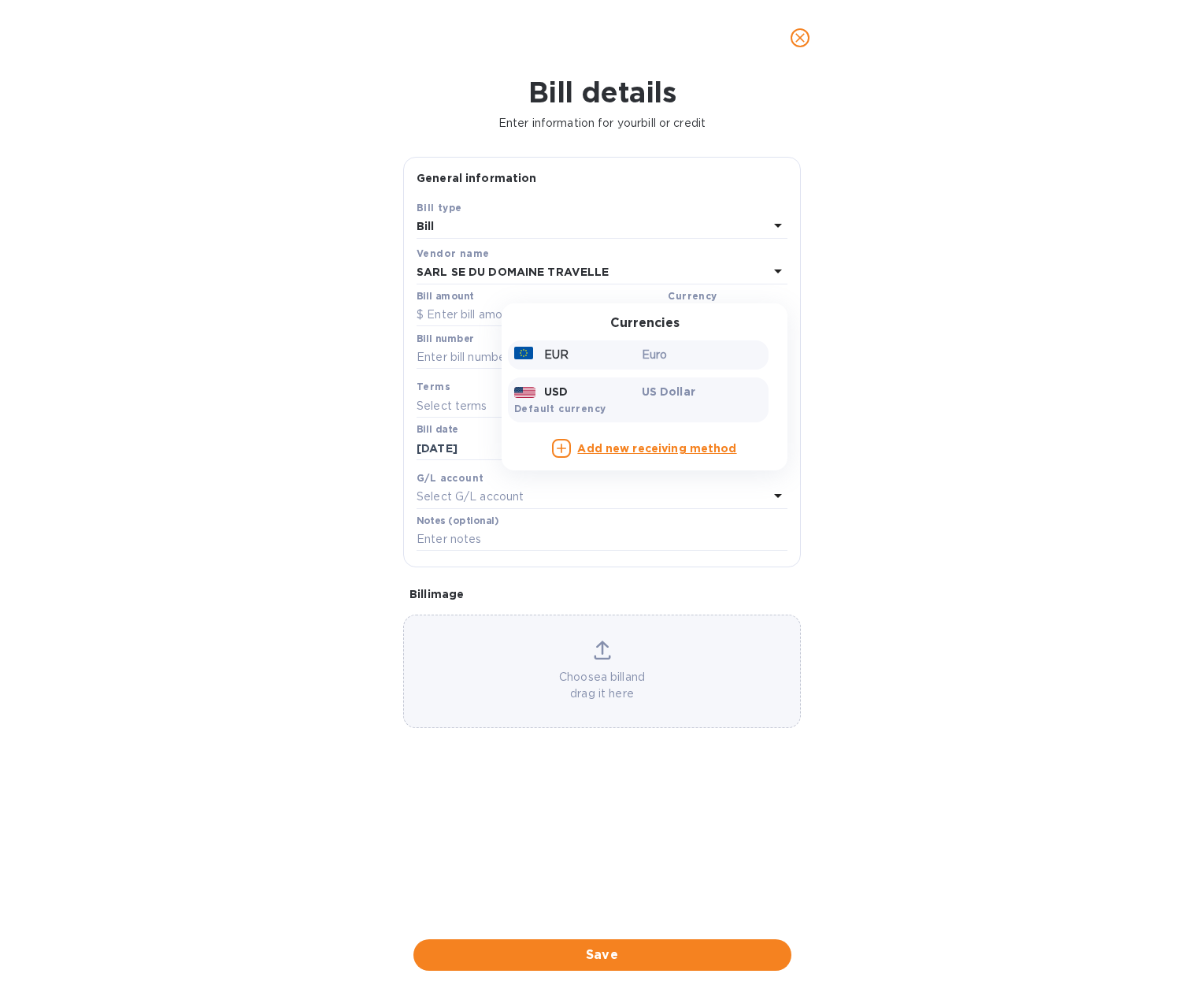
click at [639, 354] on div "Euro" at bounding box center [702, 355] width 128 height 23
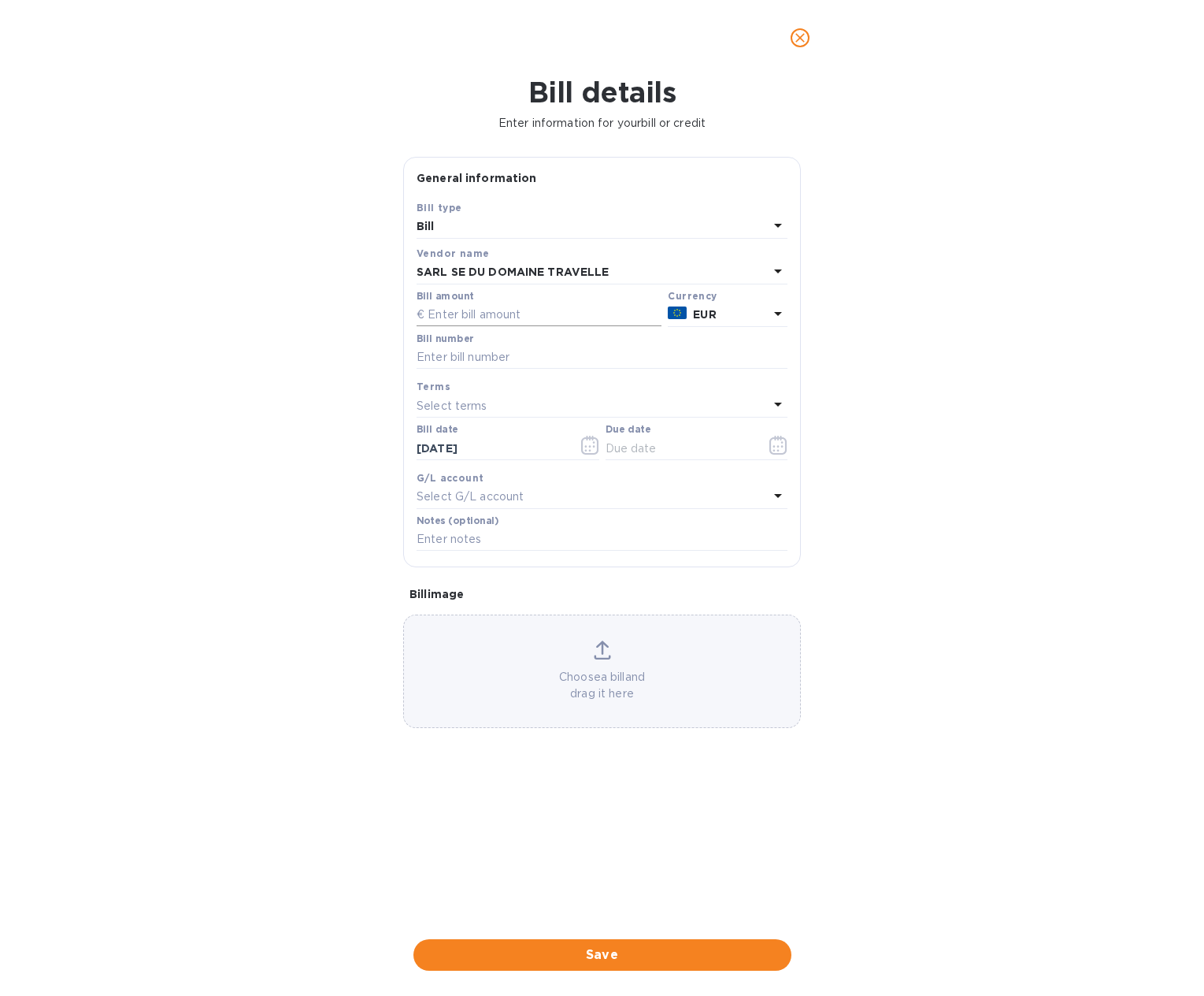
click at [501, 313] on input "text" at bounding box center [539, 315] width 245 height 24
type input "27,864"
click at [487, 359] on input "text" at bounding box center [602, 357] width 371 height 24
paste input "25000014"
type input "25000014"
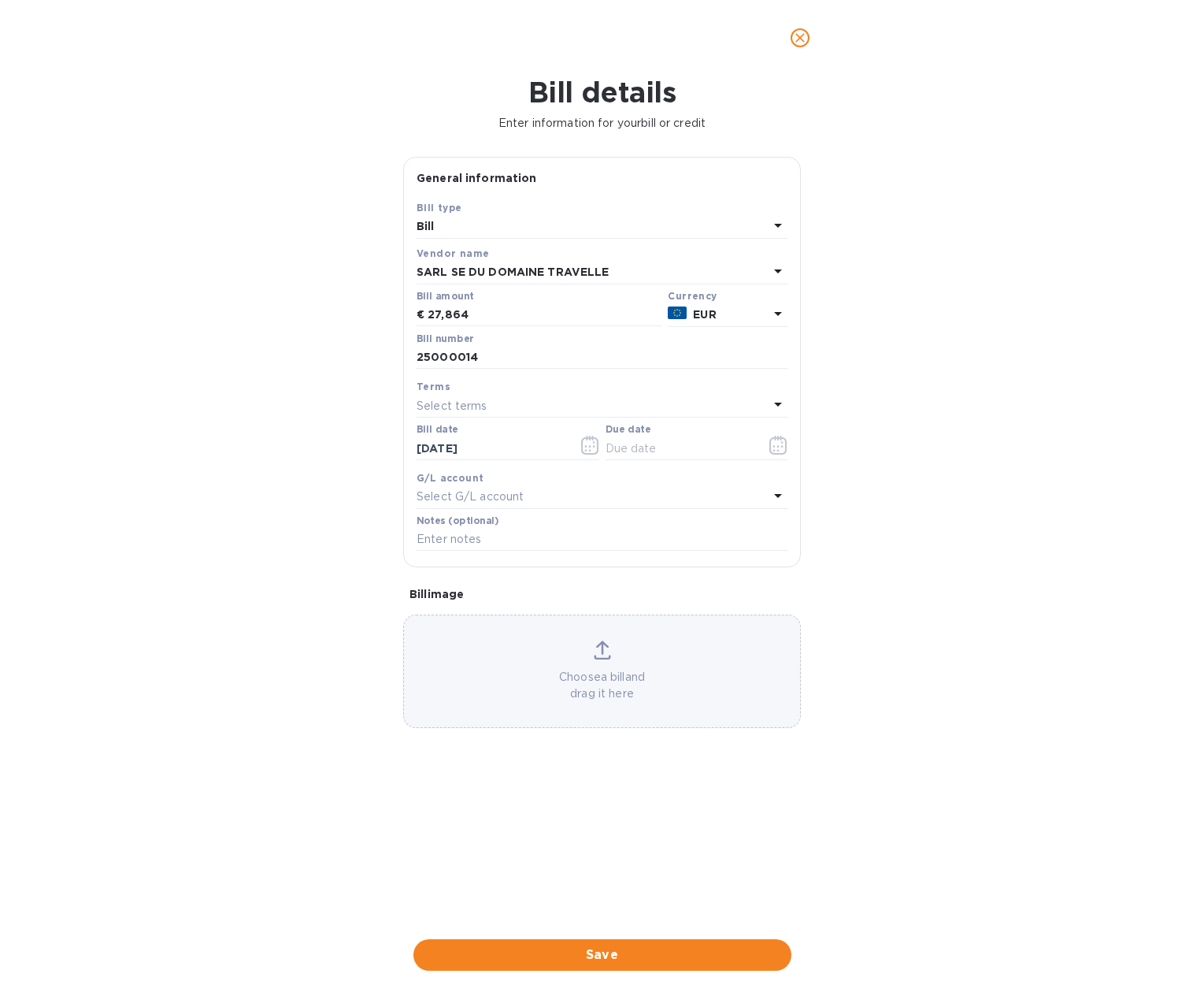
click at [453, 401] on p "Select terms" at bounding box center [452, 406] width 70 height 16
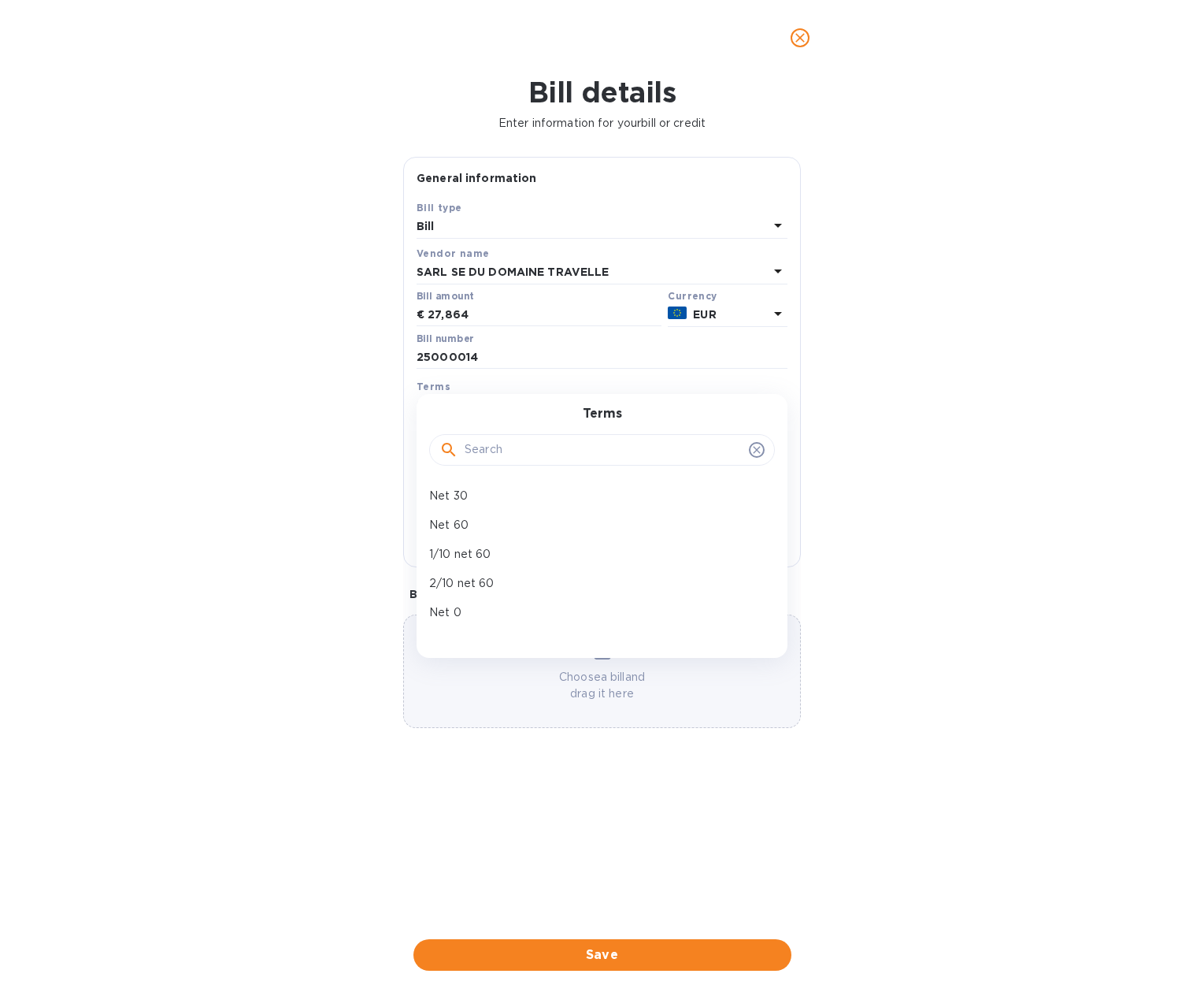
click at [367, 413] on div "Bill details Enter information for your bill or credit General information Save…" at bounding box center [602, 535] width 1204 height 921
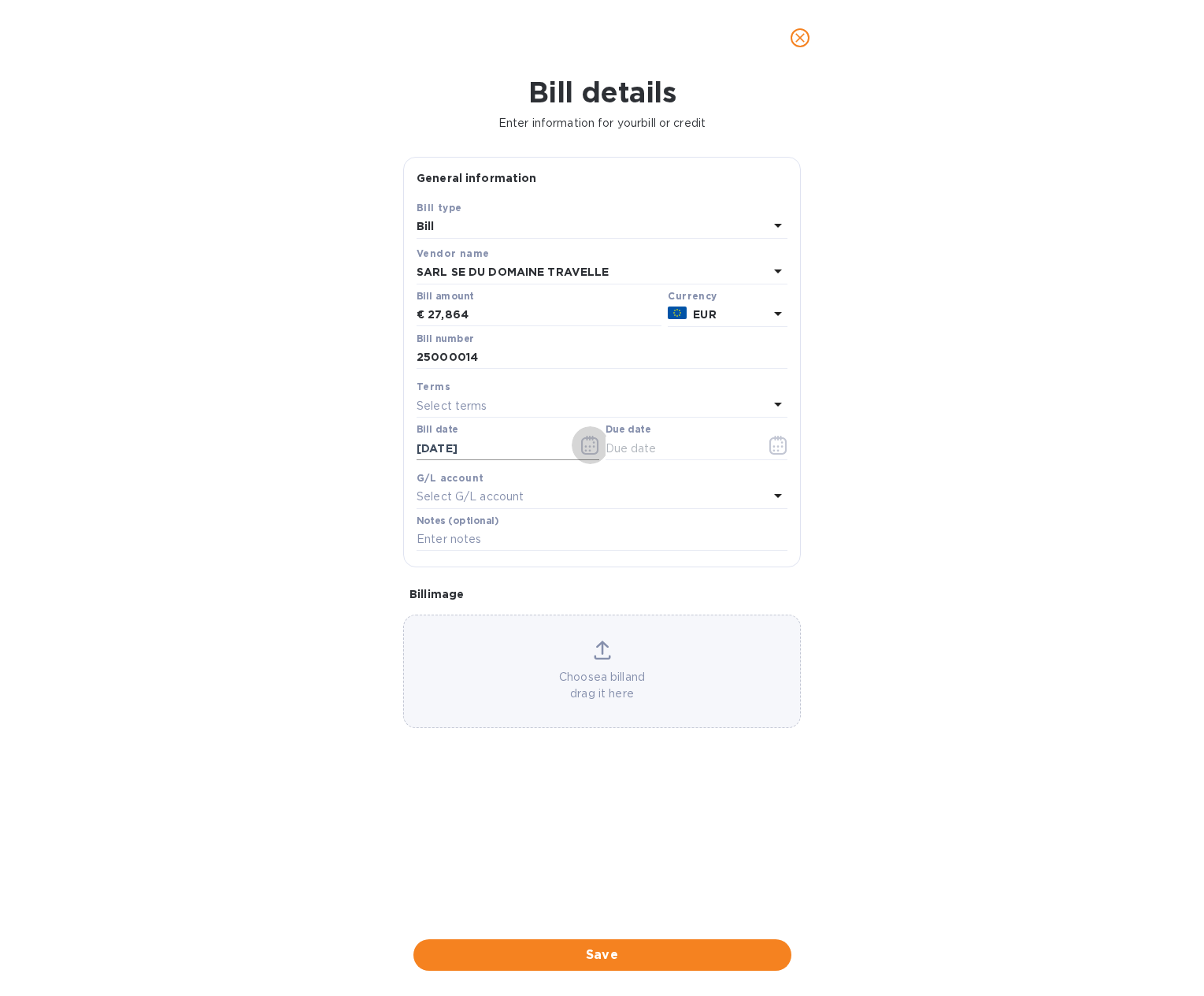
click at [583, 449] on icon "button" at bounding box center [590, 446] width 18 height 19
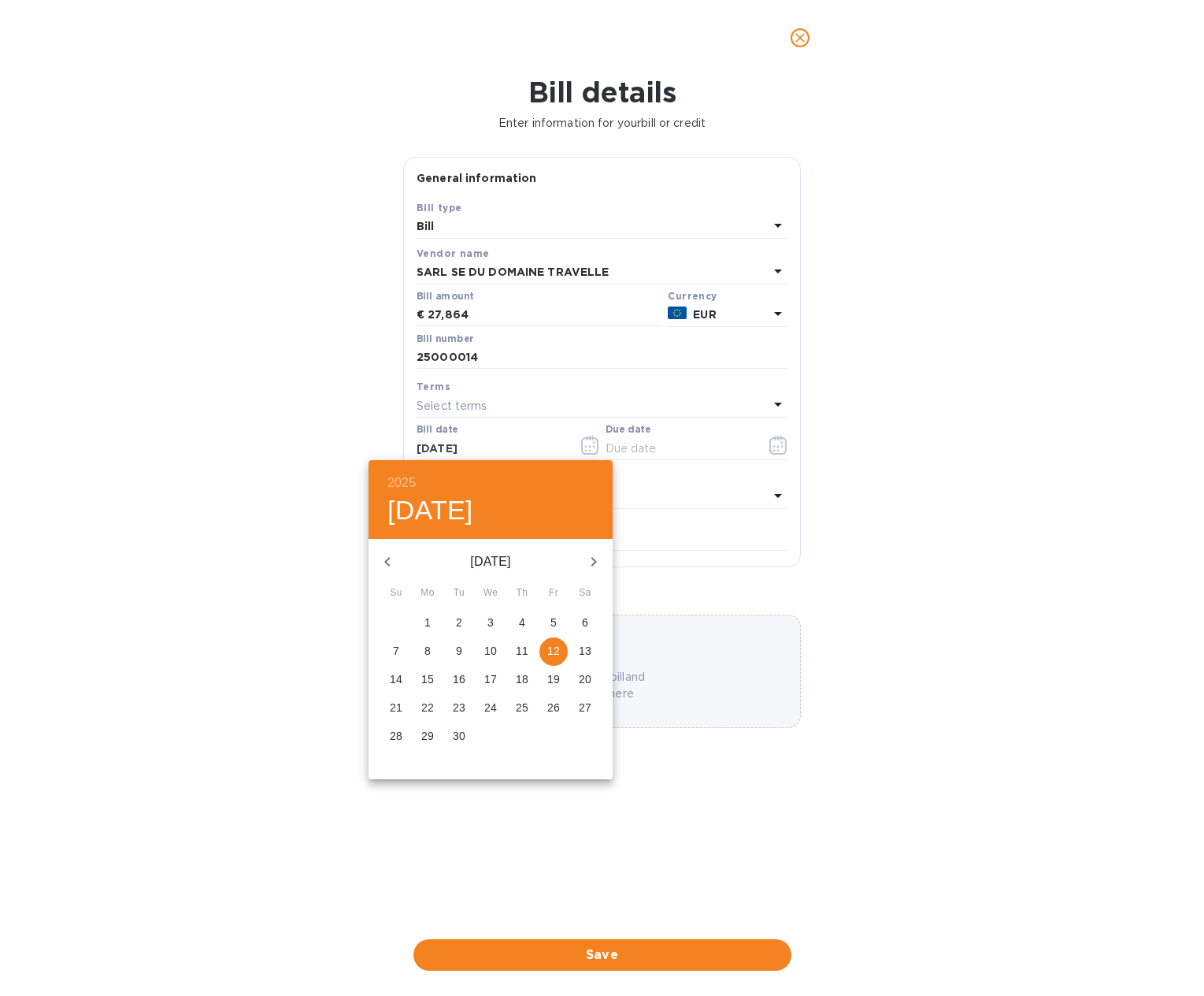
click at [387, 560] on icon "button" at bounding box center [387, 562] width 19 height 19
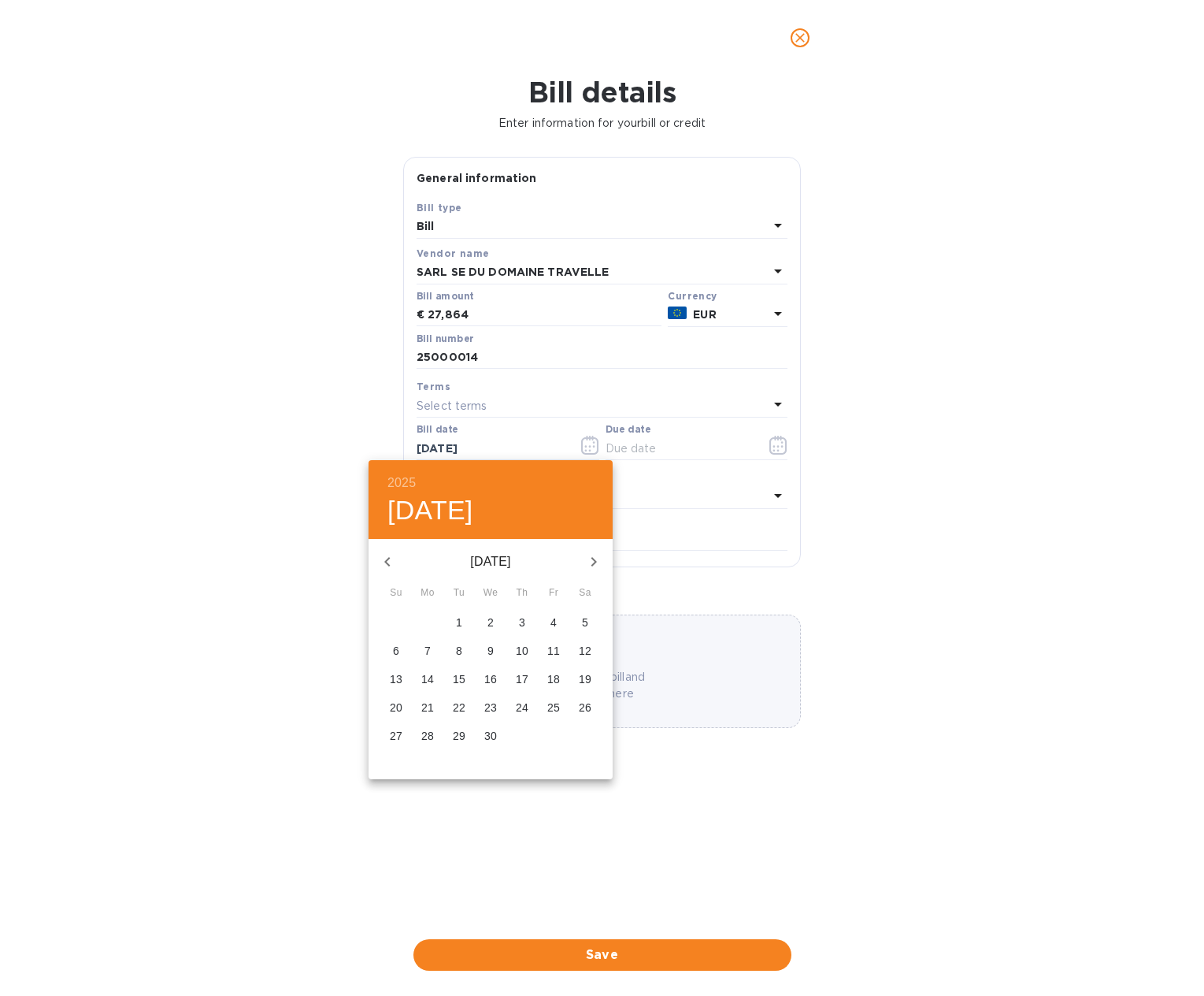
click at [430, 675] on p "14" at bounding box center [427, 679] width 12 height 16
type input "[DATE]"
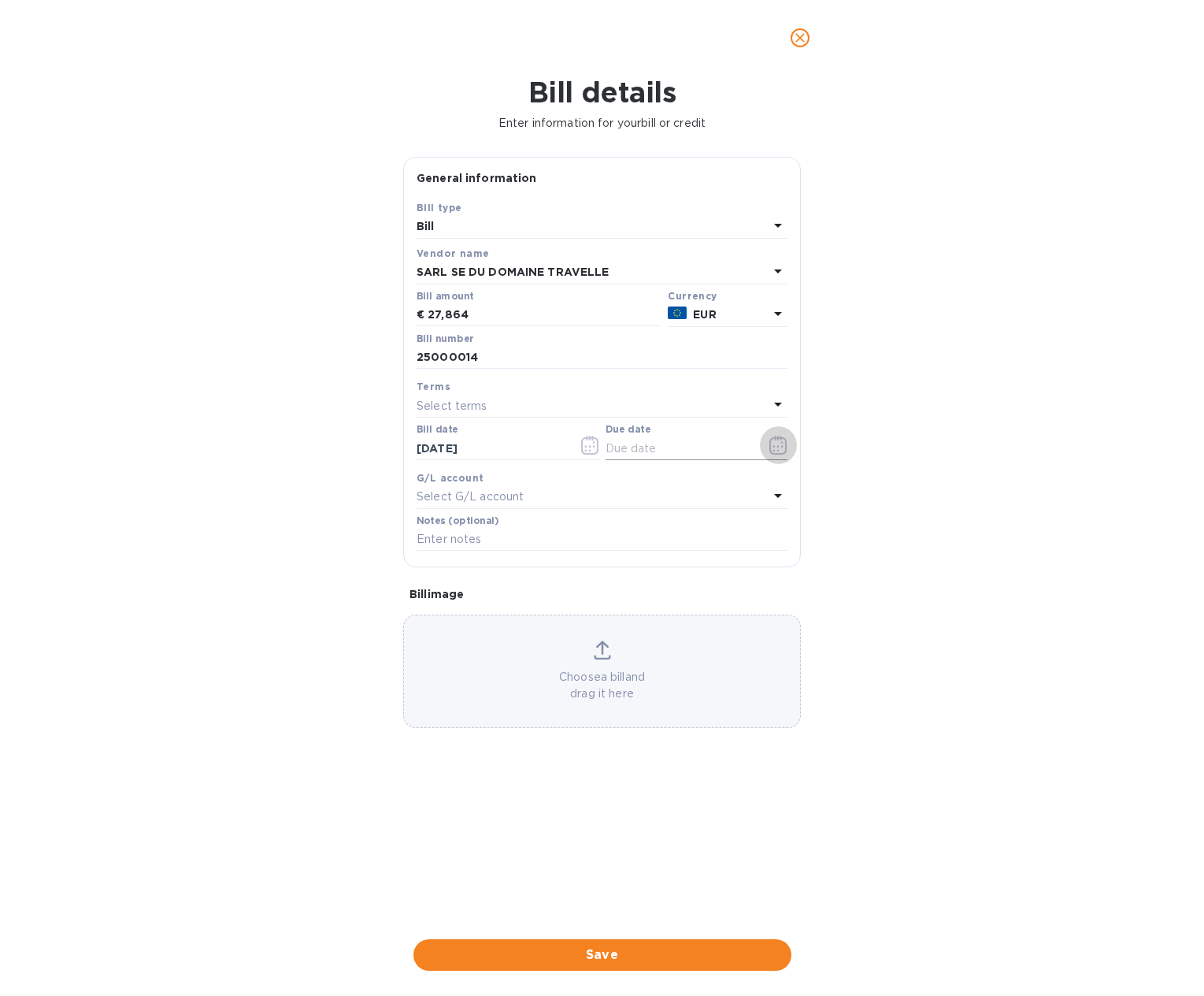
click at [776, 448] on icon "button" at bounding box center [779, 446] width 18 height 19
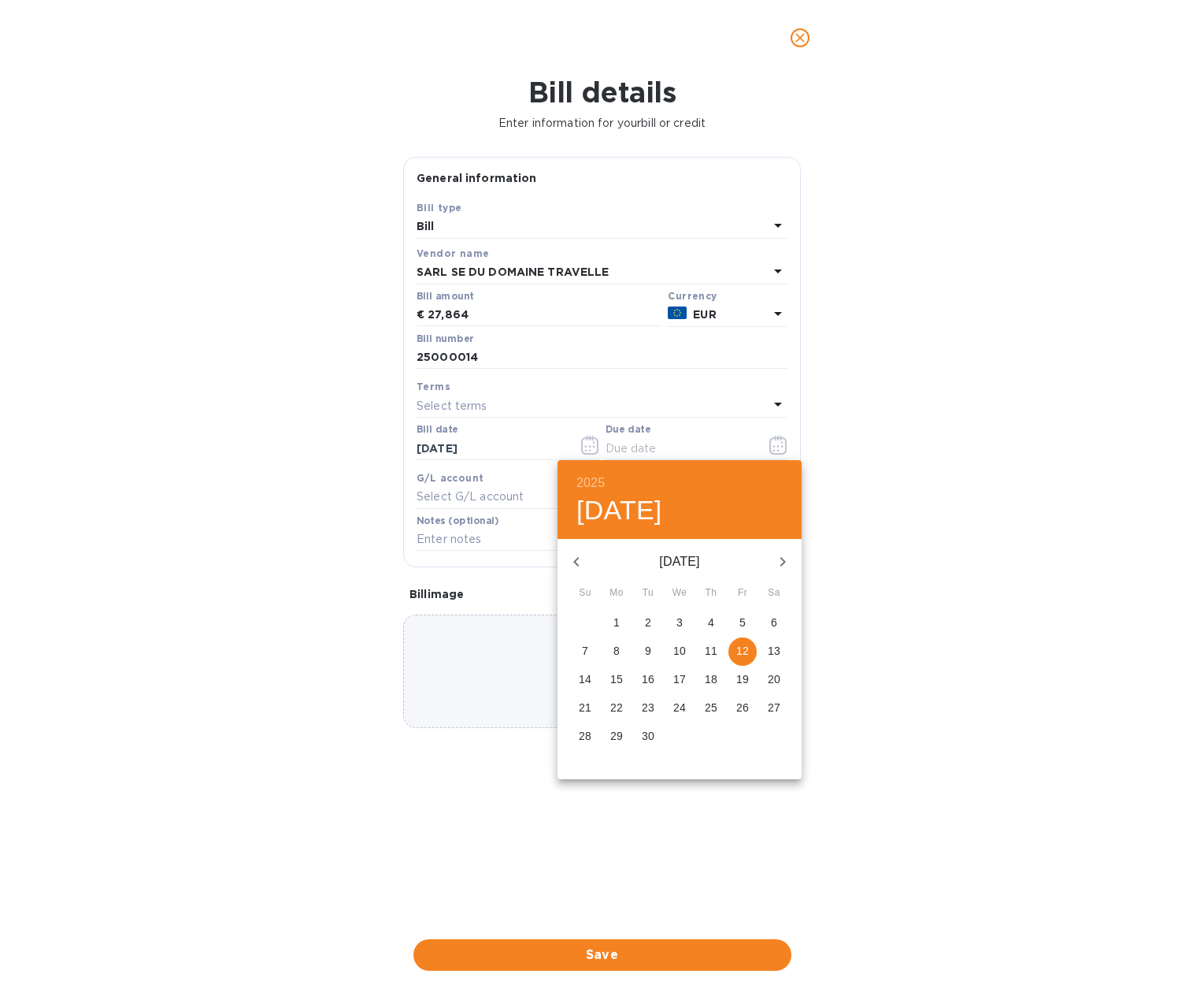
click at [785, 557] on icon "button" at bounding box center [783, 562] width 19 height 19
click at [580, 560] on icon "button" at bounding box center [577, 562] width 19 height 19
click at [744, 651] on p "12" at bounding box center [742, 650] width 12 height 16
type input "[DATE]"
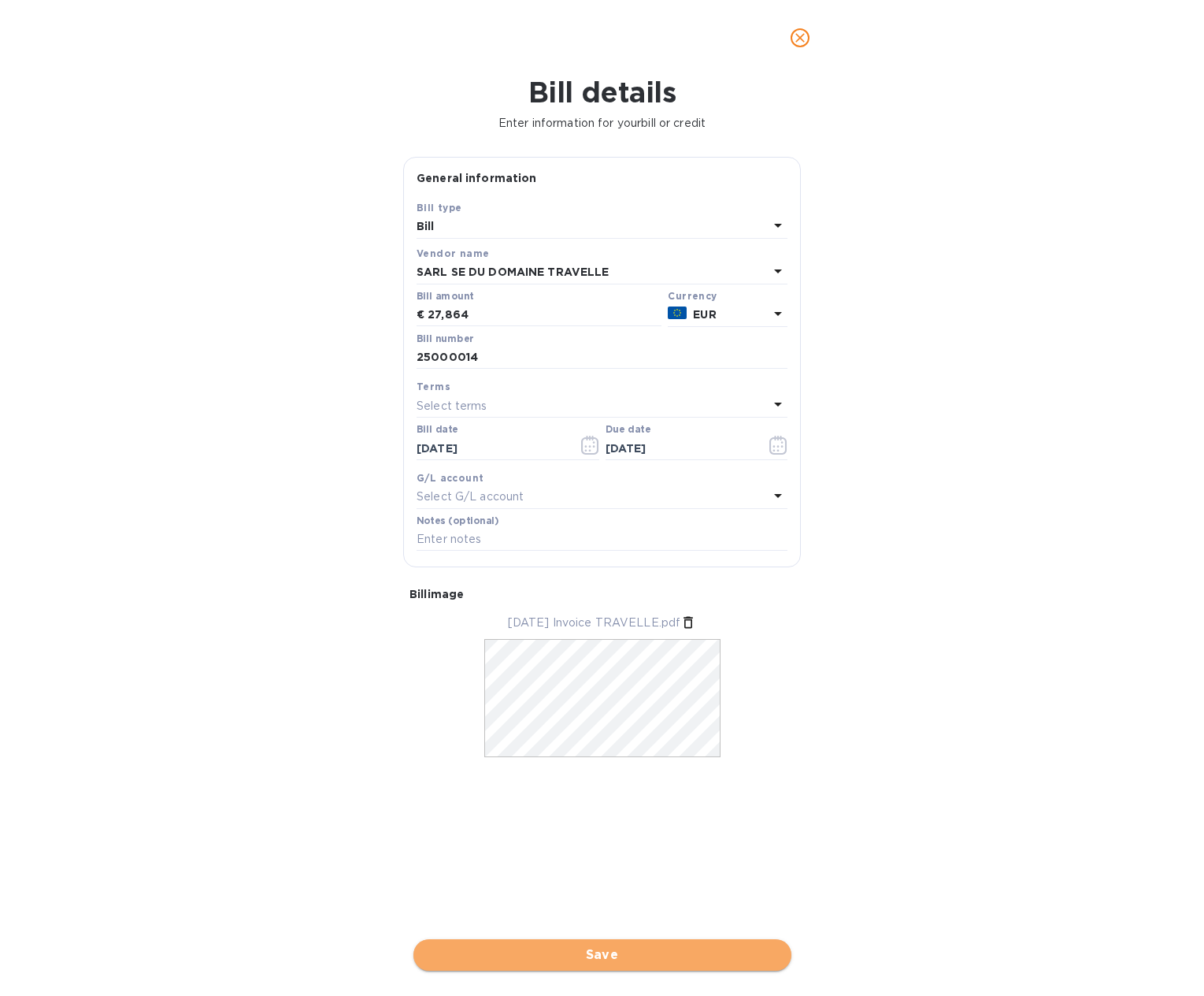
click at [597, 958] on span "Save" at bounding box center [602, 955] width 353 height 19
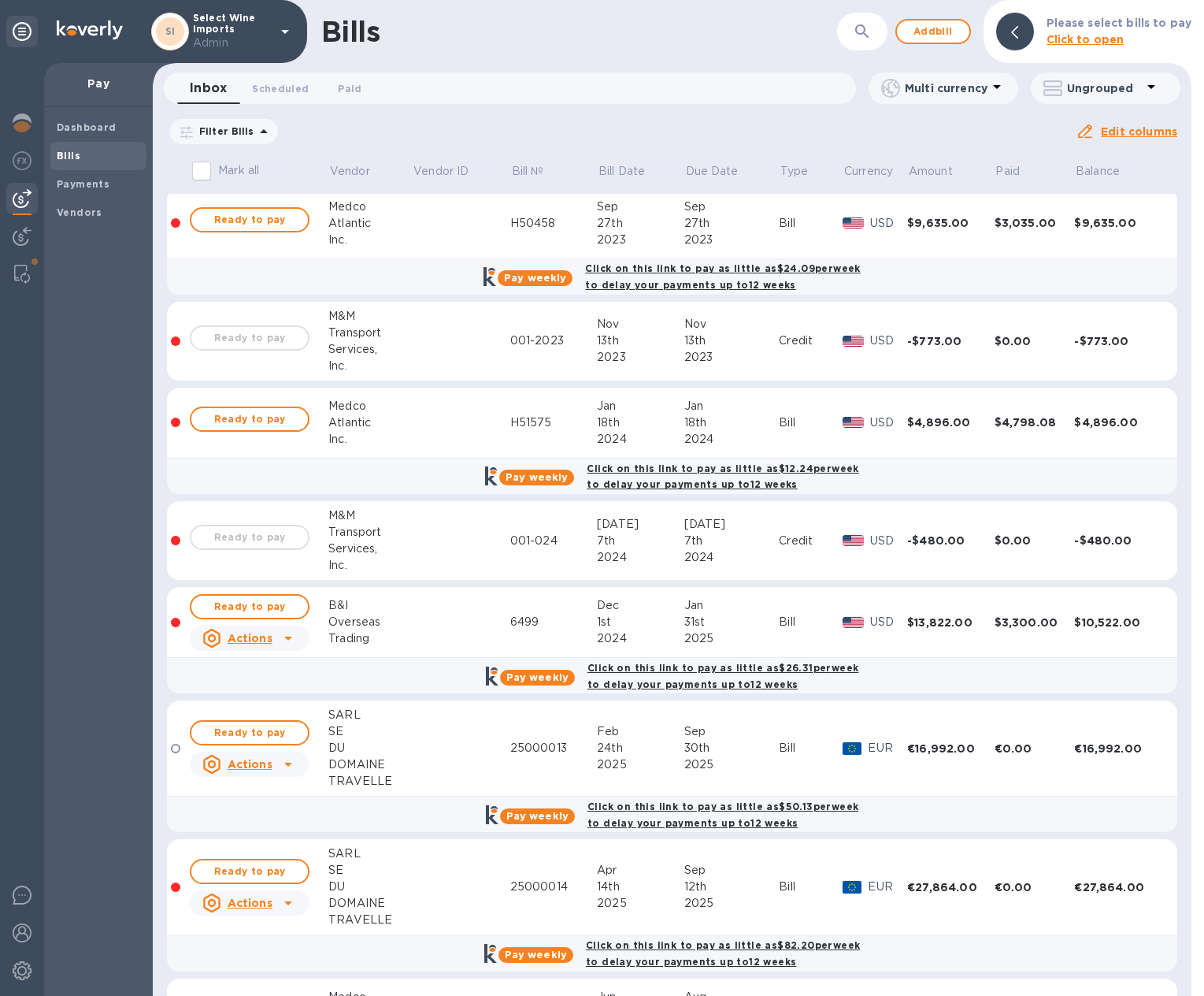
scroll to position [702, 0]
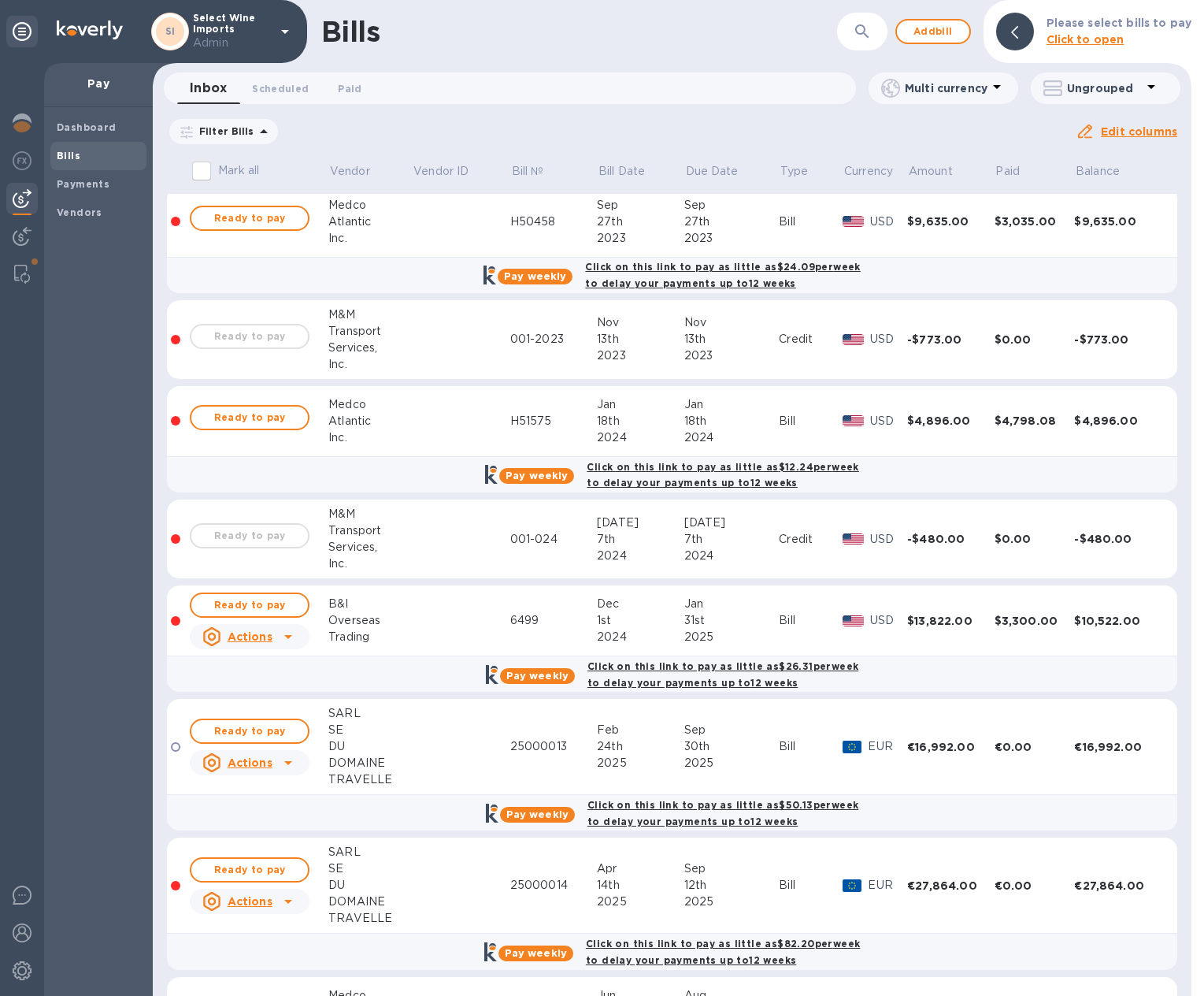
click at [423, 733] on td at bounding box center [461, 747] width 98 height 96
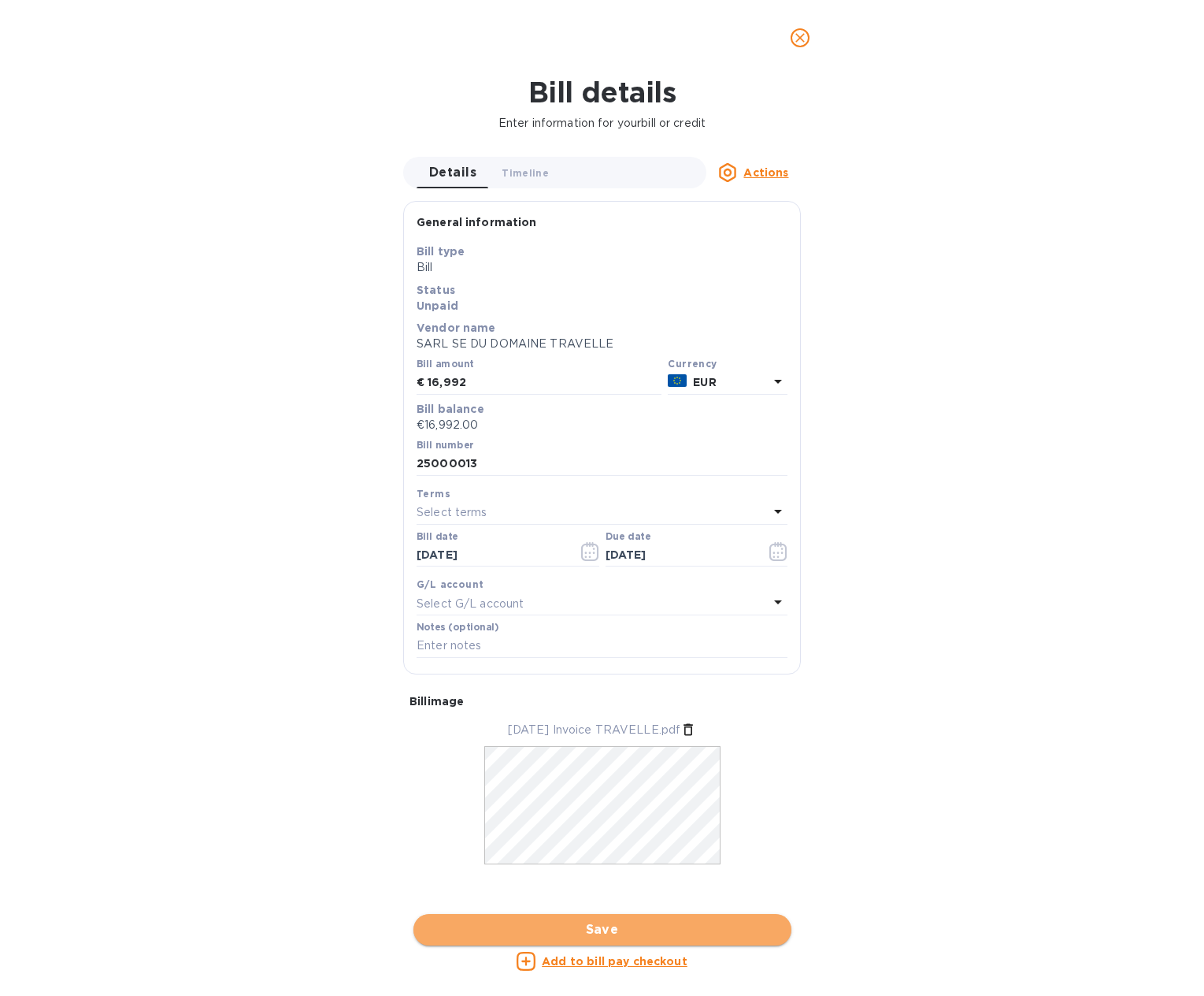
click at [563, 929] on span "Save" at bounding box center [602, 930] width 353 height 19
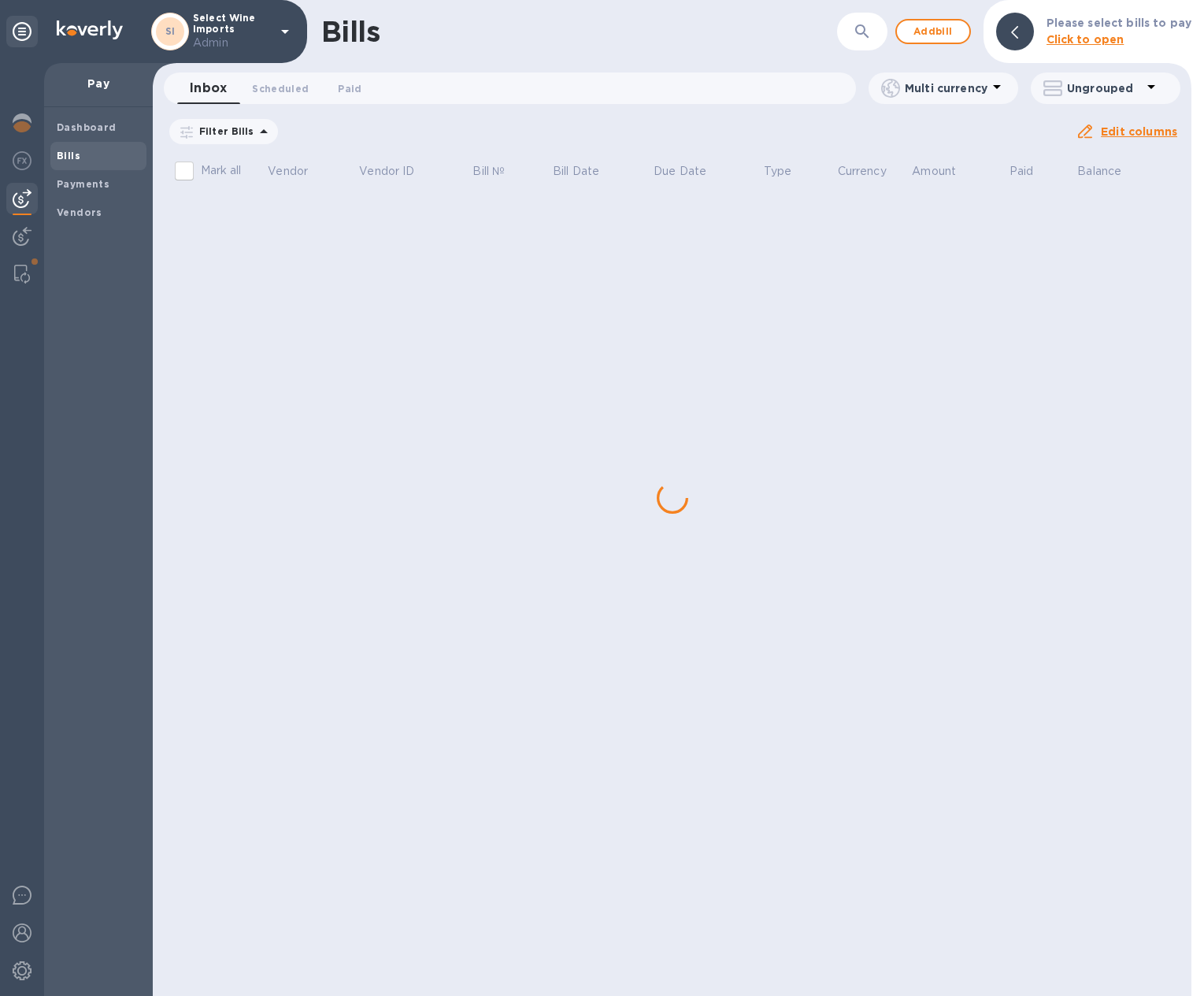
scroll to position [0, 0]
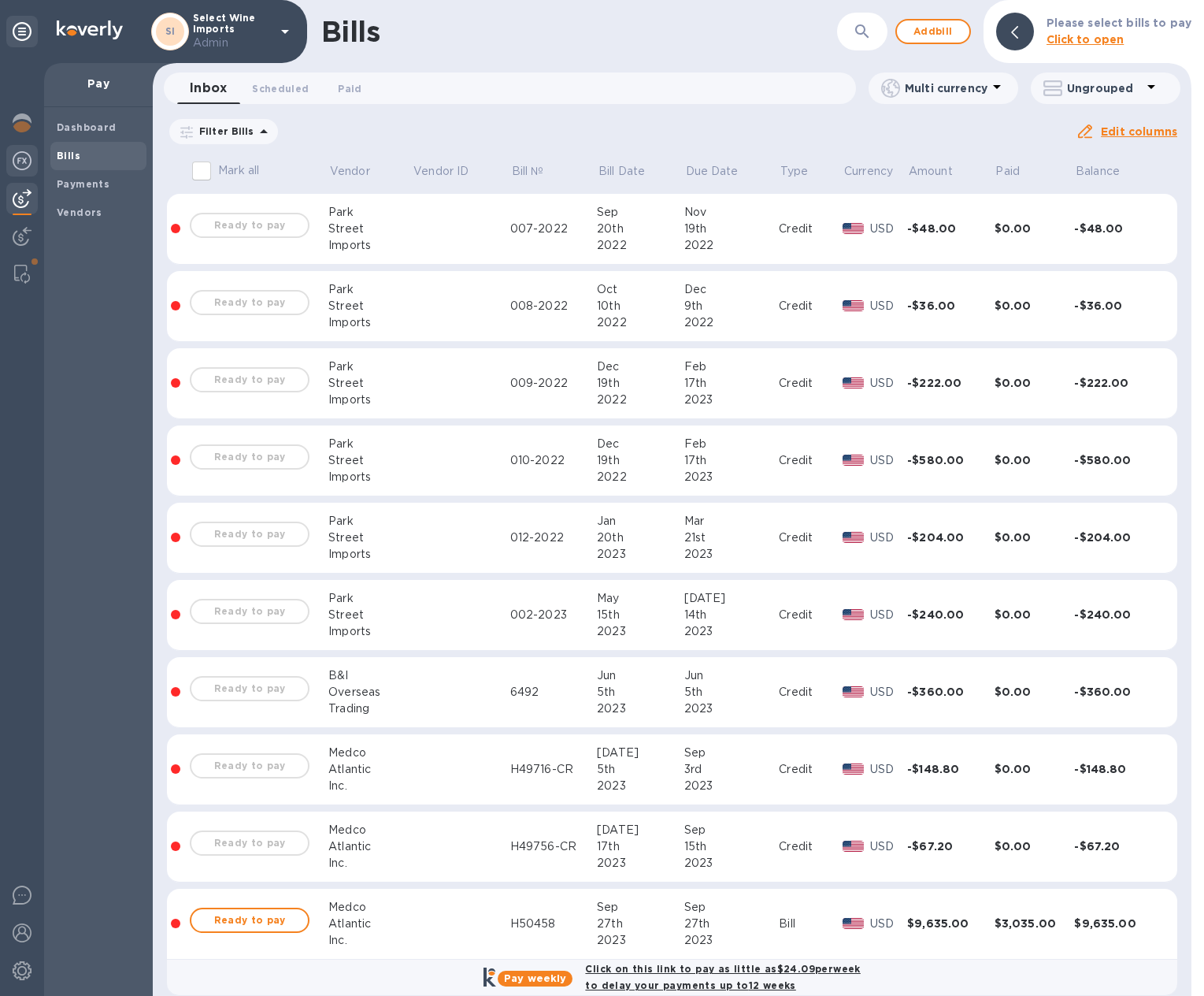
click at [19, 162] on img at bounding box center [22, 161] width 19 height 19
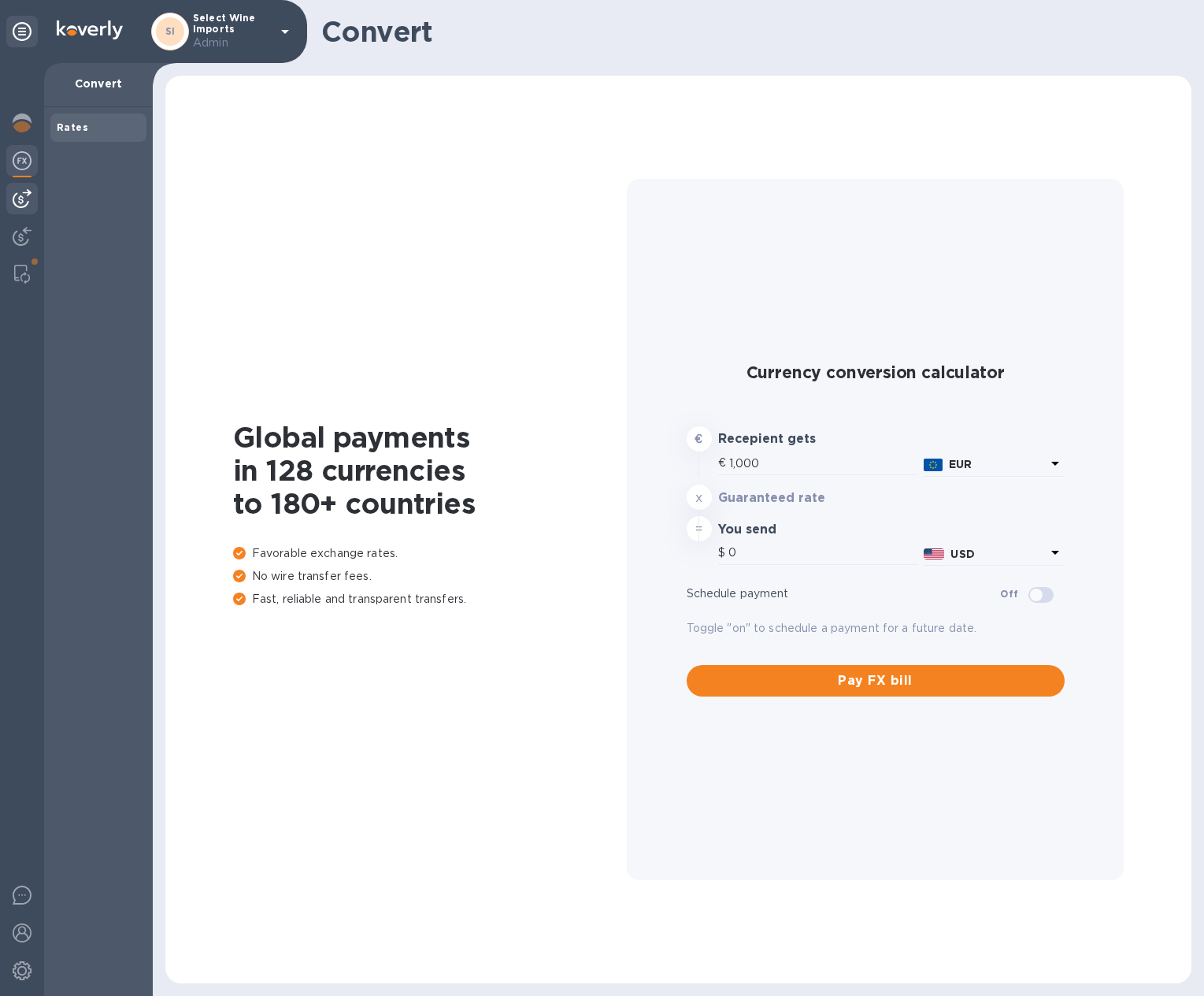
type input "1,179.99"
click at [25, 186] on div at bounding box center [22, 198] width 31 height 31
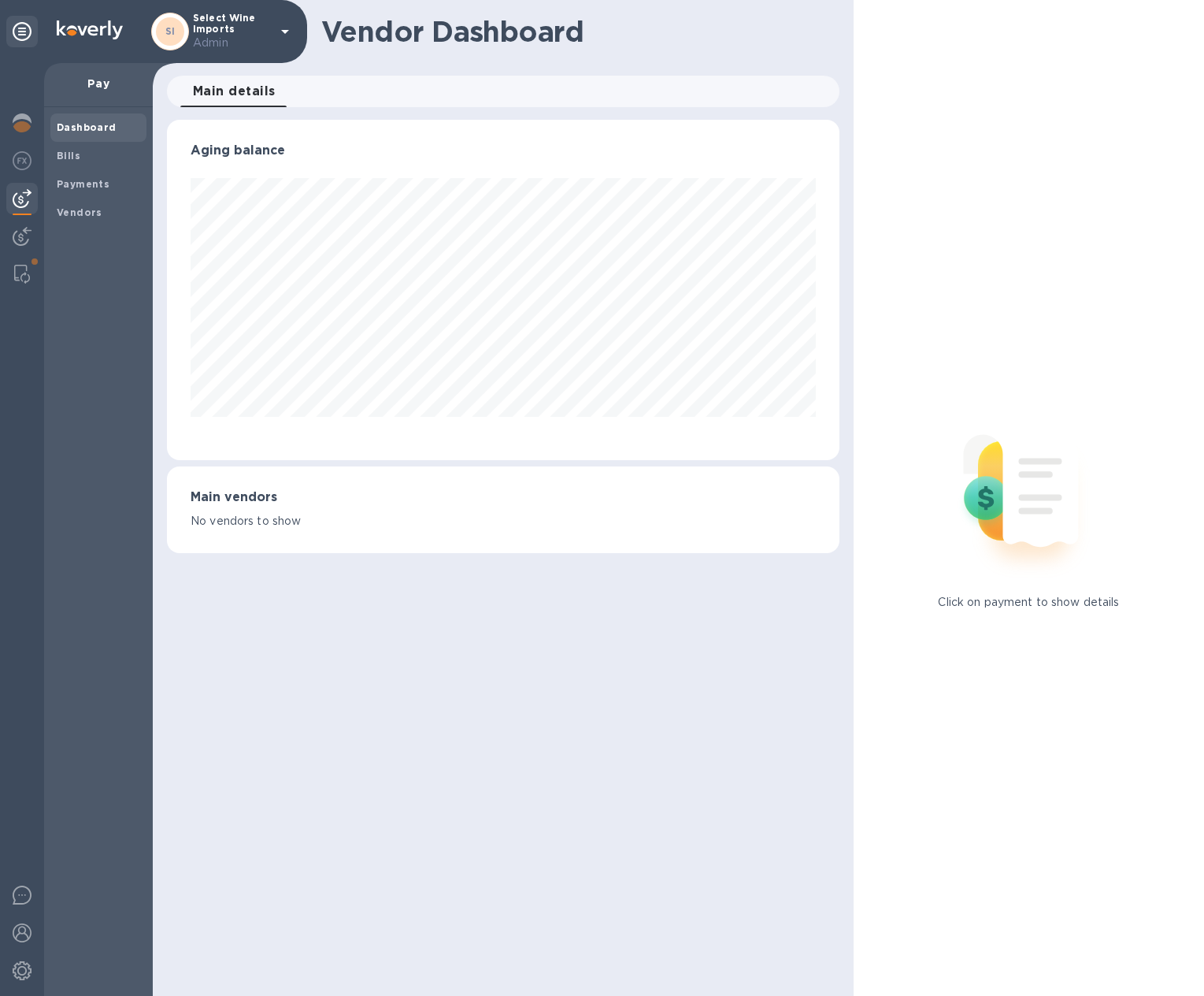
scroll to position [341, 673]
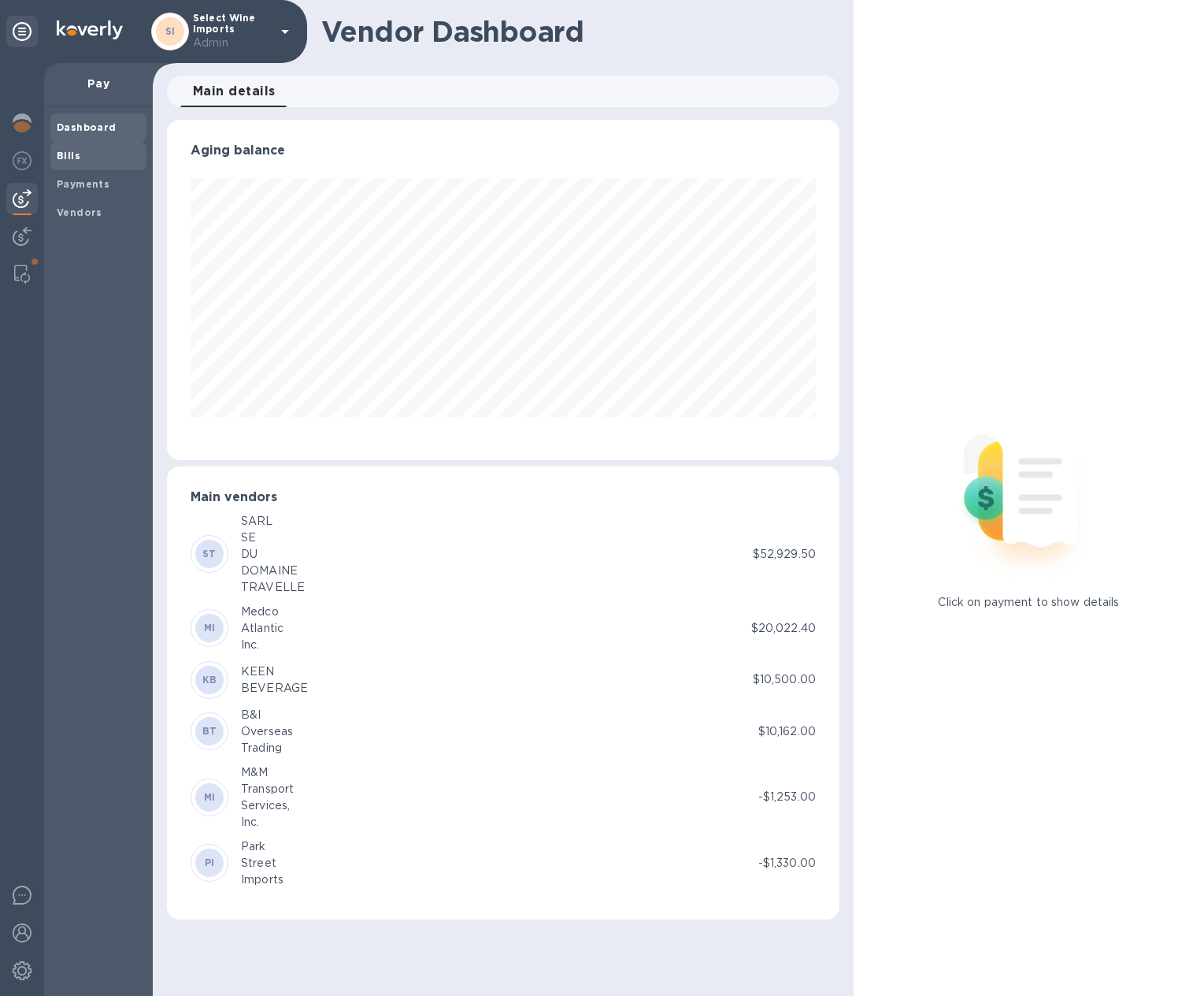
click at [80, 157] on span "Bills" at bounding box center [99, 156] width 84 height 16
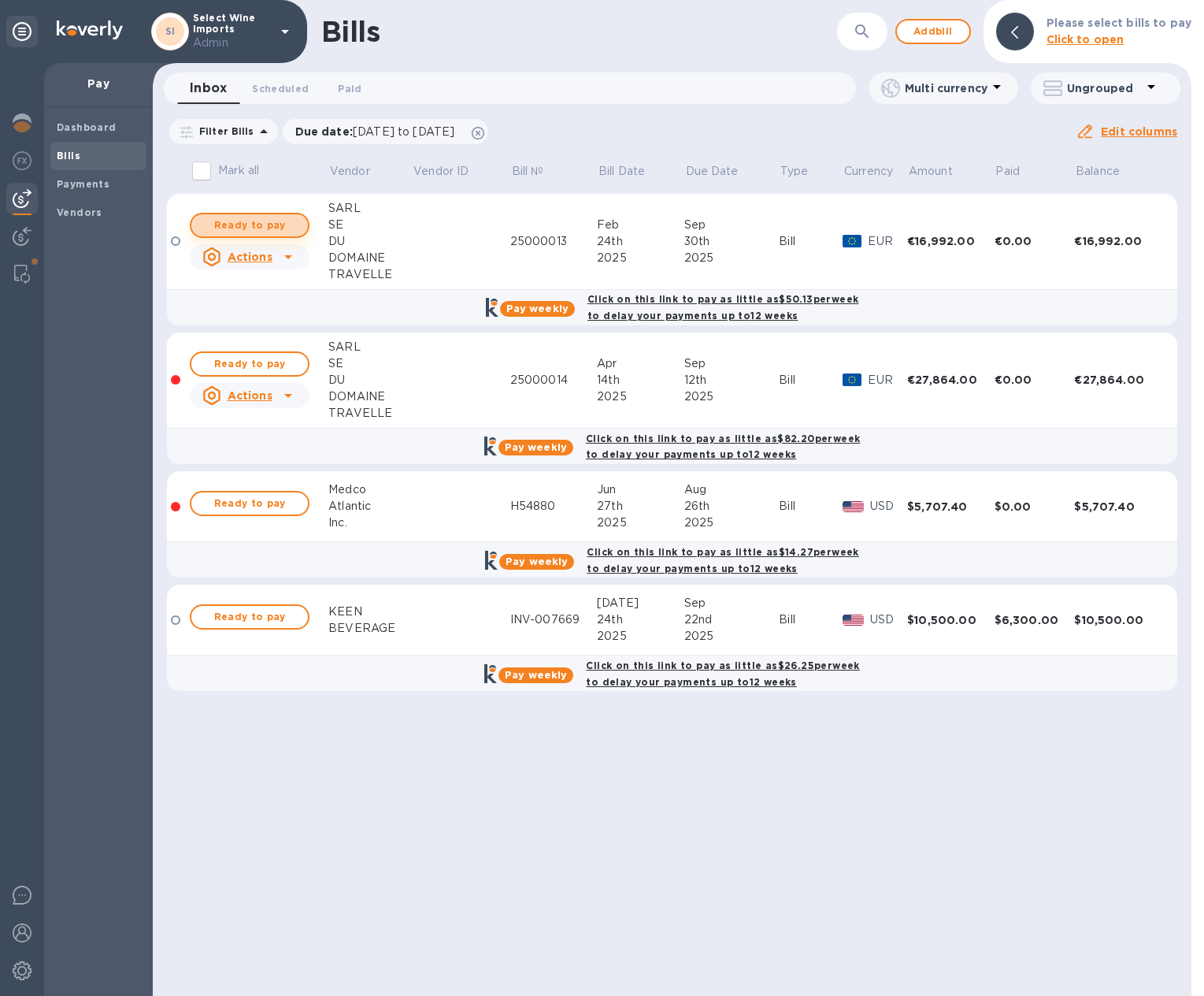
click at [249, 221] on span "Ready to pay" at bounding box center [249, 226] width 91 height 19
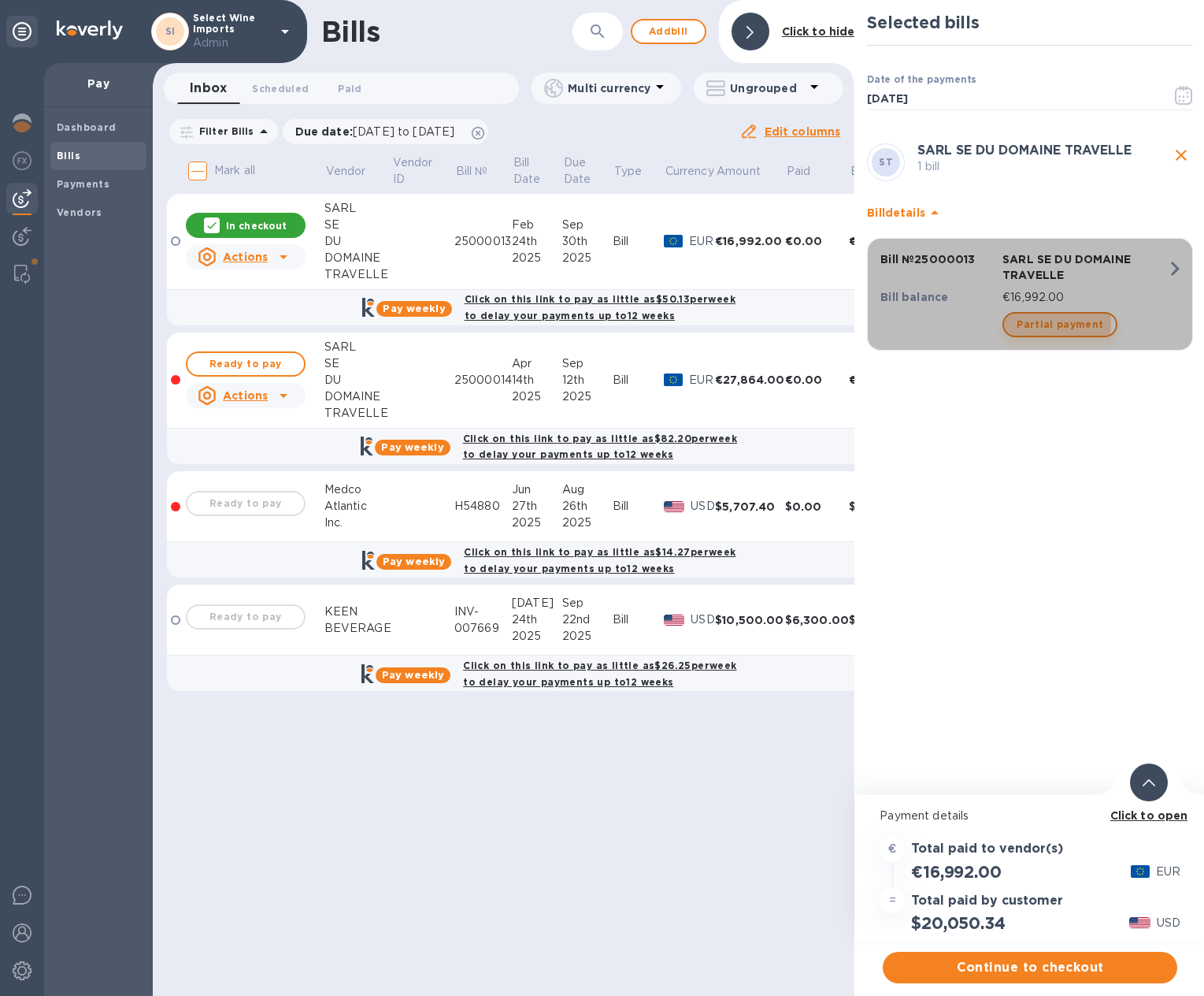
click at [1053, 324] on span "Partial payment" at bounding box center [1059, 325] width 87 height 19
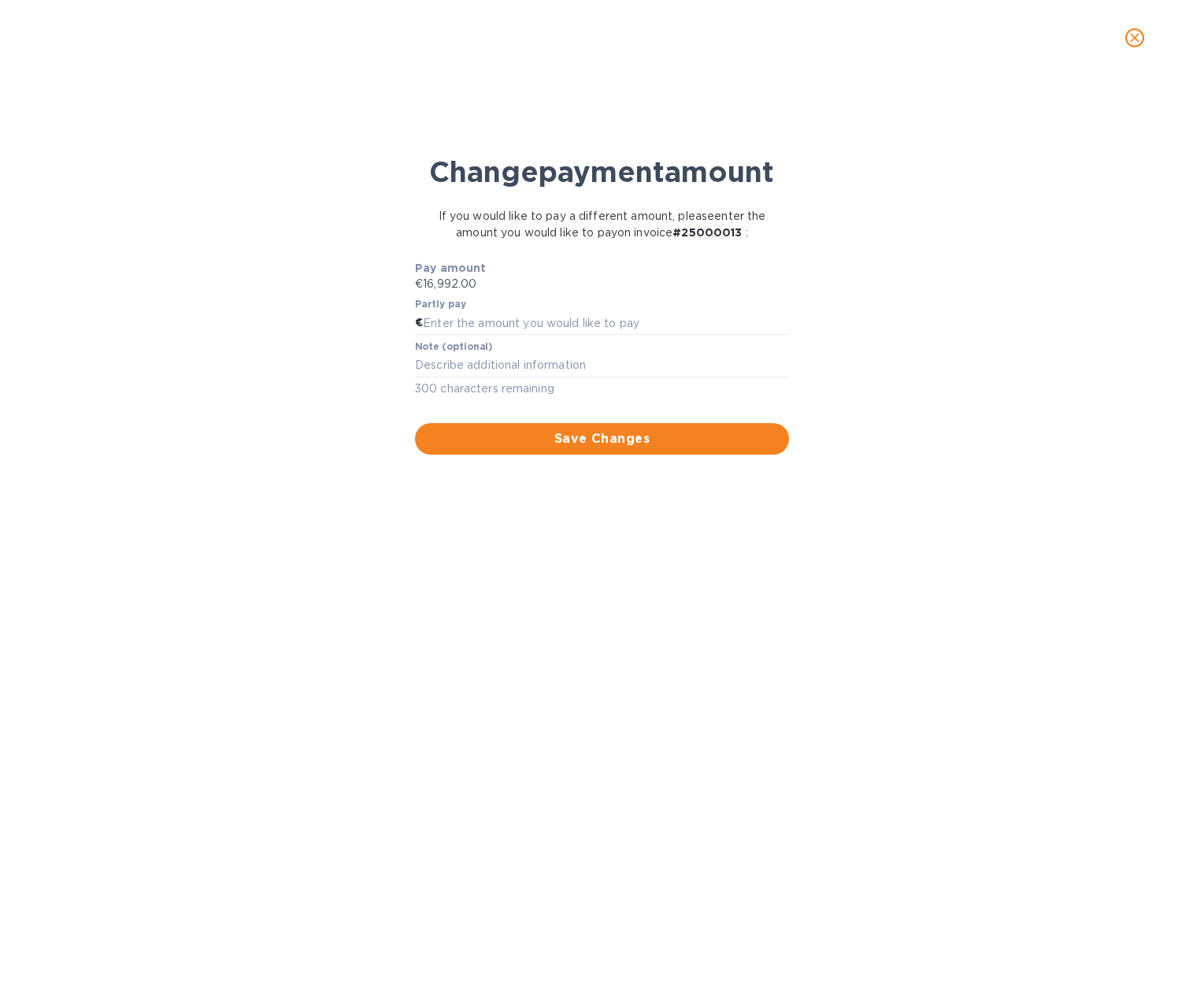
click at [1135, 39] on icon "close" at bounding box center [1135, 37] width 16 height 16
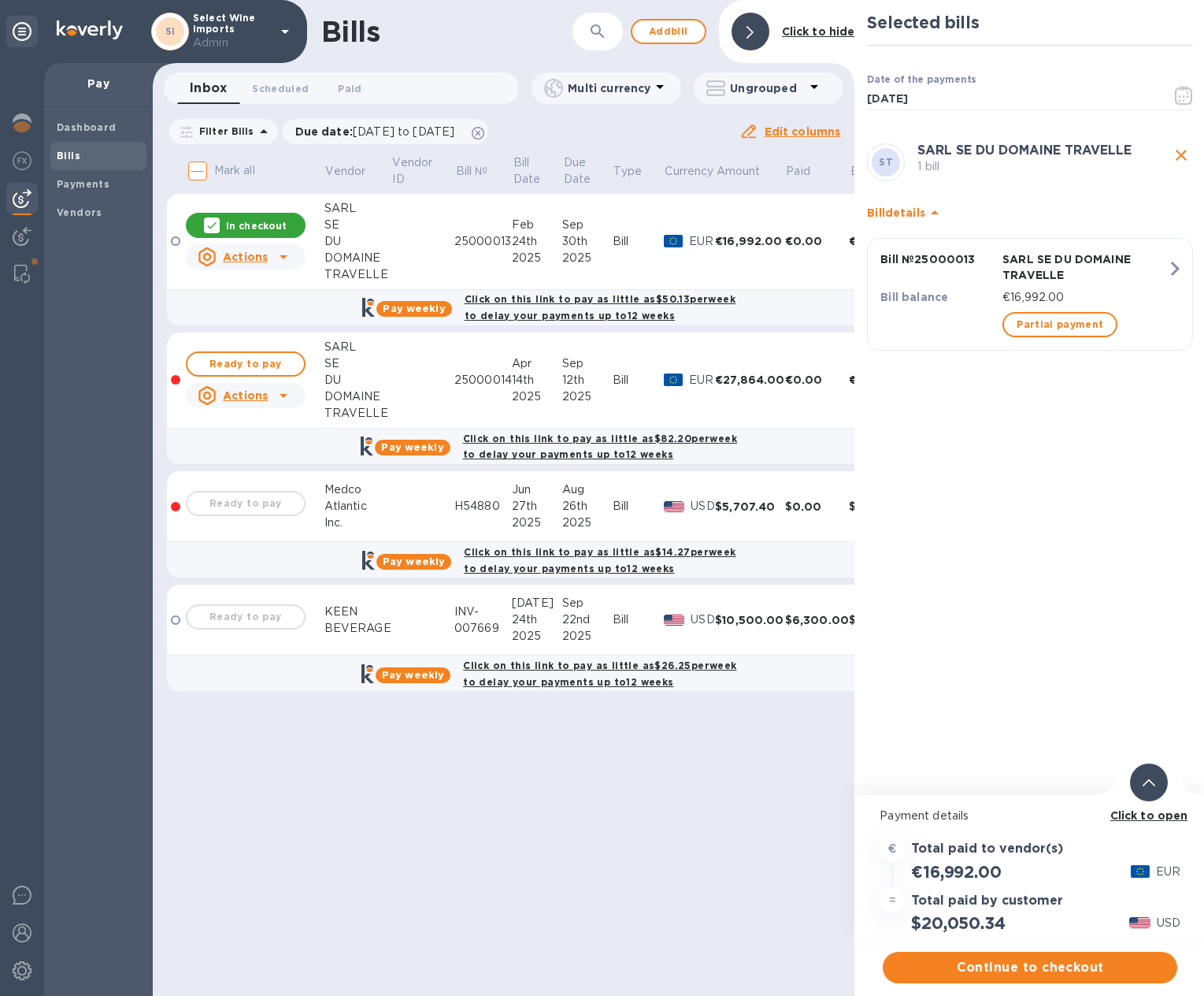
click at [1155, 812] on b "Click to open" at bounding box center [1150, 815] width 78 height 12
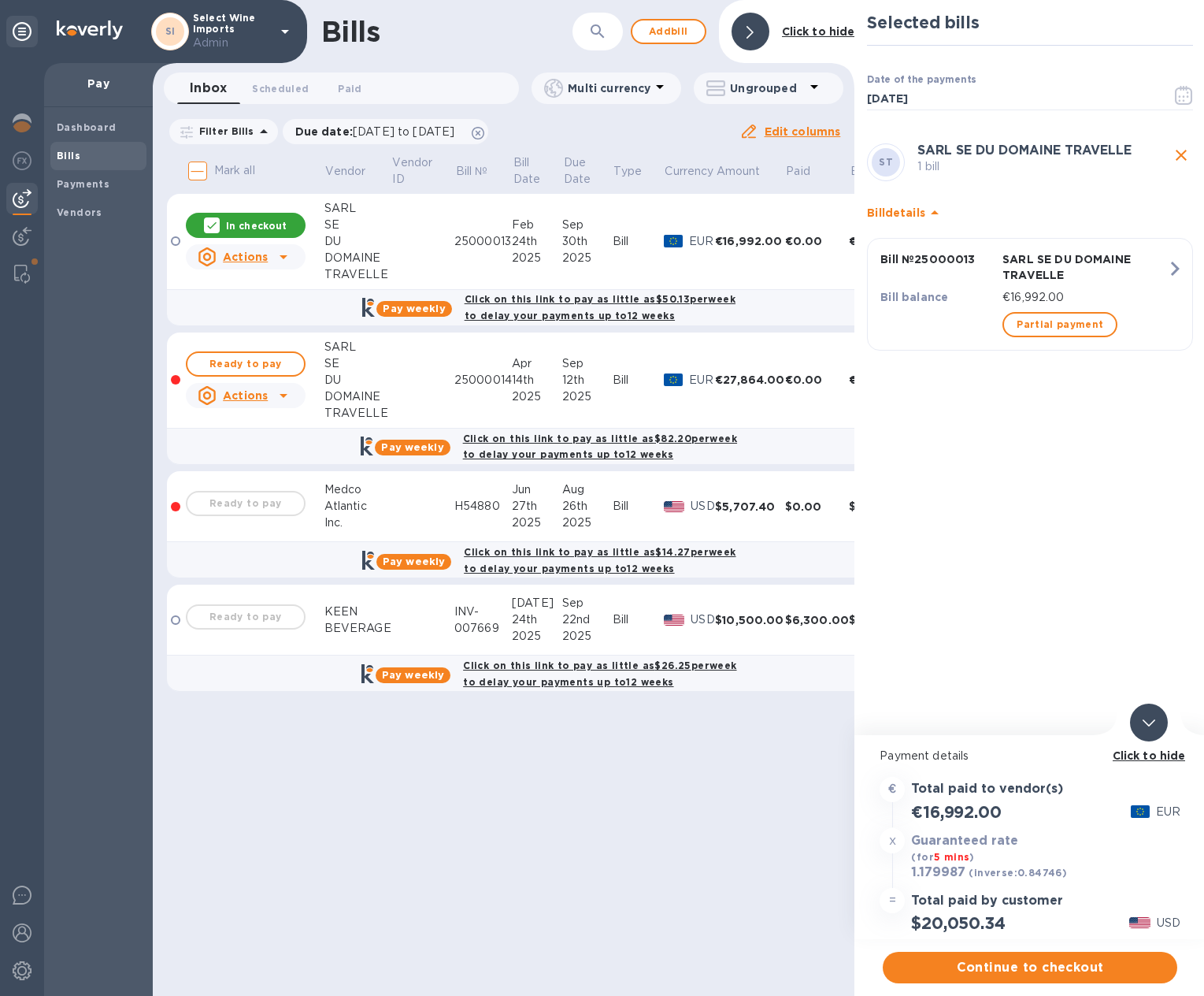
click at [1149, 756] on b "Click to hide" at bounding box center [1149, 755] width 73 height 12
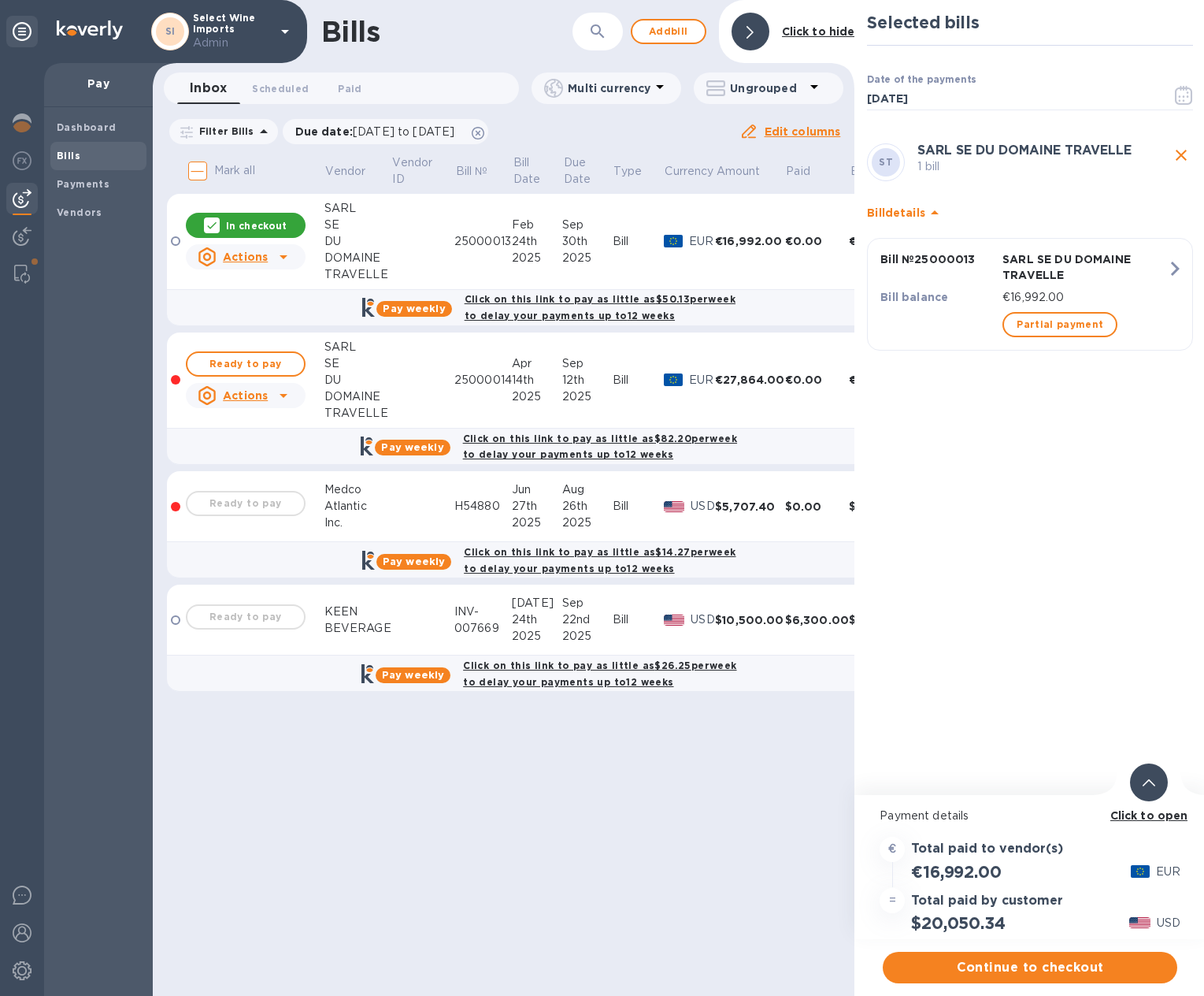
click at [1164, 823] on p "Click to open" at bounding box center [1150, 815] width 78 height 16
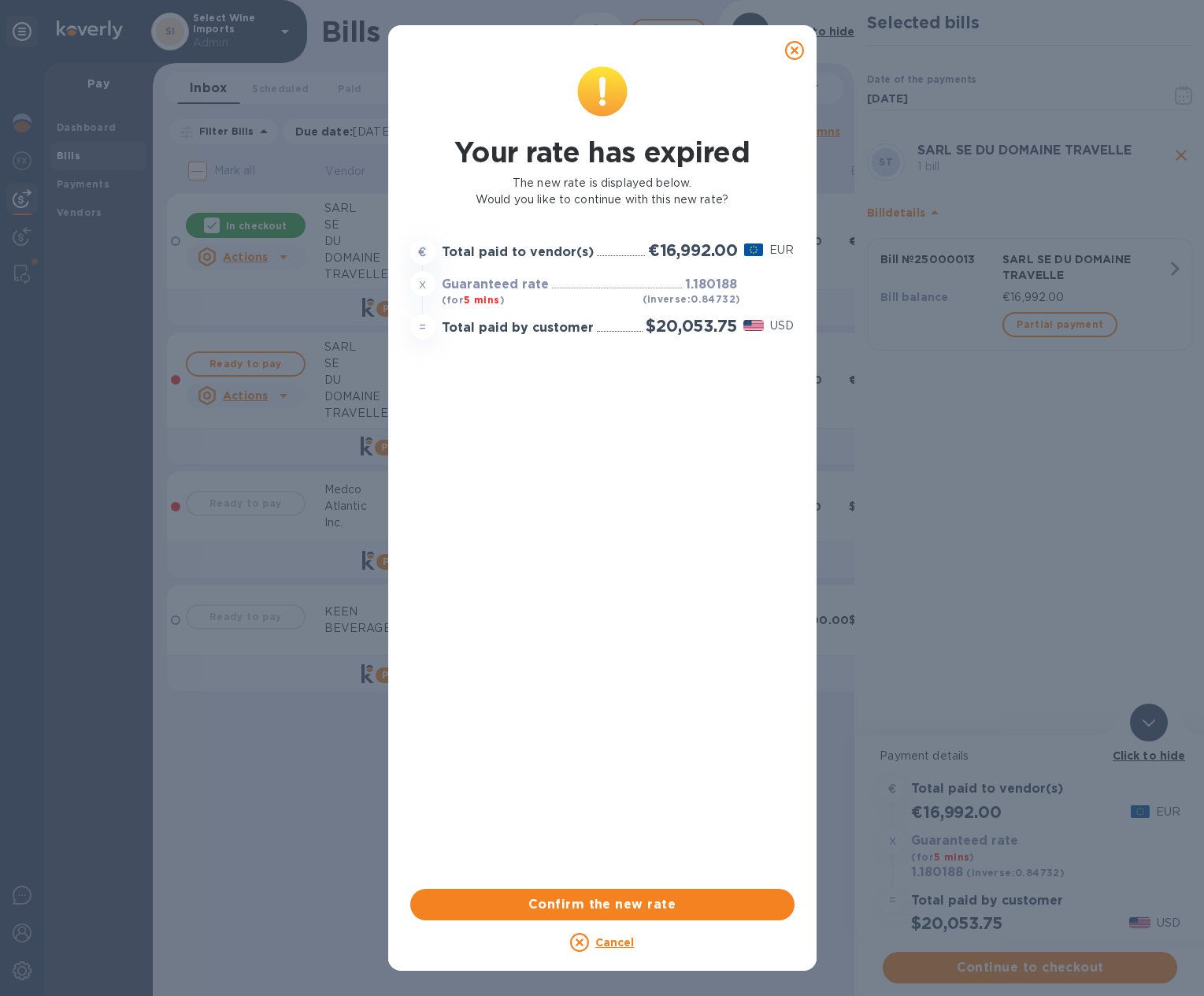
click at [793, 50] on icon at bounding box center [795, 50] width 19 height 19
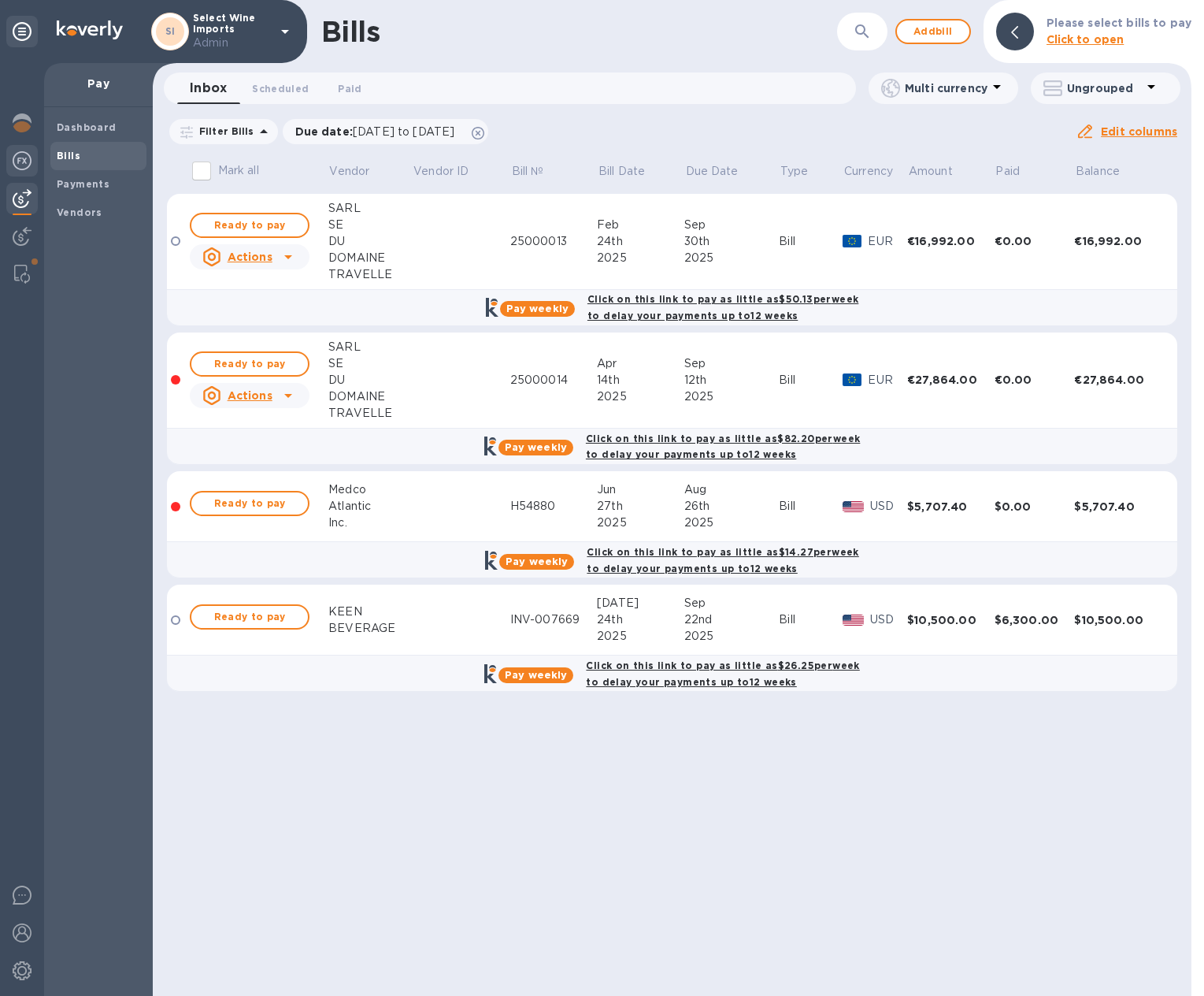
click at [25, 160] on img at bounding box center [22, 161] width 19 height 19
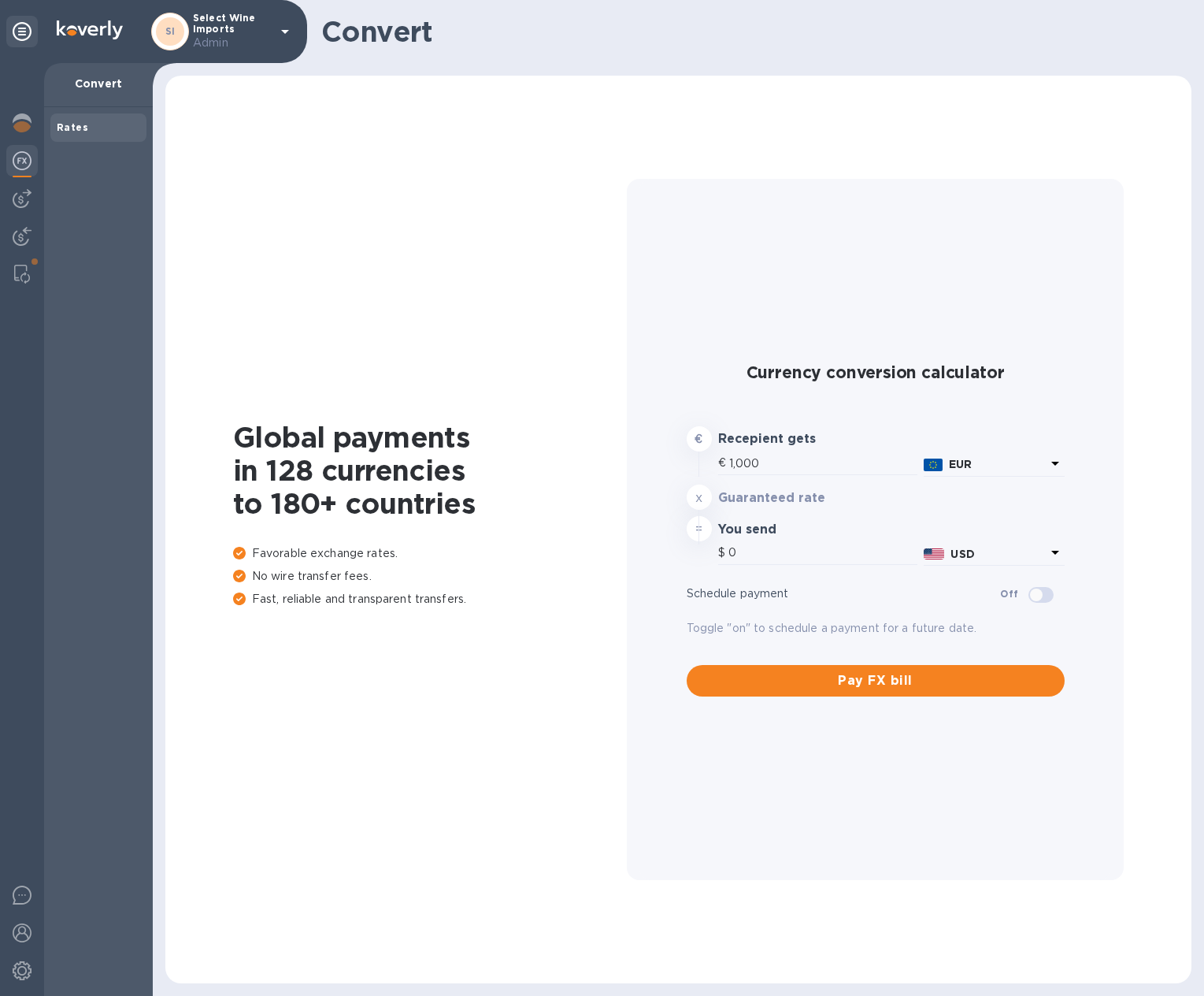
type input "1,180.09"
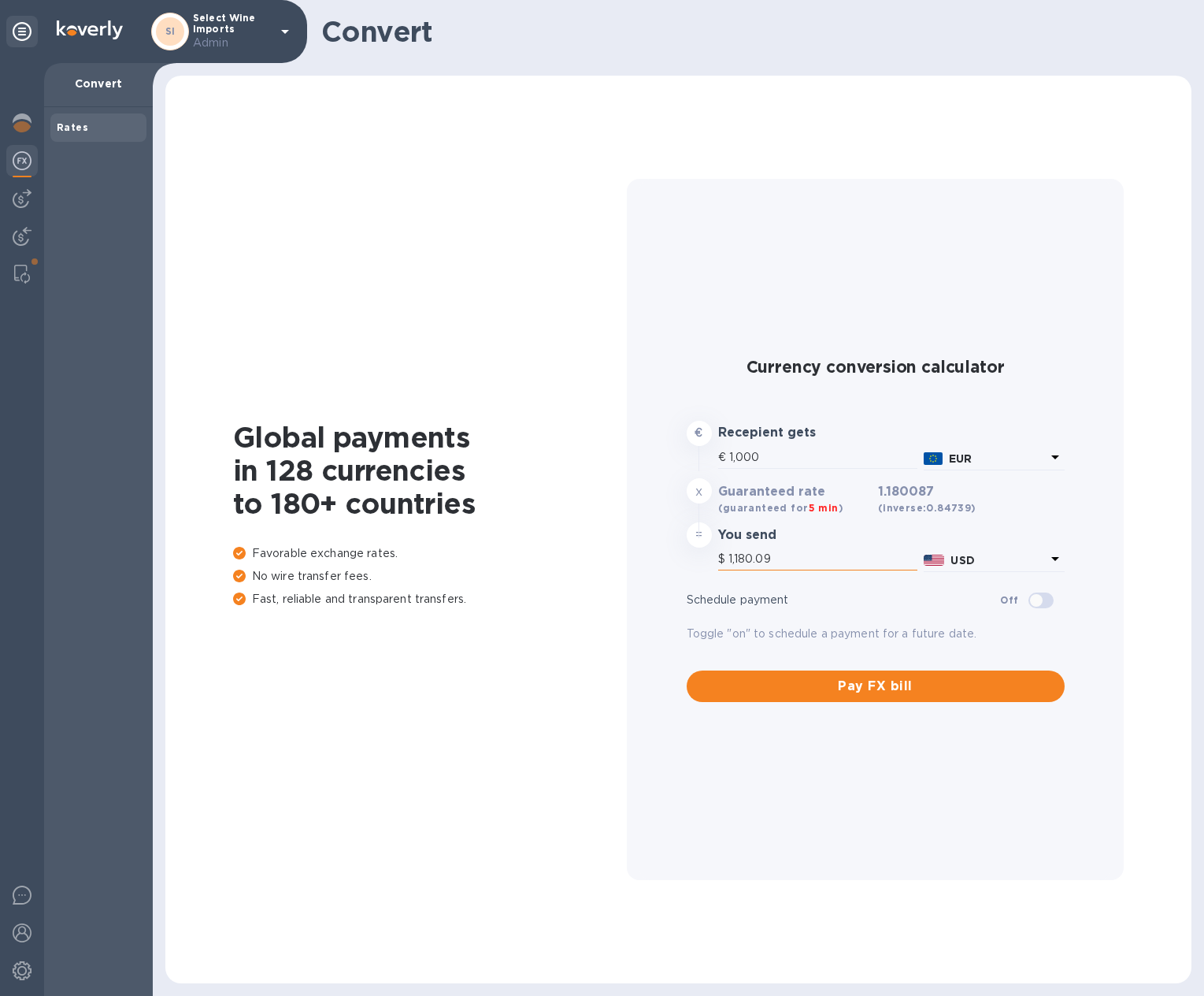
click at [775, 565] on input "1,180.09" at bounding box center [823, 559] width 189 height 24
drag, startPoint x: 791, startPoint y: 562, endPoint x: 710, endPoint y: 561, distance: 81.0
click at [710, 561] on div "$ 1,180.09 USD" at bounding box center [876, 561] width 385 height 33
type input "6.78"
type input "8"
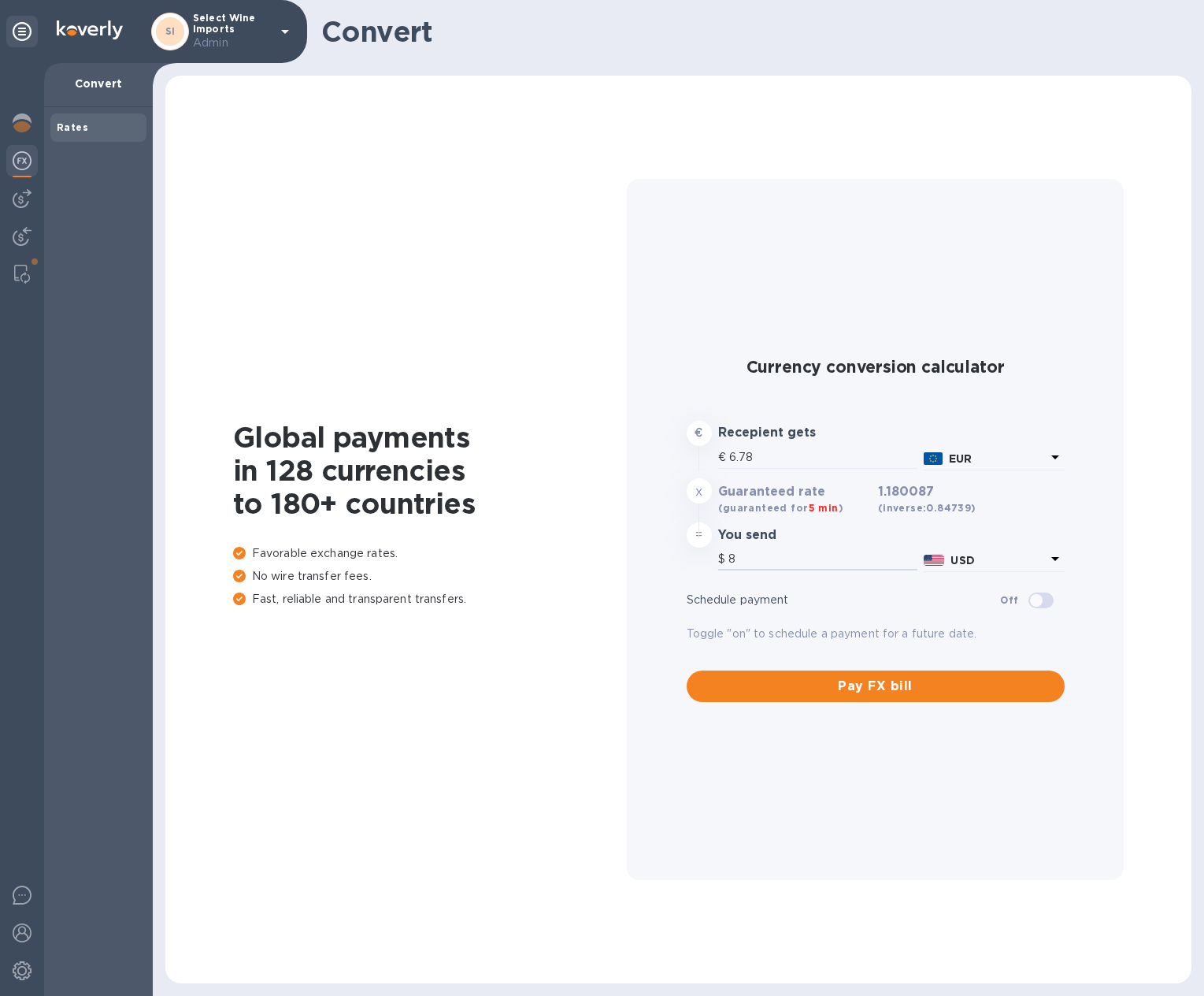
type input "67.79"
type input "80"
type input "677.92"
type input "800"
type input "6,779.16"
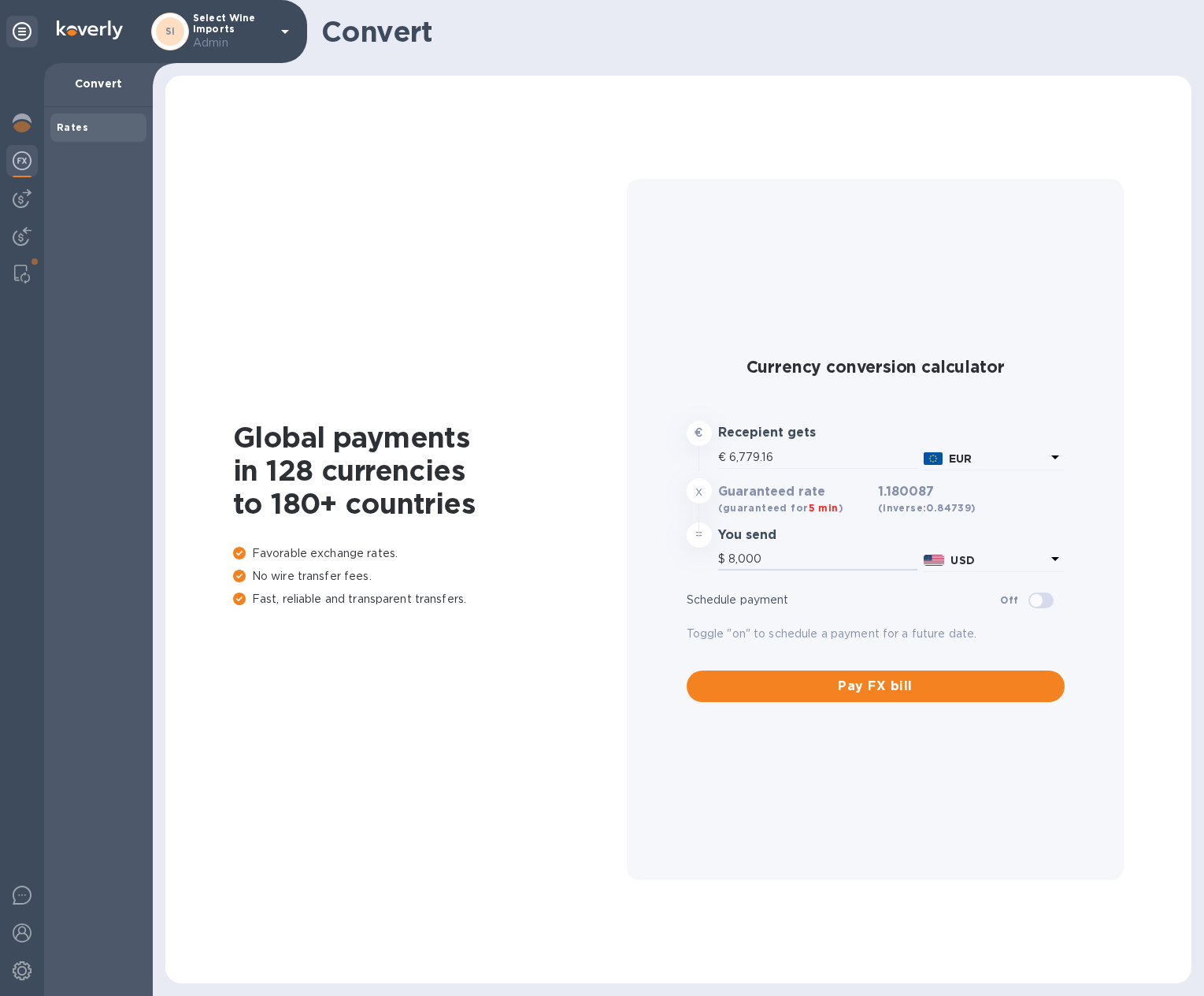
type input "8,000"
